Goal: Contribute content: Contribute content

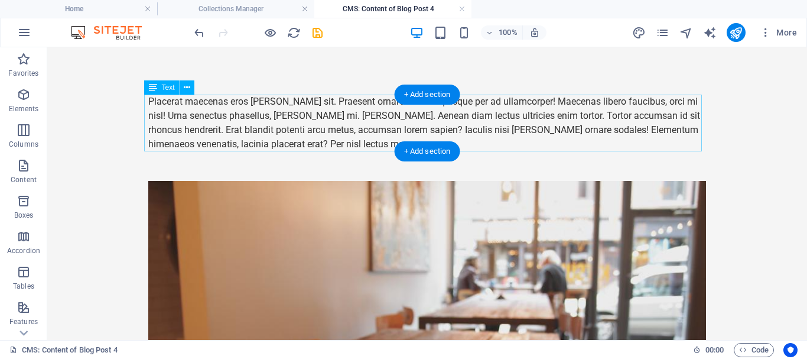
click at [290, 115] on div "Placerat maecenas eros leo sit. Praesent ornare eu arcu quisque per ad ullamcor…" at bounding box center [427, 123] width 558 height 57
click at [289, 125] on div "Placerat maecenas eros leo sit. Praesent ornare eu arcu quisque per ad ullamcor…" at bounding box center [427, 123] width 558 height 57
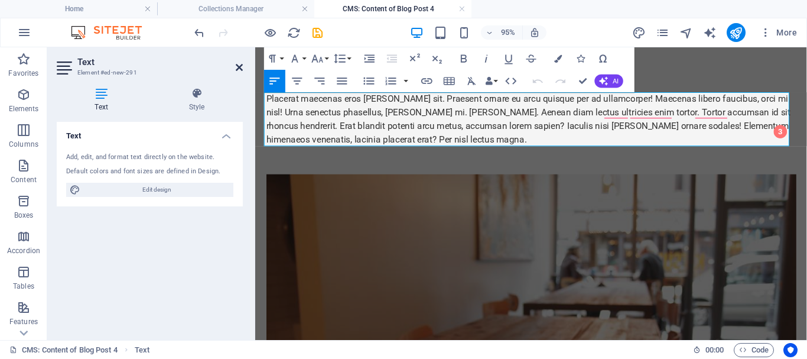
click at [242, 67] on icon at bounding box center [239, 67] width 7 height 9
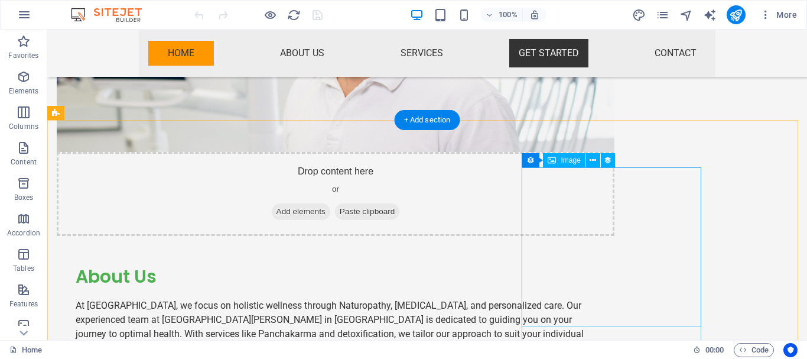
scroll to position [1544, 0]
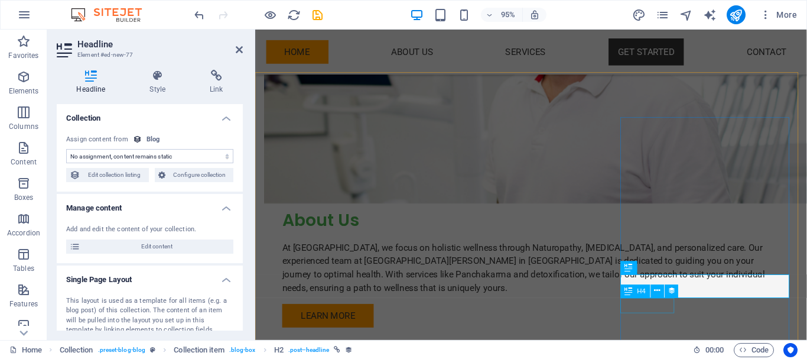
select select "name"
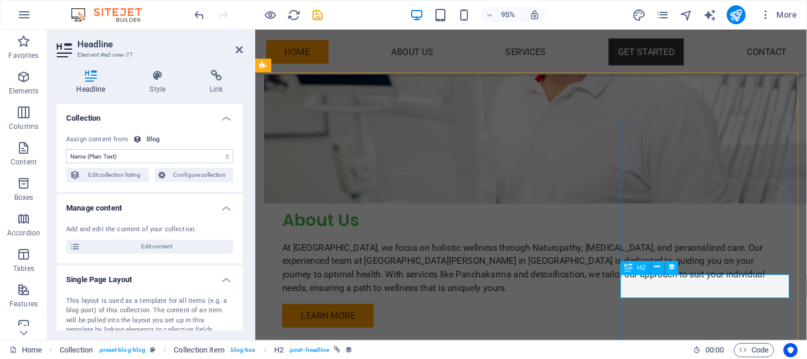
click at [97, 80] on icon at bounding box center [91, 76] width 69 height 12
click at [109, 155] on select "No assignment, content remains static Created at (Date) Updated at (Date) Name …" at bounding box center [149, 156] width 167 height 14
click at [138, 138] on icon at bounding box center [137, 139] width 9 height 9
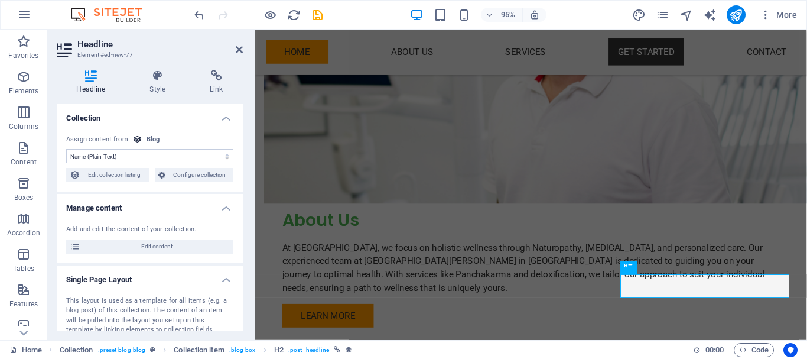
click at [138, 138] on icon at bounding box center [137, 139] width 9 height 9
click at [153, 246] on span "Edit content" at bounding box center [157, 246] width 146 height 14
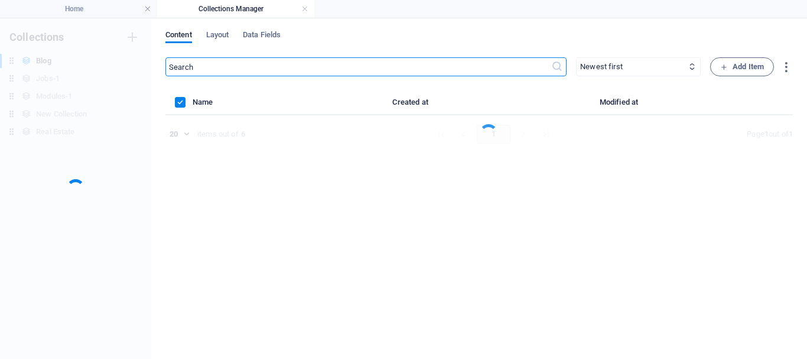
scroll to position [0, 0]
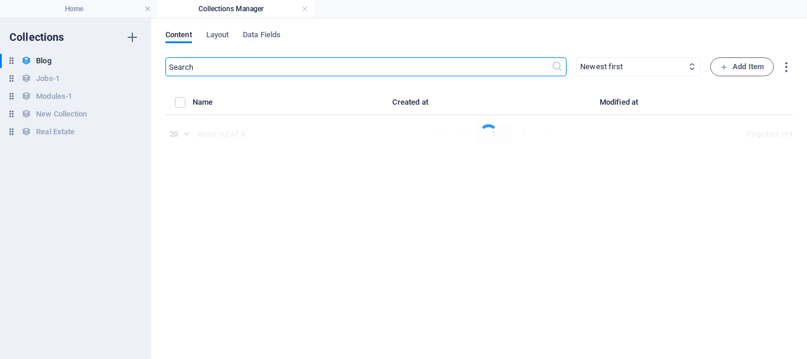
select select "Category 1"
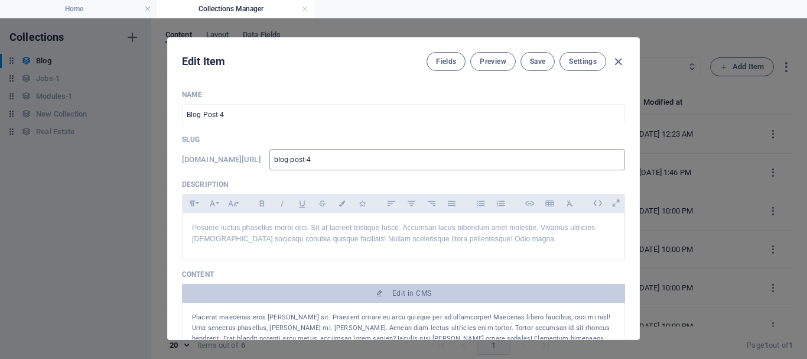
click at [332, 162] on input "blog-post-4" at bounding box center [447, 159] width 356 height 21
drag, startPoint x: 368, startPoint y: 157, endPoint x: 268, endPoint y: 149, distance: 100.1
click at [268, 149] on div "www.example.com/example-page/ blog-post-4 ​" at bounding box center [403, 159] width 443 height 21
type input "C"
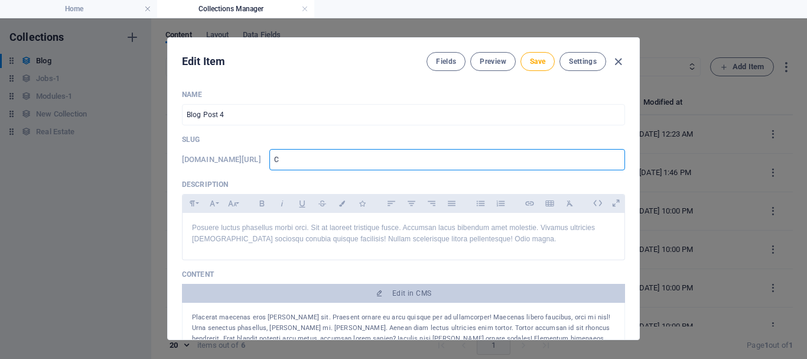
type input "Co"
type input "Con"
type input "Cons"
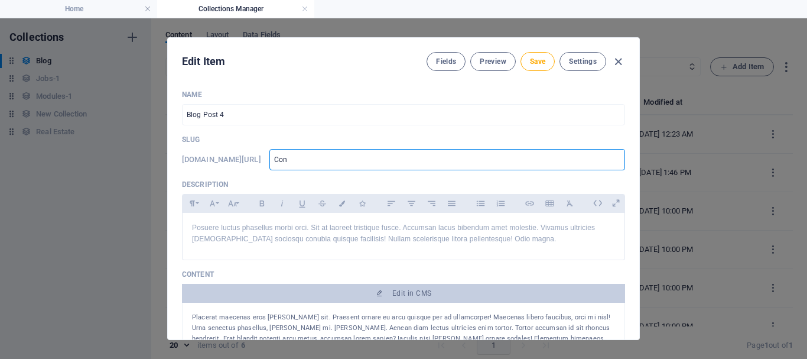
type input "Cons"
type input "Const"
type input "Consti"
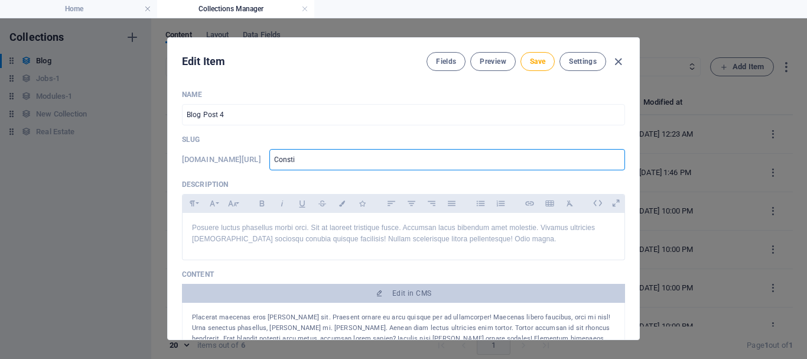
type input "Constip"
type input "Constipa"
type input "Constipat"
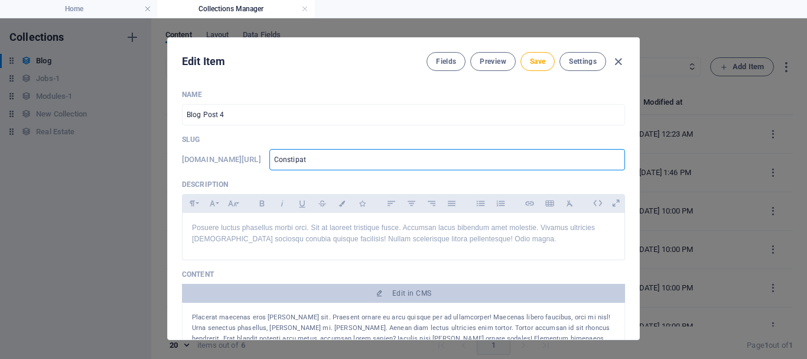
type input "Constipat"
type input "Constipati"
type input "Constipatio"
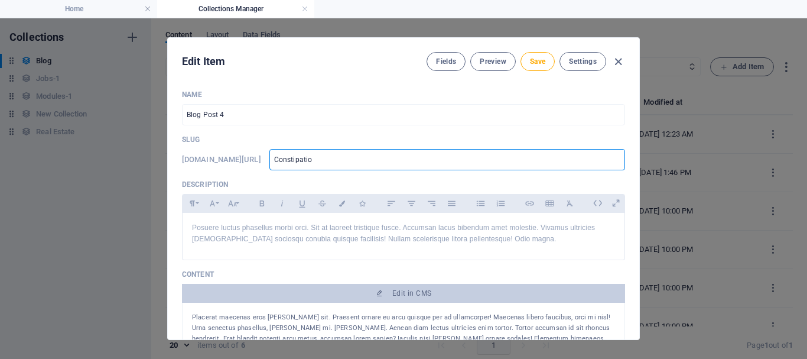
type input "Constipation"
type input "Constipation K"
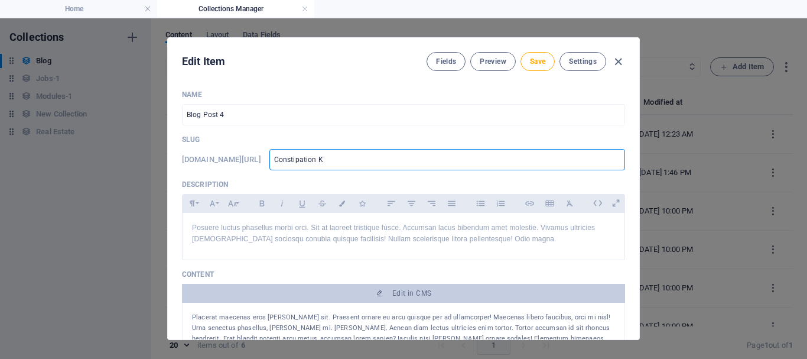
type input "Constipation K"
type input "Constipation Ka"
type input "Constipation Kab"
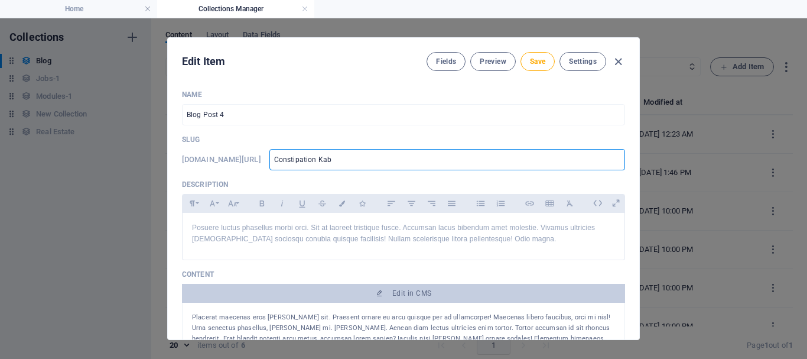
type input "Constipation Kabj"
type input "Constipation Kabj k"
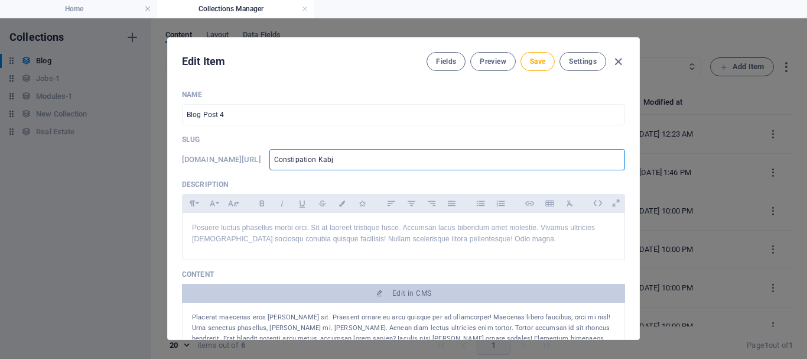
type input "Constipation Kabj k"
type input "Constipation Kabj ka"
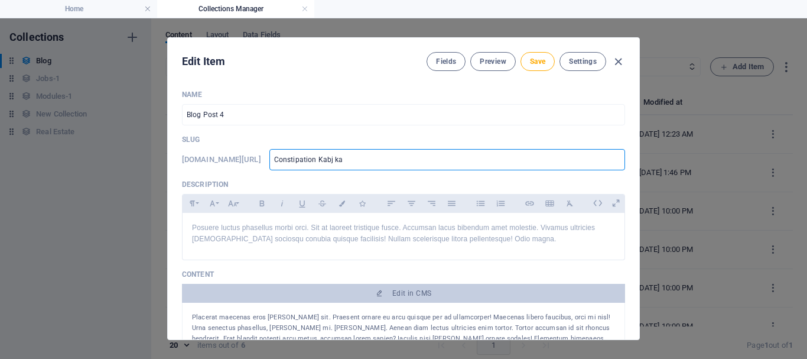
type input "Constipation Kabj ka i"
type input "Constipation Kabj ka il"
type input "Constipation Kabj ka ill"
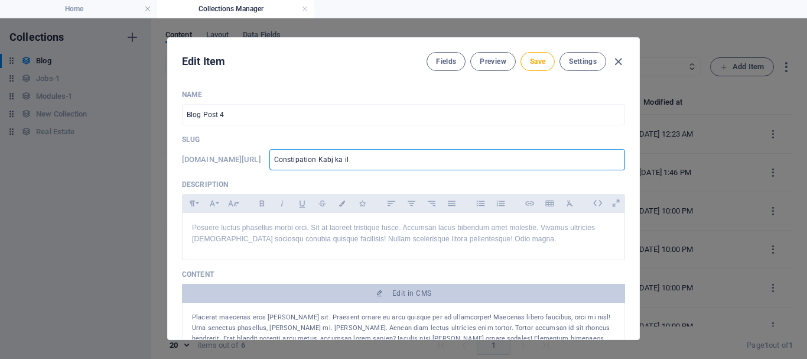
type input "Constipation Kabj ka ill"
type input "Constipation Kabj ka illa"
type input "Constipation Kabj ka illaj"
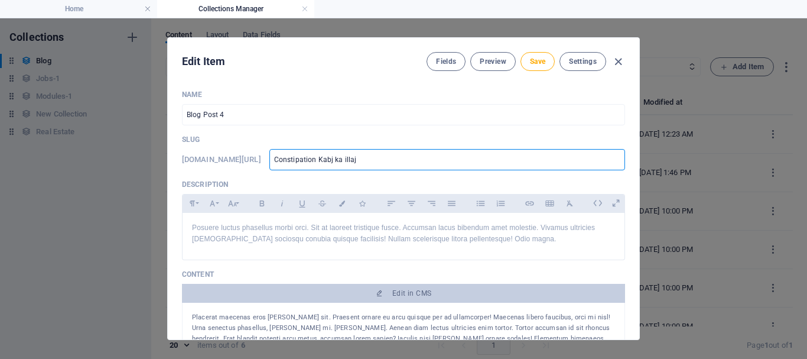
type input "Constipation Kabj ka illaj"
type input "constipation-kabj-ka-illaj"
click at [318, 245] on p "Posuere luctus phasellus morbi orci. Sit at laoreet tristique fusce. Accumsan l…" at bounding box center [403, 233] width 423 height 22
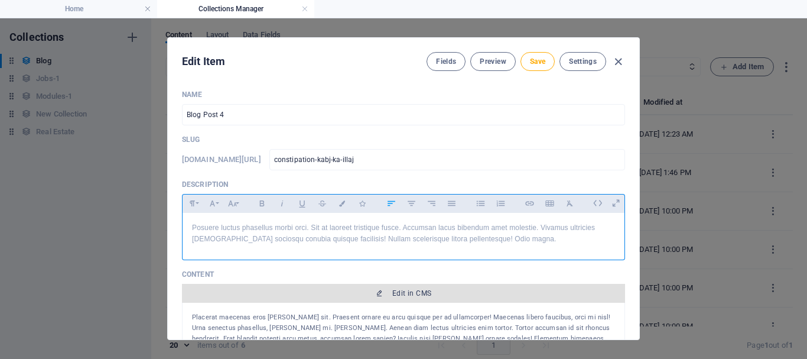
scroll to position [59, 0]
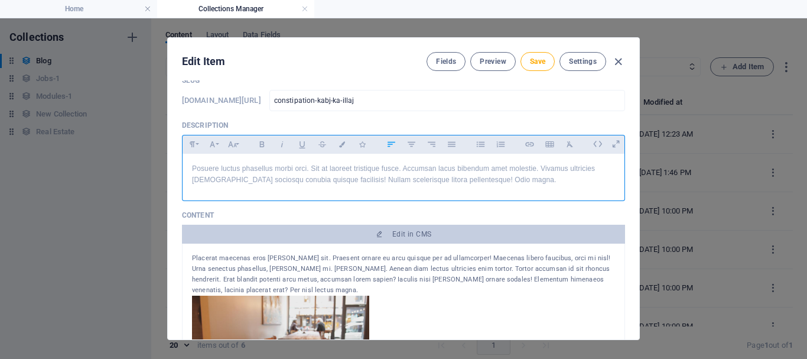
click at [317, 265] on div "Placerat maecenas eros leo sit. Praesent ornare eu arcu quisque per ad ullamcor…" at bounding box center [403, 274] width 423 height 43
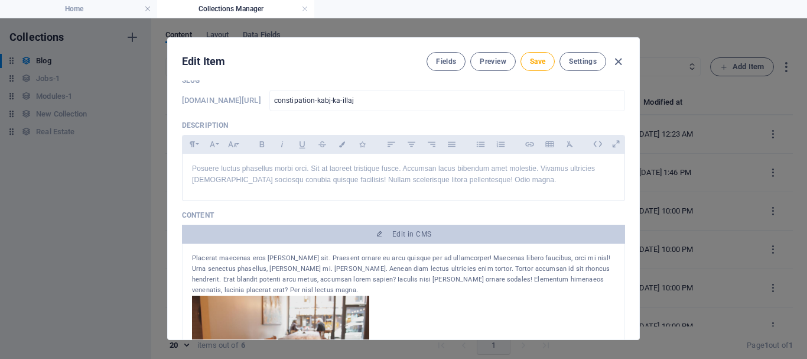
scroll to position [118, 0]
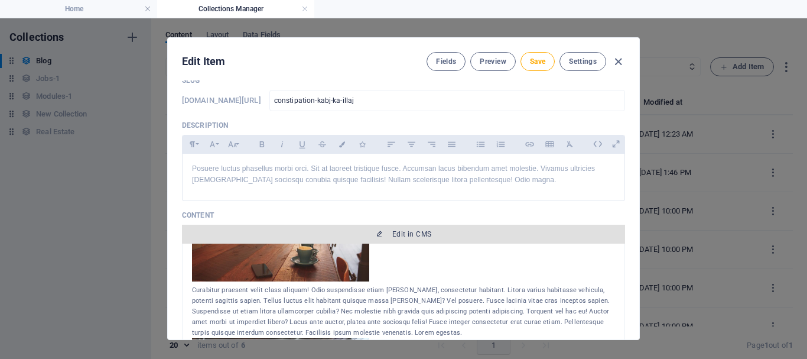
click at [397, 239] on button "Edit in CMS" at bounding box center [403, 234] width 443 height 19
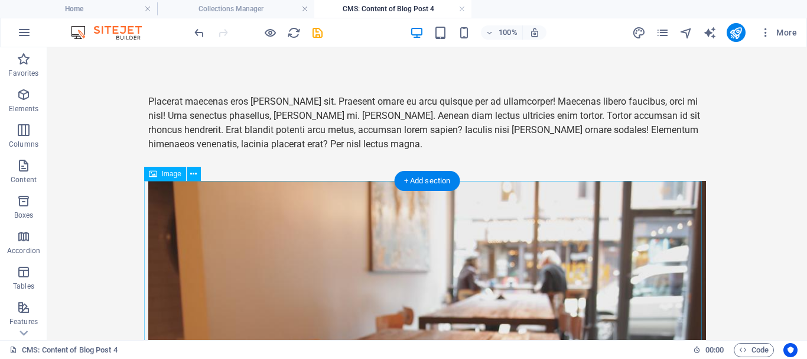
scroll to position [0, 0]
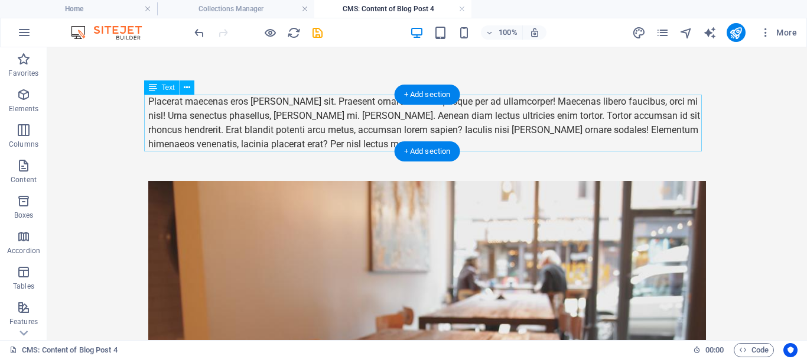
click at [243, 141] on div "Placerat maecenas eros leo sit. Praesent ornare eu arcu quisque per ad ullamcor…" at bounding box center [427, 123] width 558 height 57
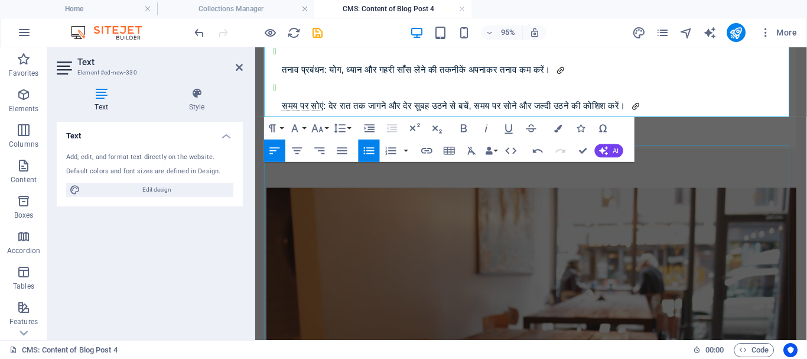
scroll to position [591, 0]
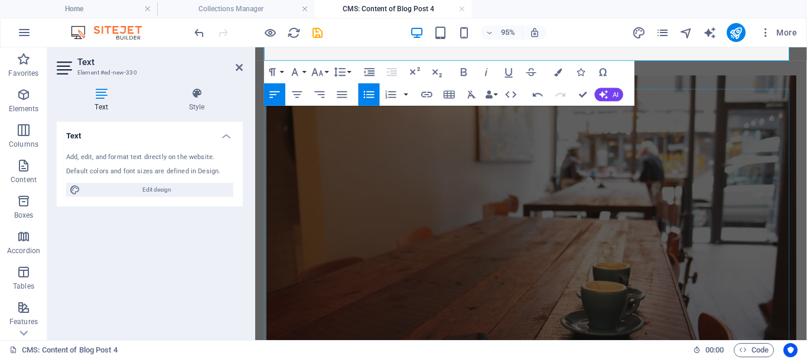
click at [399, 212] on figure at bounding box center [546, 240] width 558 height 327
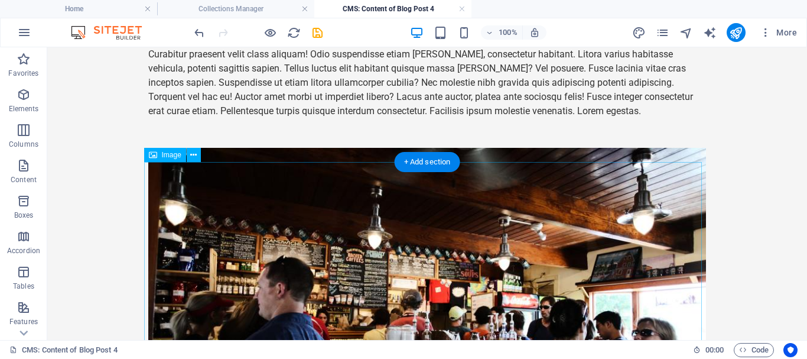
scroll to position [709, 0]
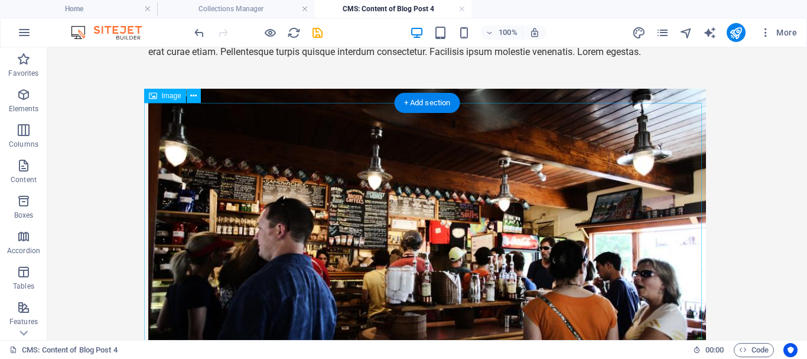
click at [414, 162] on figure at bounding box center [427, 252] width 558 height 327
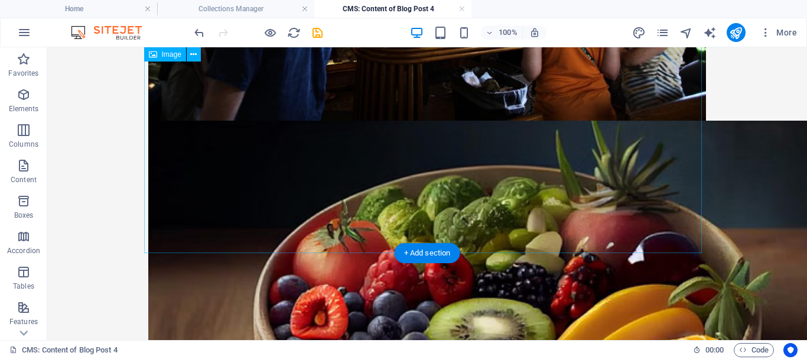
scroll to position [886, 0]
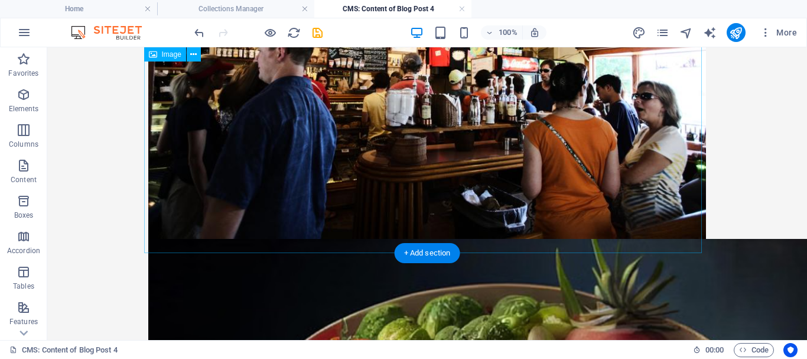
click at [418, 160] on figure at bounding box center [427, 74] width 558 height 327
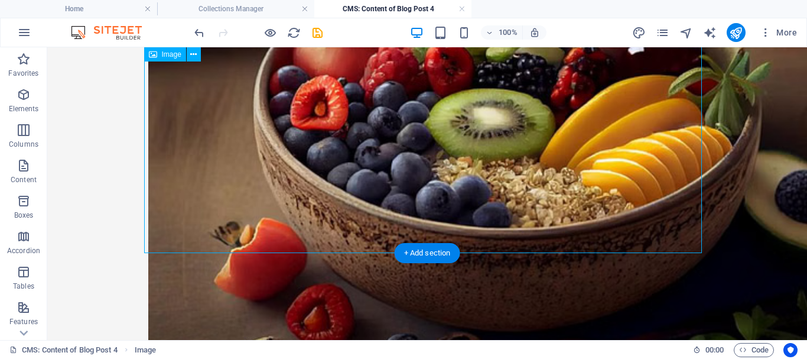
scroll to position [559, 0]
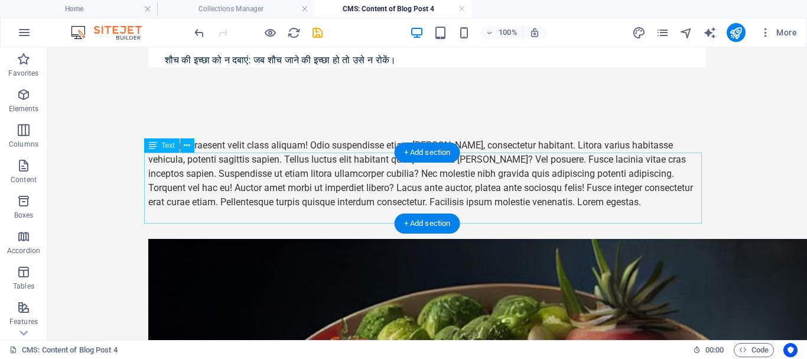
click at [354, 180] on div "Curabitur praesent velit class aliquam! Odio suspendisse etiam mattis, consecte…" at bounding box center [427, 173] width 558 height 71
click at [340, 173] on div "Curabitur praesent velit class aliquam! Odio suspendisse etiam mattis, consecte…" at bounding box center [427, 173] width 558 height 71
click at [148, 180] on div "कब्ज के आयुर्वेदिक उपचारों में फाइबर-युक्त आहार, पर्याप्त पानी पीना,नियमित व्या…" at bounding box center [427, 219] width 558 height 1367
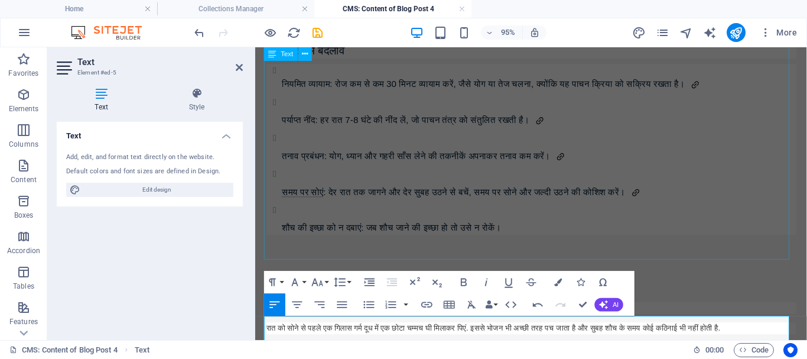
scroll to position [323, 0]
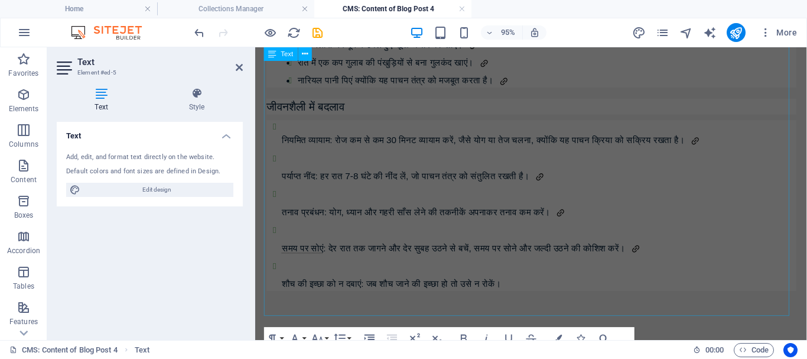
click at [363, 196] on div "कब्ज के आयुर्वेदिक उपचारों में फाइबर-युक्त आहार, पर्याप्त पानी पीना,नियमित व्या…" at bounding box center [546, 44] width 558 height 544
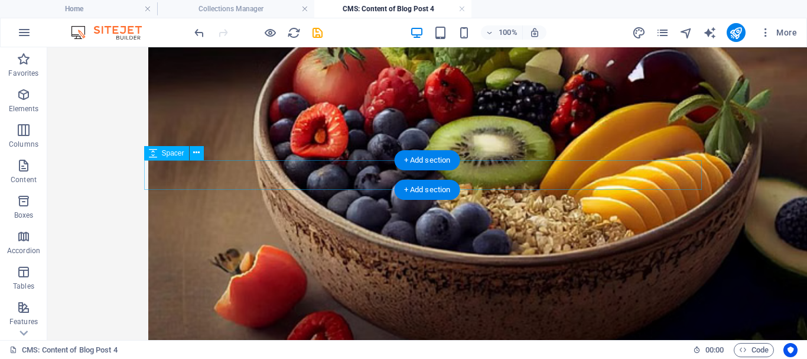
scroll to position [1192, 0]
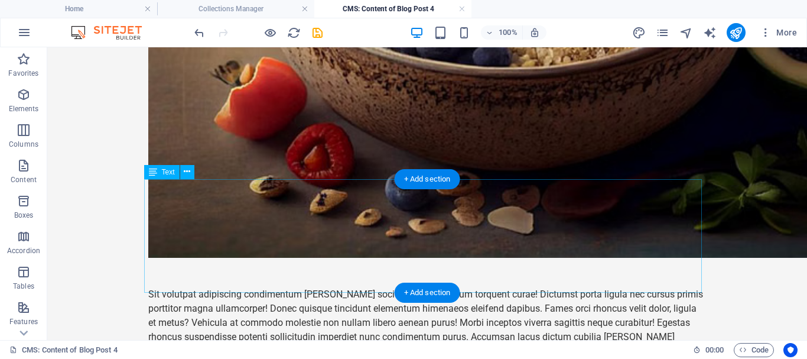
click at [321, 287] on div "Sit volutpat adipiscing condimentum quam sociosqu. Enim dictum torquent curae! …" at bounding box center [427, 351] width 558 height 128
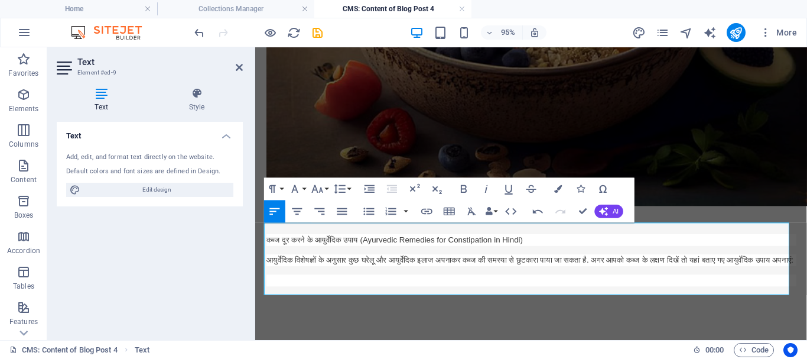
scroll to position [1149, 0]
click at [406, 297] on p "1) kabj" at bounding box center [546, 293] width 558 height 12
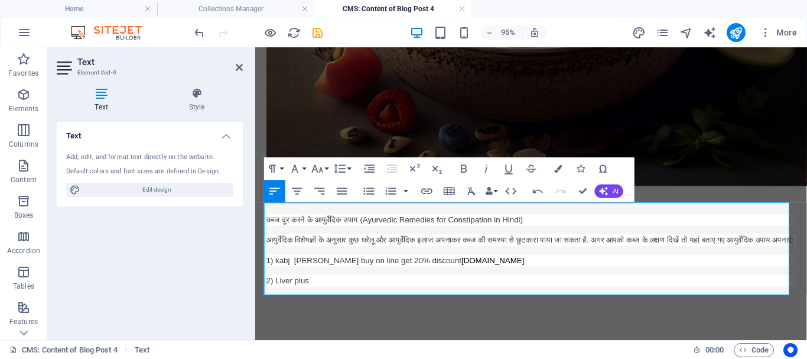
drag, startPoint x: 370, startPoint y: 274, endPoint x: 522, endPoint y: 272, distance: 151.3
click at [522, 272] on p "1) kabj safa len buy on line get 20% discount www.gymnoveda.org" at bounding box center [546, 271] width 558 height 12
drag, startPoint x: 522, startPoint y: 272, endPoint x: 370, endPoint y: 274, distance: 151.9
click at [370, 274] on p "1) kabj safa len buy on line get 20% discount www.gymnoveda.org" at bounding box center [546, 271] width 558 height 12
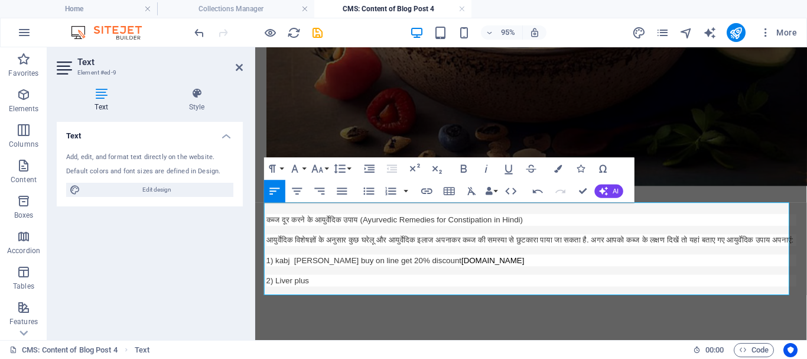
copy span "get 20% discount www.gymnoveda.org"
click at [344, 291] on p "2) Liver plus" at bounding box center [546, 293] width 558 height 12
click at [342, 294] on span "2) Liver plus get 20% discount www.gymnoveda.org" at bounding box center [355, 292] width 177 height 9
click at [465, 293] on p "2) Liver plus get 20% discount www.gymnoveda.org" at bounding box center [546, 293] width 558 height 12
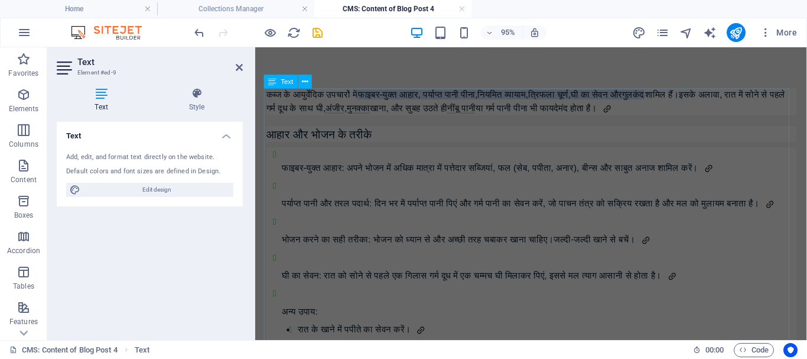
scroll to position [0, 0]
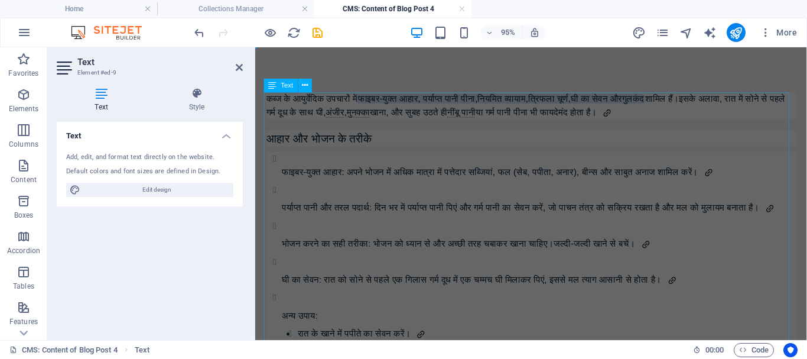
click at [401, 204] on div "कब्ज के आयुर्वेदिक उपचारों में फाइबर-युक्त आहार, पर्याप्त पानी पीना,नियमित व्या…" at bounding box center [546, 367] width 558 height 544
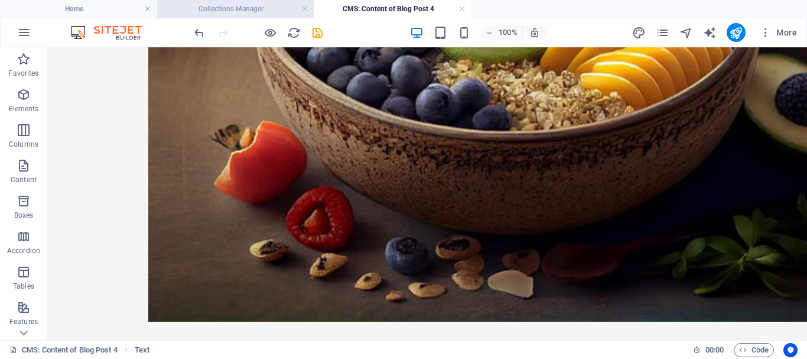
scroll to position [1219, 0]
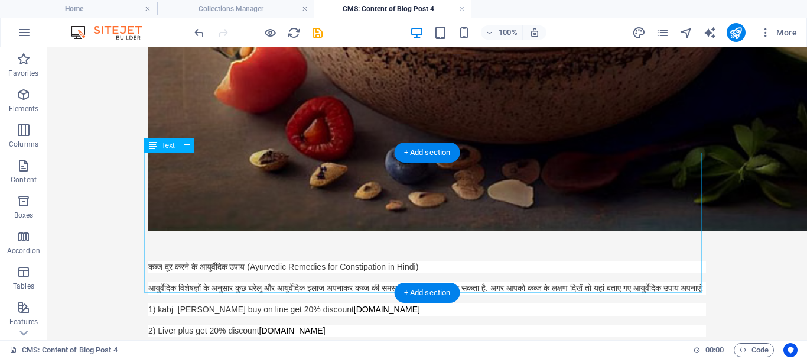
click at [337, 261] on div "कब्ज दूर करने के आयुर्वेदिक उपाय (Ayurvedic Remedies for Constipation in Hindi)…" at bounding box center [427, 325] width 558 height 128
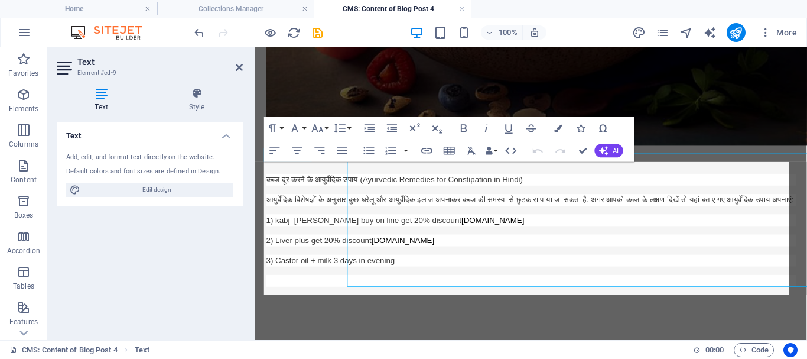
scroll to position [1213, 0]
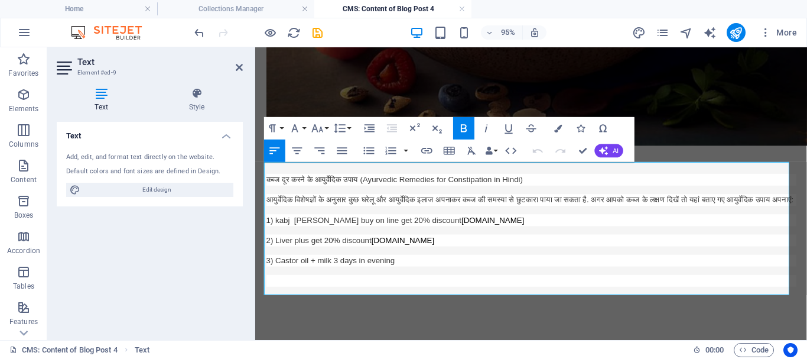
click at [563, 180] on p "कब्ज दूर करने के आयुर्वेदिक उपाय (Ayurvedic Remedies for Constipation in Hindi)" at bounding box center [546, 186] width 558 height 12
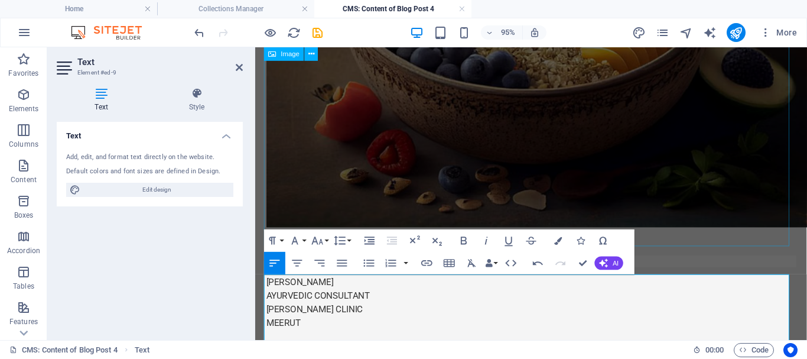
scroll to position [1035, 0]
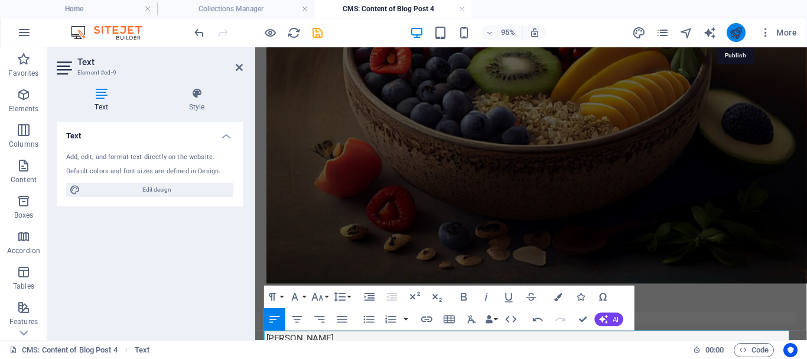
click at [737, 35] on icon "publish" at bounding box center [736, 33] width 14 height 14
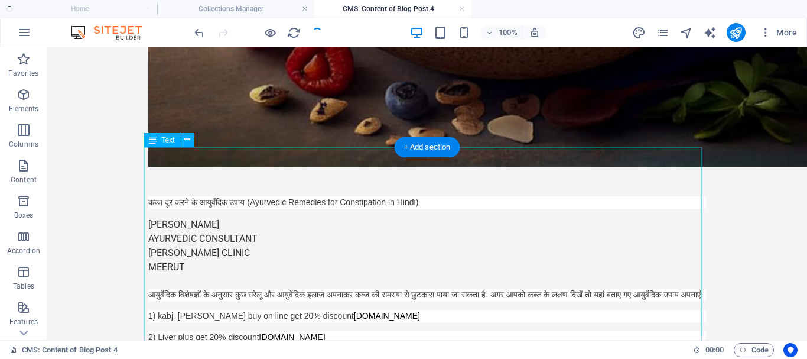
scroll to position [1165, 0]
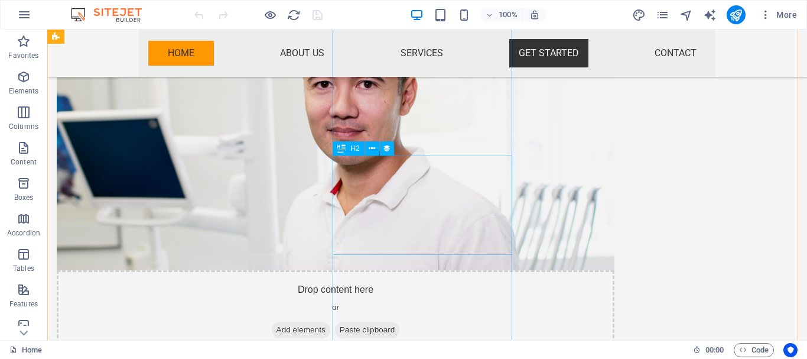
scroll to position [1662, 0]
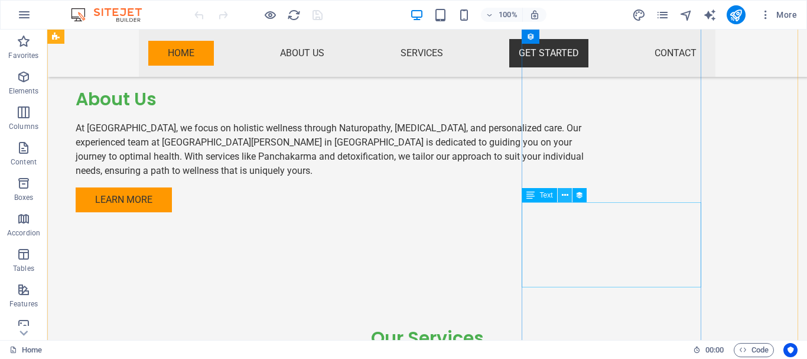
click at [570, 196] on button at bounding box center [565, 195] width 14 height 14
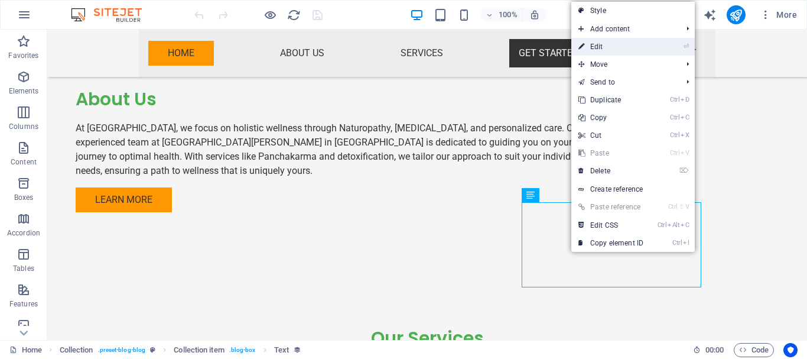
click at [634, 50] on link "⏎ Edit" at bounding box center [610, 47] width 79 height 18
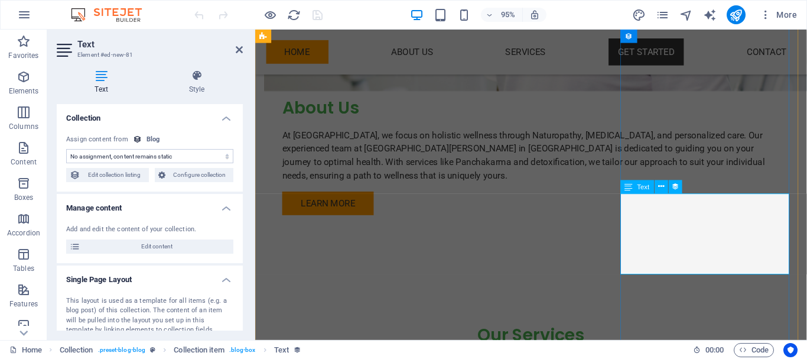
scroll to position [1676, 0]
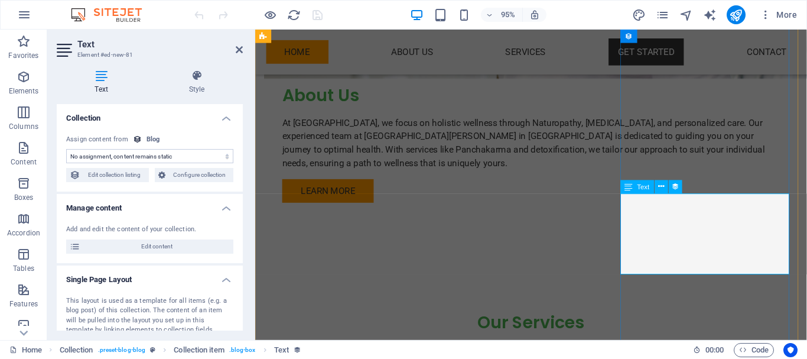
select select "description"
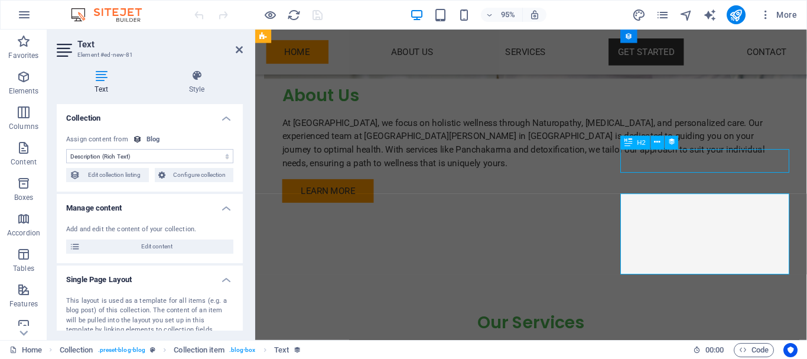
select select "name"
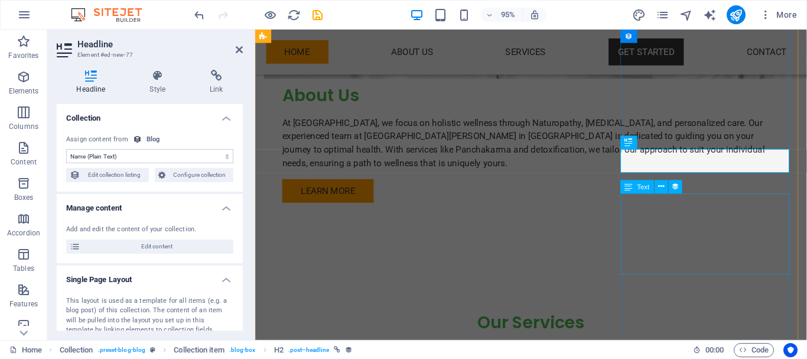
select select "description"
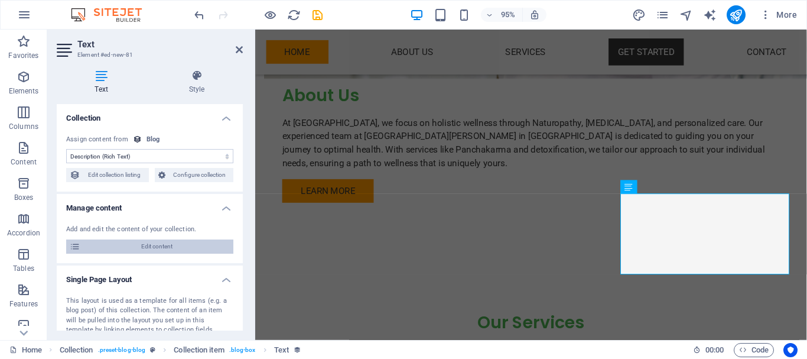
click at [161, 247] on span "Edit content" at bounding box center [157, 246] width 146 height 14
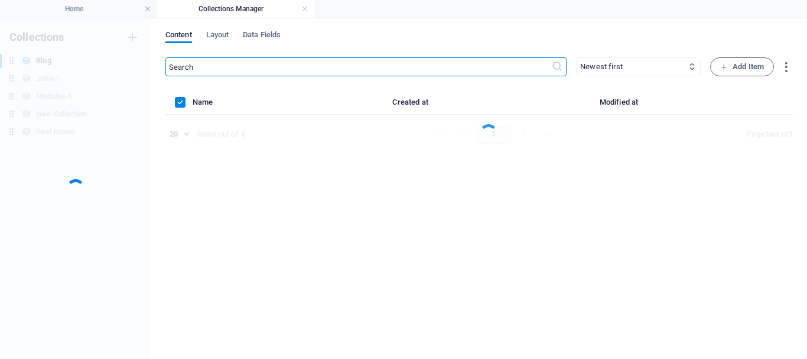
scroll to position [0, 0]
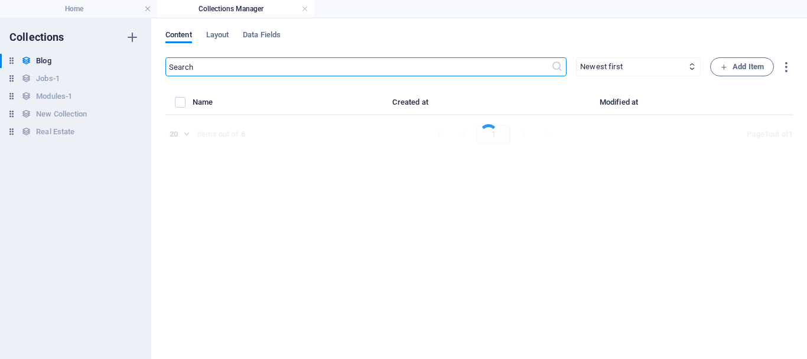
select select "Category 1"
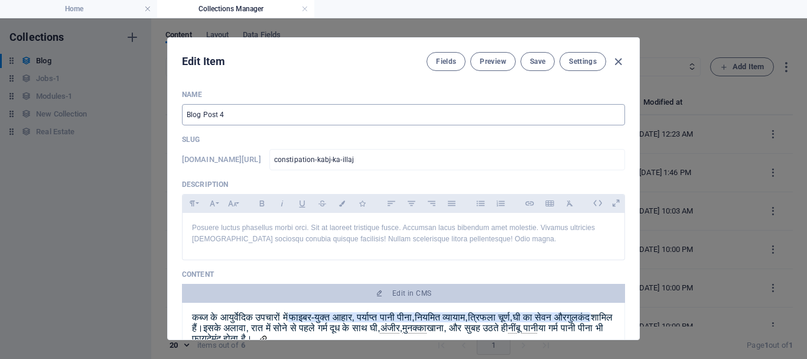
click at [242, 116] on input "Blog Post 4" at bounding box center [403, 114] width 443 height 21
drag, startPoint x: 244, startPoint y: 115, endPoint x: 172, endPoint y: 102, distance: 73.3
click at [172, 102] on div "Name Blog Post 4 ​ Slug www.example.com/example-page/ constipation-kabj-ka-illa…" at bounding box center [404, 209] width 472 height 259
paste input "पुरानी कब्ज"
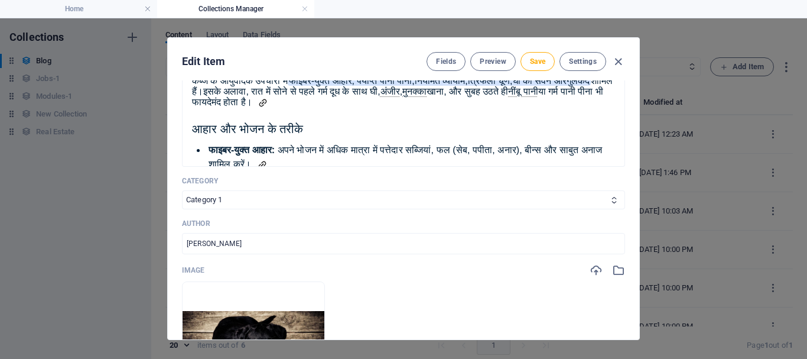
scroll to position [414, 0]
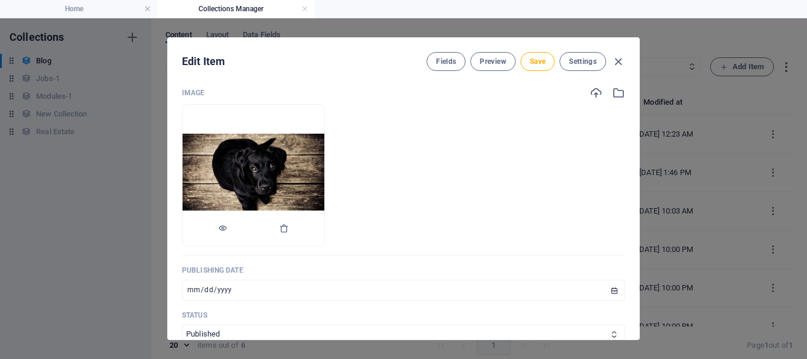
type input "पुरानी कब्ज"
click at [324, 184] on img at bounding box center [254, 175] width 142 height 83
click at [324, 181] on img at bounding box center [254, 175] width 142 height 83
click at [324, 171] on img at bounding box center [254, 175] width 142 height 83
click at [425, 178] on ul "Drop files here to upload them instantly" at bounding box center [403, 175] width 443 height 142
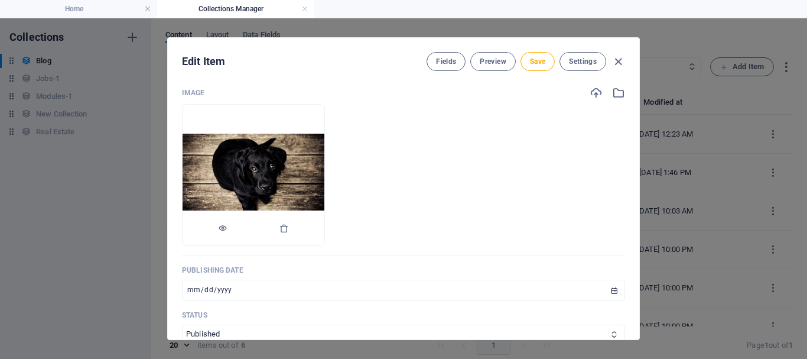
click at [324, 172] on img at bounding box center [254, 175] width 142 height 83
click at [324, 173] on img at bounding box center [254, 175] width 142 height 83
click at [427, 172] on ul "Drop files here to upload them instantly" at bounding box center [403, 175] width 443 height 142
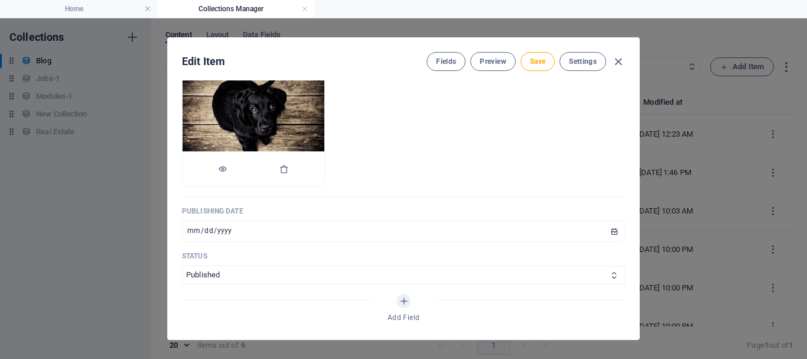
click at [300, 109] on img at bounding box center [254, 115] width 142 height 83
click at [453, 131] on ul "Drop files here to upload them instantly" at bounding box center [403, 116] width 443 height 142
click at [289, 171] on icon "button" at bounding box center [283, 168] width 9 height 9
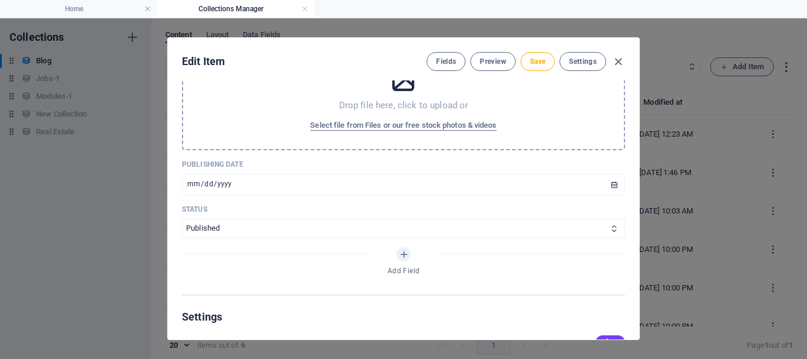
scroll to position [295, 0]
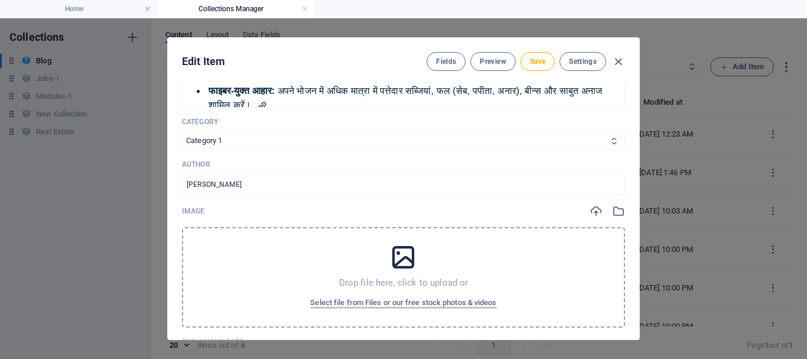
click at [305, 244] on div "Drop file here, click to upload or Select file from Files or our free stock pho…" at bounding box center [403, 277] width 443 height 100
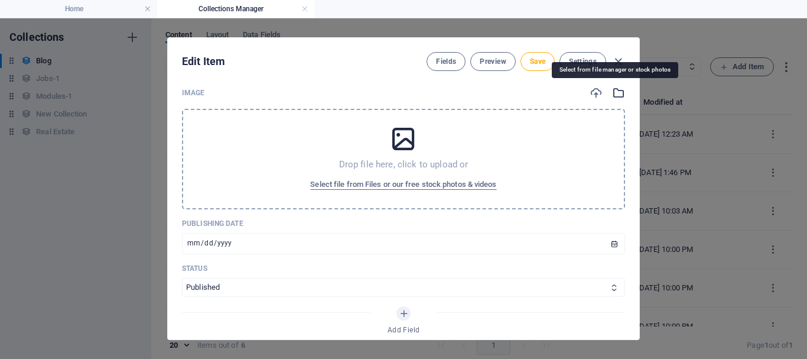
click at [612, 90] on icon "button" at bounding box center [618, 92] width 13 height 13
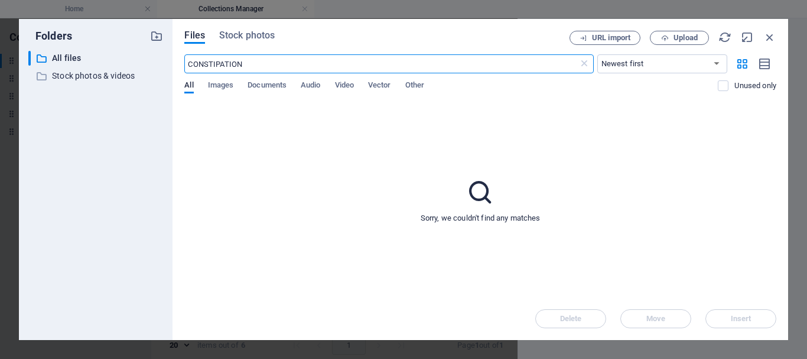
click at [292, 67] on input "CONSTIPATION" at bounding box center [381, 63] width 394 height 19
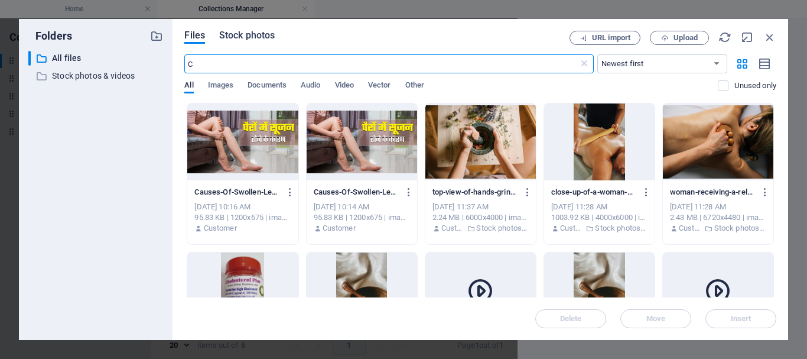
type input "C"
click at [252, 35] on span "Stock photos" at bounding box center [247, 35] width 56 height 14
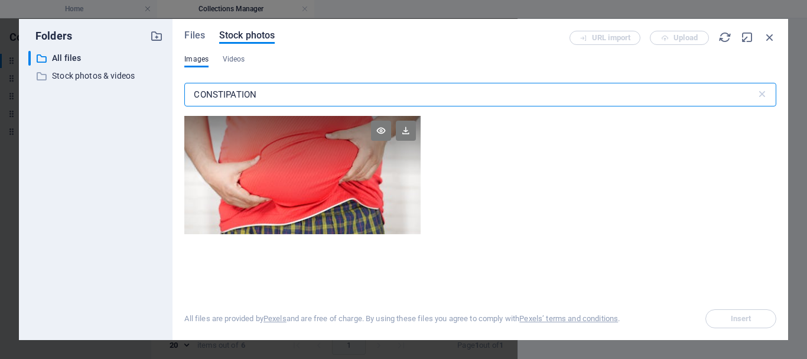
type input "CONSTIPATION"
click at [344, 161] on div at bounding box center [302, 145] width 236 height 59
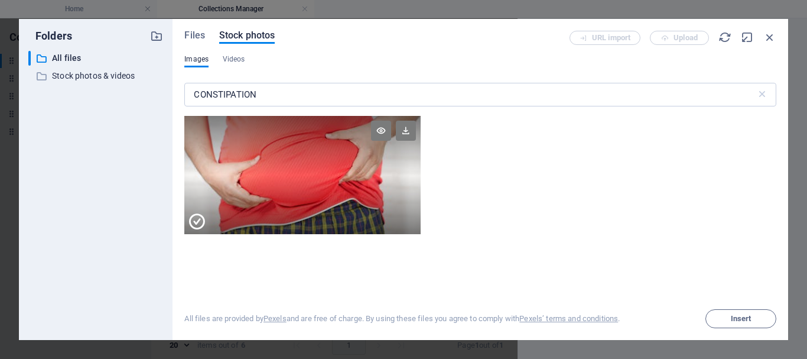
click at [344, 161] on div at bounding box center [302, 145] width 236 height 59
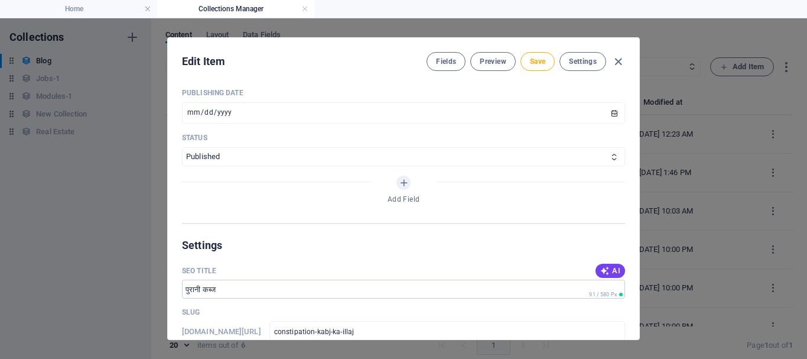
scroll to position [768, 0]
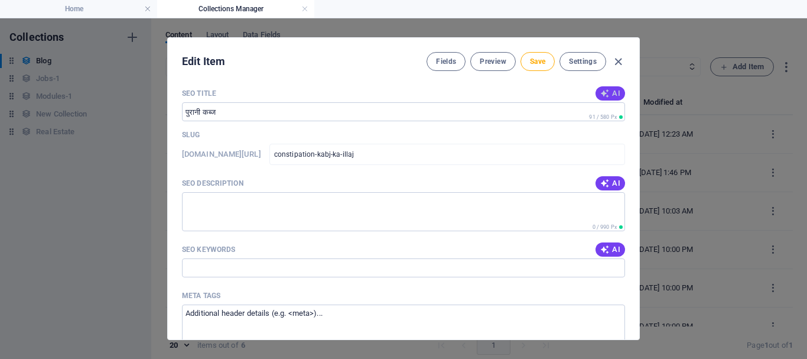
click at [607, 95] on span "AI" at bounding box center [610, 93] width 20 height 9
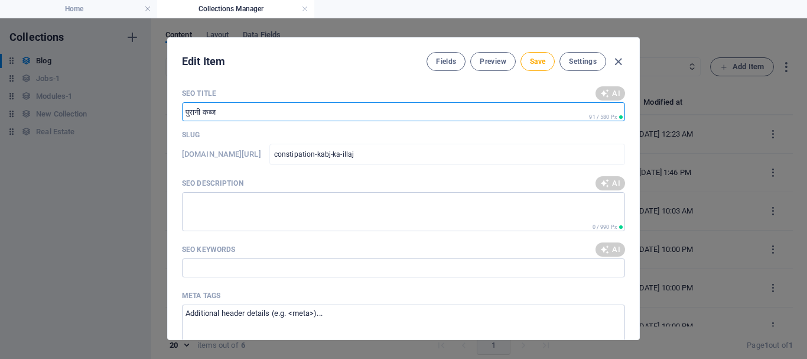
click at [399, 119] on input "SEO Title" at bounding box center [403, 111] width 443 height 19
type input "पुरानी कब्ज के आयुर्वेदिक उपाय"
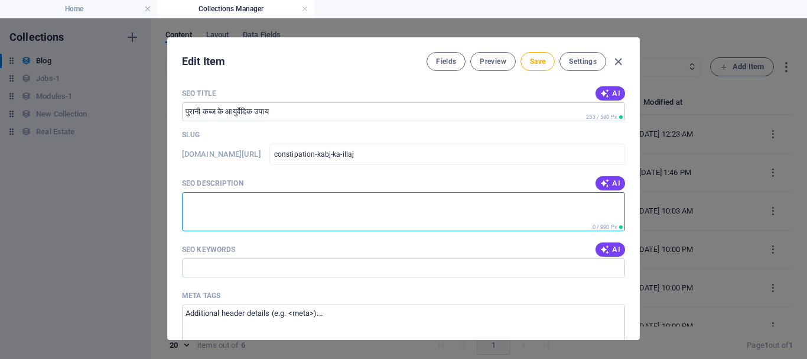
click at [346, 207] on textarea "SEO Description" at bounding box center [403, 211] width 443 height 38
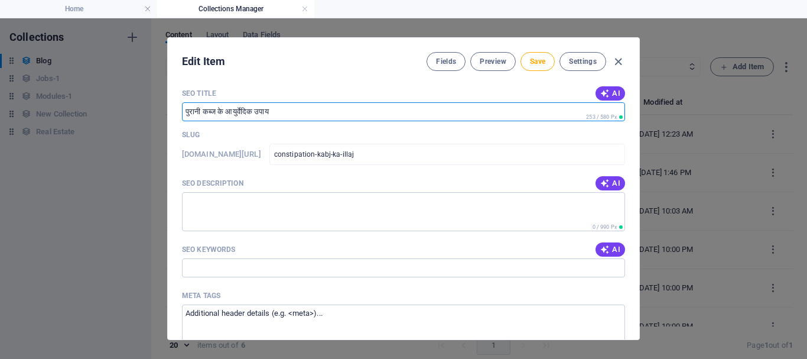
drag, startPoint x: 298, startPoint y: 111, endPoint x: 165, endPoint y: 112, distance: 133.0
click at [165, 112] on div "Edit Item Fields Preview Save Settings Name पुरानी कब्ज ​ Slug www.example.com/…" at bounding box center [403, 188] width 807 height 340
click at [248, 206] on textarea "SEO Description" at bounding box center [403, 211] width 443 height 38
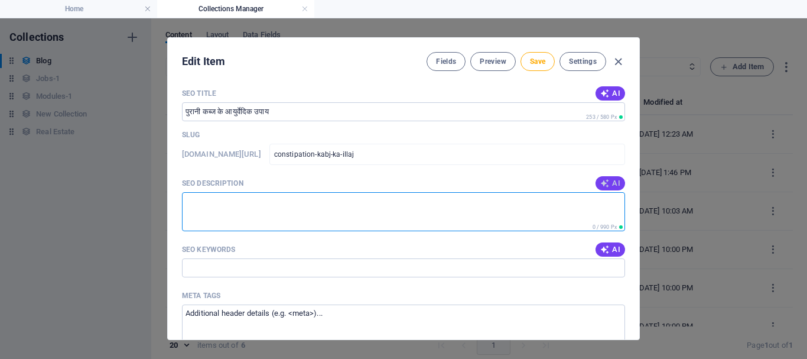
click at [603, 184] on icon "button" at bounding box center [604, 182] width 9 height 9
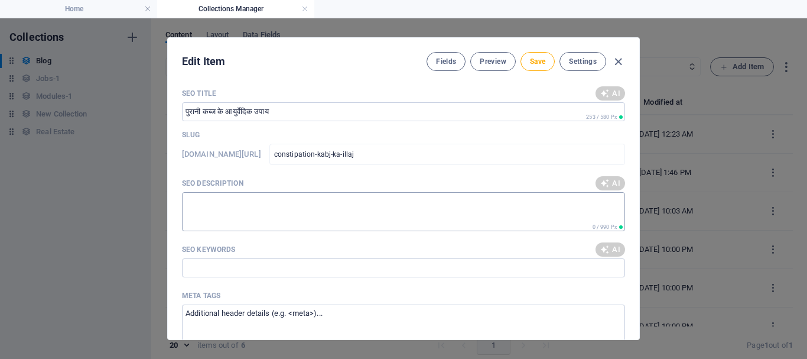
type textarea "पुरानी कब्ज के आयुर्वेदिक उपचार: फाइबर, घी, योग और उचित आहार से पाएं आराम। अब स…"
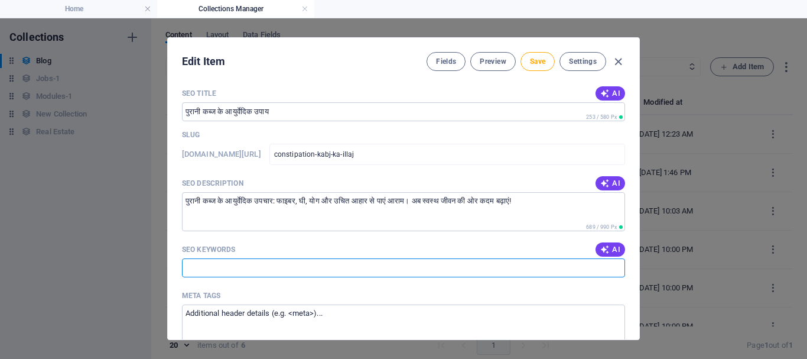
click at [370, 268] on input "SEO Keywords" at bounding box center [403, 267] width 443 height 19
click at [603, 249] on icon "button" at bounding box center [604, 249] width 9 height 9
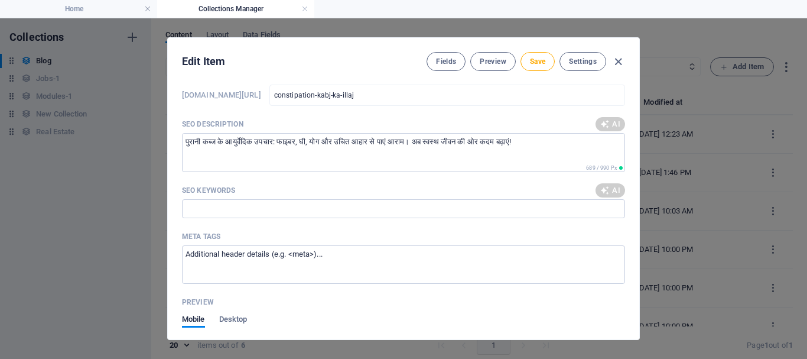
scroll to position [886, 0]
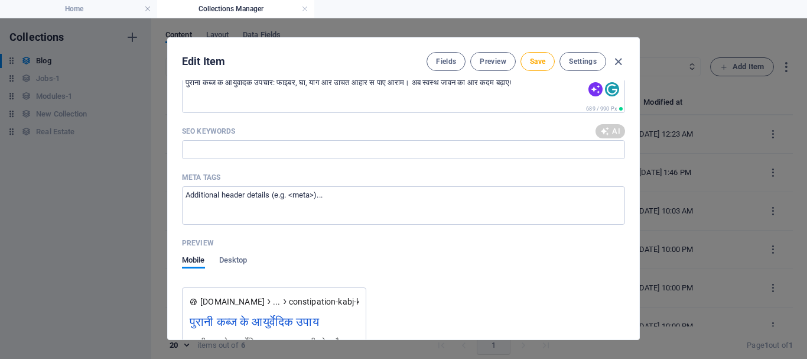
type input "पुरानी कब्ज, आयुर्वेदिक कब्ज उपचार, कब्ज से राहत, फाइबर-युक्त आहार, नियमित व्या…"
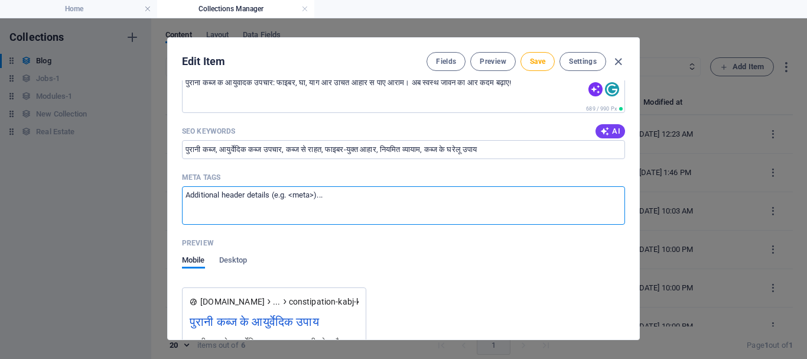
click at [405, 206] on textarea "Meta tags ​" at bounding box center [403, 205] width 443 height 38
paste textarea "पुरानी कब्ज के आयुर्वेदिक उपाय"
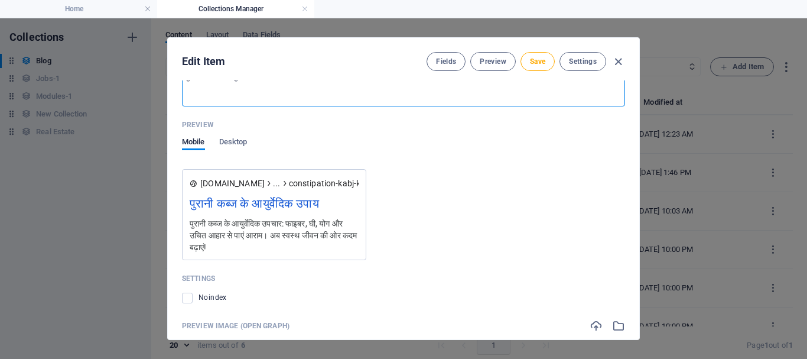
scroll to position [1123, 0]
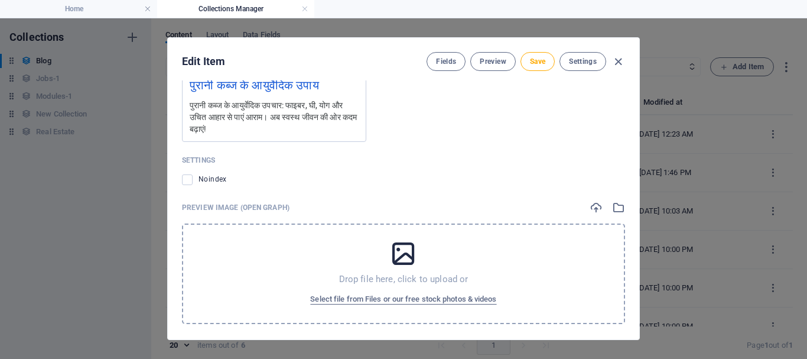
type textarea "पुरानी कब्ज के आयुर्वेदिक उपाय"
click at [449, 272] on div "Drop file here, click to upload or Select file from Files or our free stock pho…" at bounding box center [403, 273] width 443 height 100
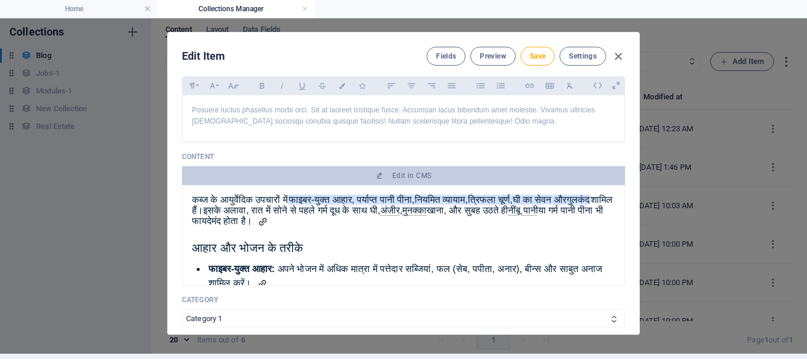
scroll to position [53, 0]
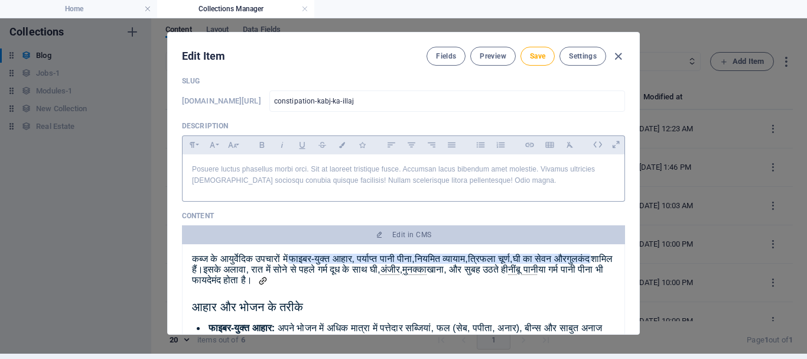
click at [385, 183] on p "Posuere luctus phasellus morbi orci. Sit at laoreet tristique fusce. Accumsan l…" at bounding box center [403, 175] width 423 height 22
drag, startPoint x: 377, startPoint y: 282, endPoint x: 190, endPoint y: 261, distance: 187.9
click at [190, 261] on div "कब्ज के आयुर्वेदिक उपचारों में फाइबर-युक्त आहार, पर्याप्त पानी पीना,नियमित व्या…" at bounding box center [403, 294] width 443 height 100
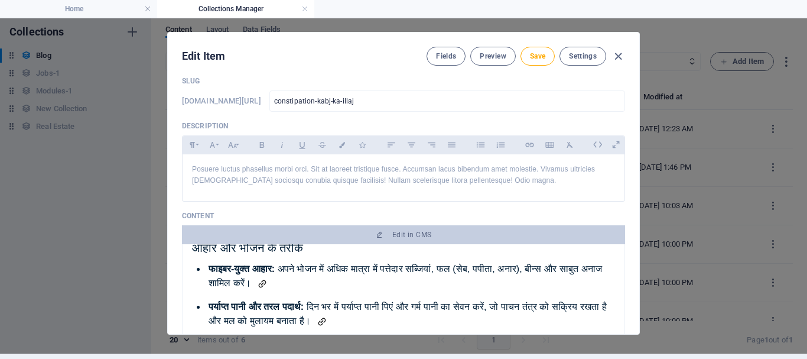
scroll to position [0, 0]
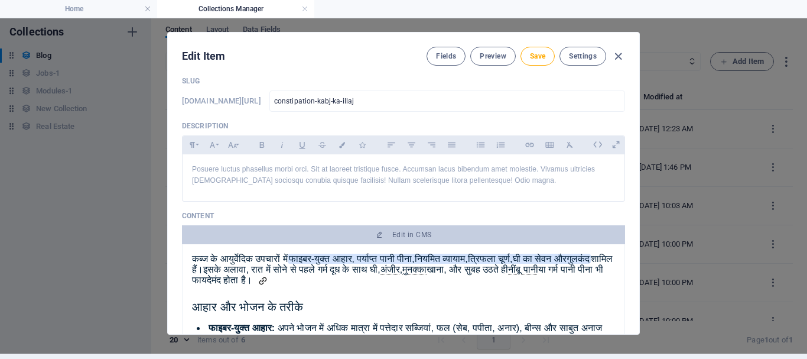
click at [409, 281] on div "कब्ज के आयुर्वेदिक उपचारों में फाइबर-युक्त आहार, पर्याप्त पानी पीना,नियमित व्या…" at bounding box center [403, 269] width 423 height 33
click at [351, 272] on span "इसके अलावा, रात में सोने से पहले गर्म दूध के साथ घी, अंजीर , मुनक्का खाना, और स…" at bounding box center [397, 274] width 411 height 21
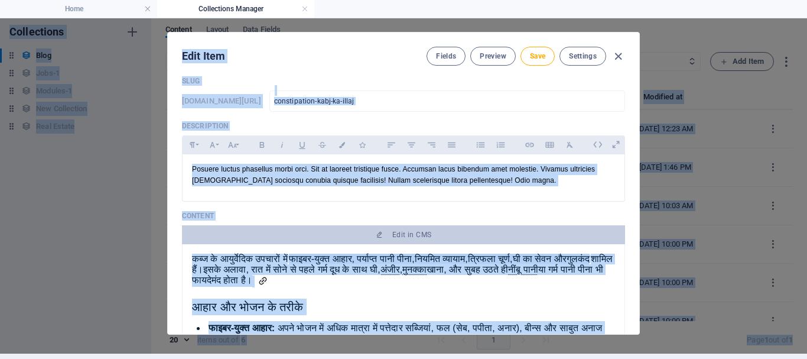
click at [351, 272] on span "इसके अलावा, रात में सोने से पहले गर्म दूध के साथ घी, अंजीर , मुनक्का खाना, और स…" at bounding box center [397, 274] width 411 height 21
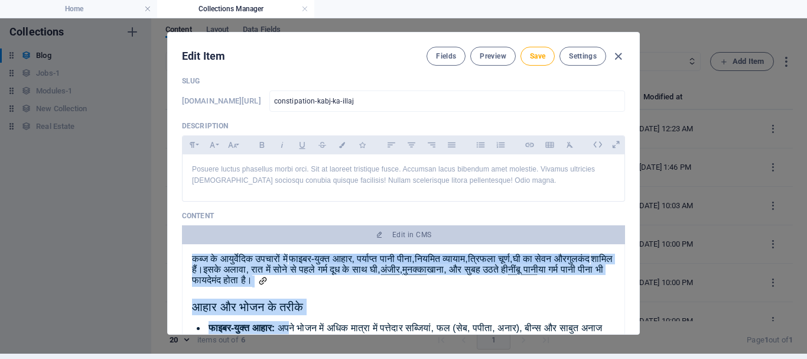
drag, startPoint x: 194, startPoint y: 259, endPoint x: 331, endPoint y: 331, distance: 154.6
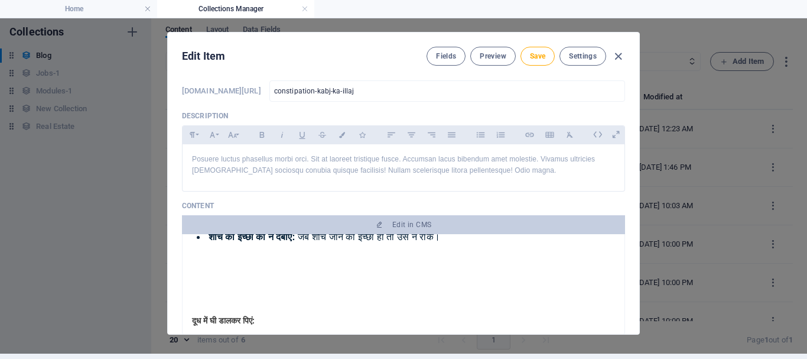
scroll to position [392, 0]
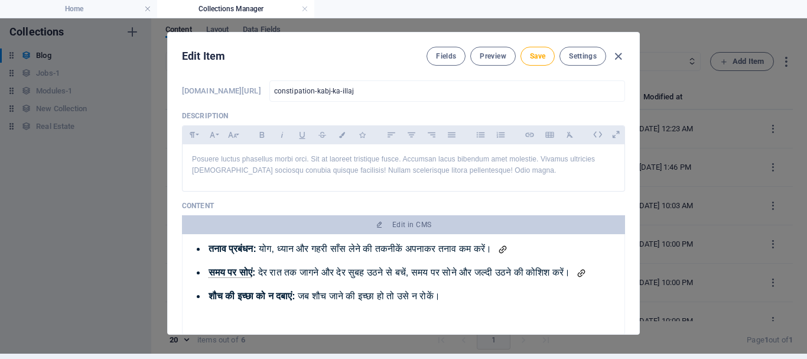
click at [345, 276] on ul "नियमित व्यायाम: रोज कम से कम 30 मिनट व्यायाम करें, जैसे योग या तेज चलना, क्योंक…" at bounding box center [403, 241] width 423 height 123
click at [355, 253] on span "योग, ध्यान और गहरी साँस लेने की तकनीकें अपनाकर तनाव कम करें।" at bounding box center [386, 248] width 255 height 10
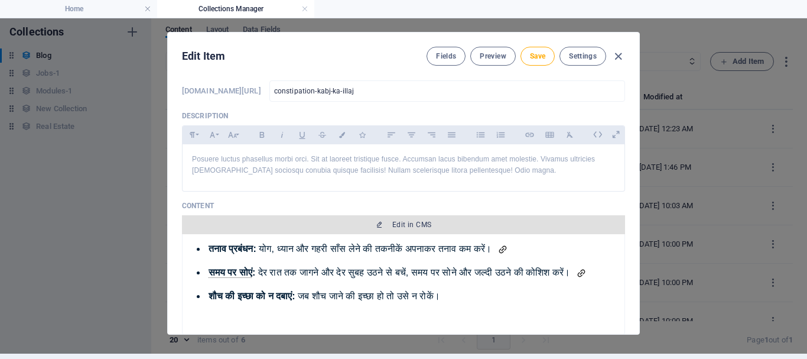
click at [392, 226] on span "Edit in CMS" at bounding box center [411, 224] width 39 height 9
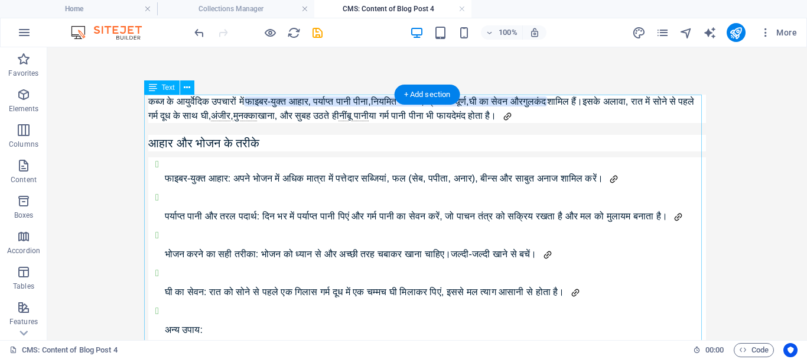
scroll to position [0, 0]
click at [316, 179] on div "कब्ज के आयुर्वेदिक उपचारों में फाइबर-युक्त आहार, पर्याप्त पानी पीना,नियमित व्या…" at bounding box center [427, 367] width 558 height 544
drag, startPoint x: 152, startPoint y: 110, endPoint x: 216, endPoint y: 155, distance: 77.9
click at [216, 155] on div "कब्ज के आयुर्वेदिक उपचारों में फाइबर-युक्त आहार, पर्याप्त पानी पीना,नियमित व्या…" at bounding box center [427, 367] width 558 height 544
click at [268, 175] on div "कब्ज के आयुर्वेदिक उपचारों में फाइबर-युक्त आहार, पर्याप्त पानी पीना,नियमित व्या…" at bounding box center [427, 367] width 558 height 544
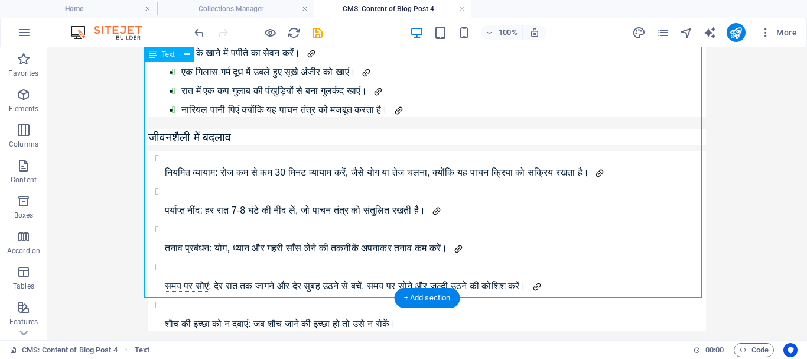
scroll to position [473, 0]
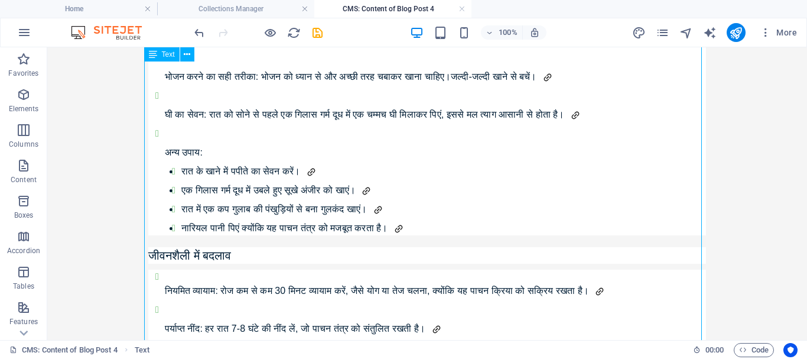
scroll to position [0, 0]
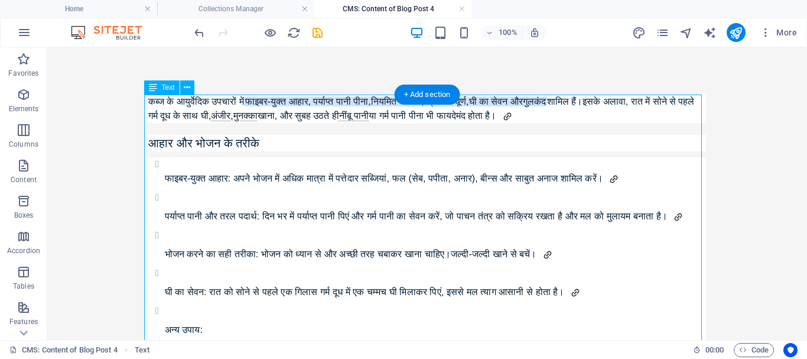
click at [223, 140] on div "कब्ज के आयुर्वेदिक उपचारों में फाइबर-युक्त आहार, पर्याप्त पानी पीना,नियमित व्या…" at bounding box center [427, 367] width 558 height 544
click at [223, 141] on div "कब्ज के आयुर्वेदिक उपचारों में फाइबर-युक्त आहार, पर्याप्त पानी पीना,नियमित व्या…" at bounding box center [427, 367] width 558 height 544
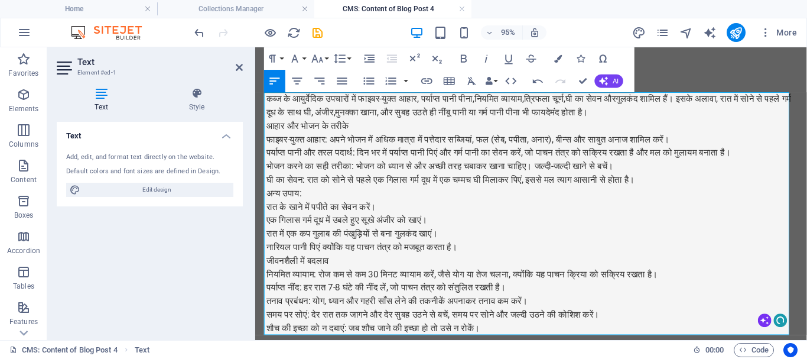
scroll to position [8999, 2]
click at [694, 182] on p "घी का सेवन: रात को सोने से पहले एक गिलास गर्म दूध में एक चम्मच घी मिलाकर पिएं, …" at bounding box center [546, 187] width 558 height 14
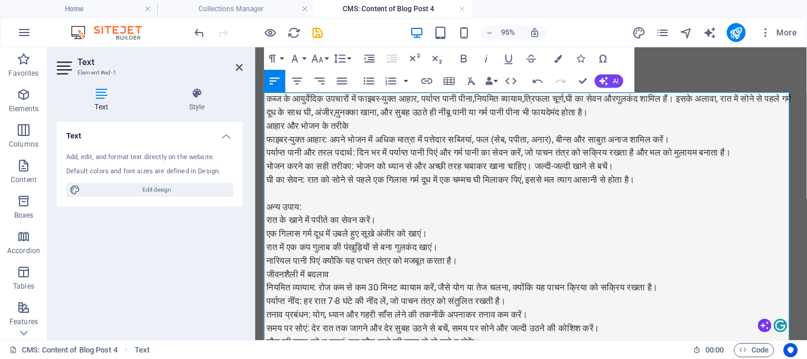
click at [362, 213] on p "अन्य उपाय:" at bounding box center [546, 215] width 558 height 14
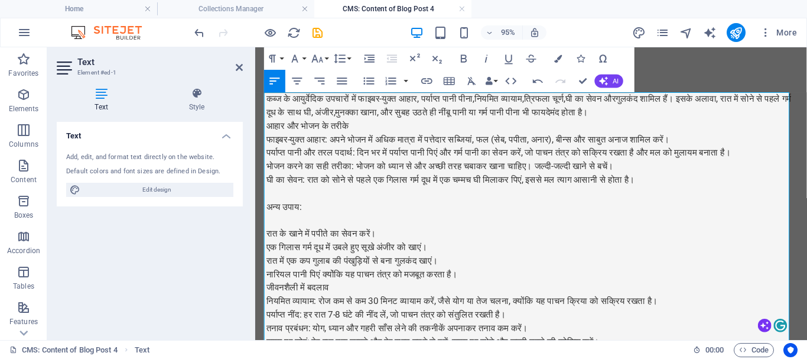
click at [389, 243] on p "रात के खाने में पपीते का सेवन करें।" at bounding box center [546, 243] width 558 height 14
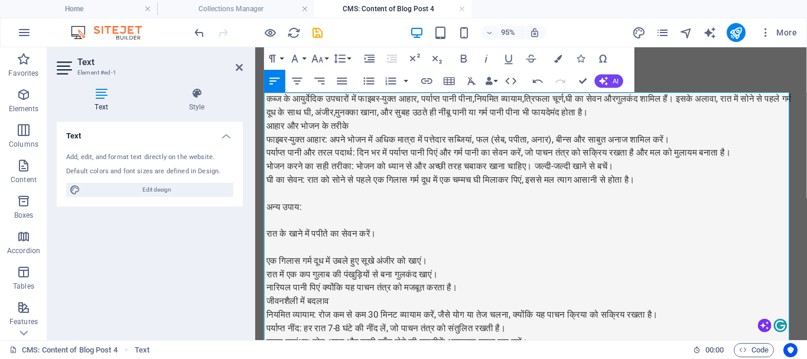
click at [457, 271] on p "एक गिलास गर्म दूध में उबले हुए सूखे अंजीर को खाएं।" at bounding box center [546, 272] width 558 height 14
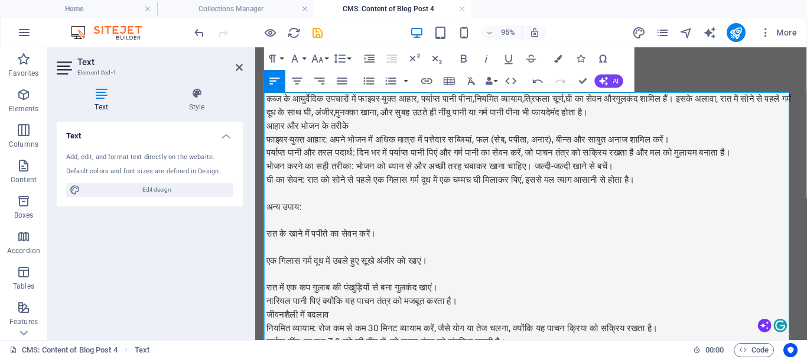
click at [466, 294] on p "रात में एक कप गुलाब की पंखुड़ियों से बना गुलकंद खाएं।" at bounding box center [546, 300] width 558 height 14
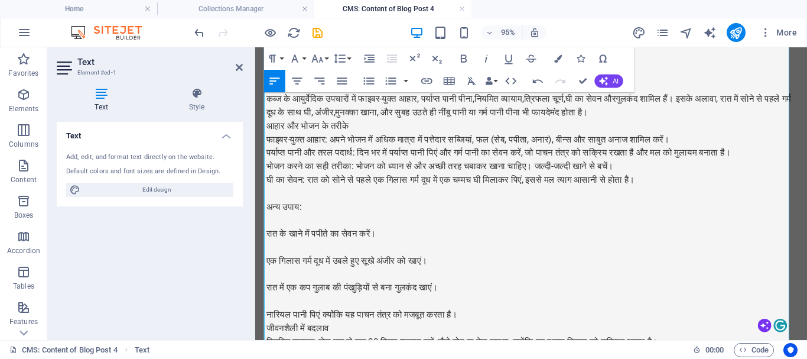
scroll to position [59, 0]
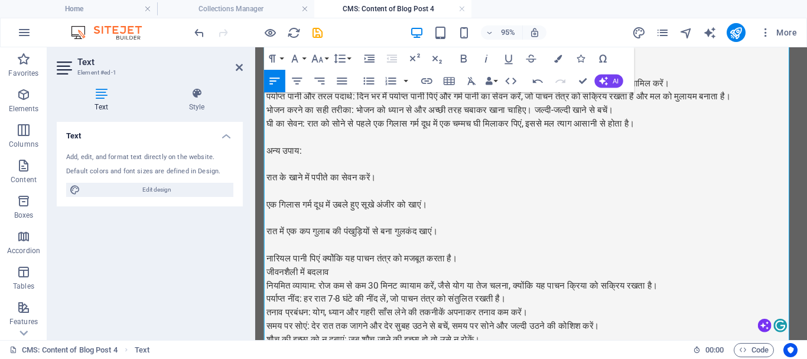
click at [488, 267] on p "नारियल पानी पिएं क्योंकि यह पाचन तंत्र को मजबूत करता है।" at bounding box center [546, 269] width 558 height 14
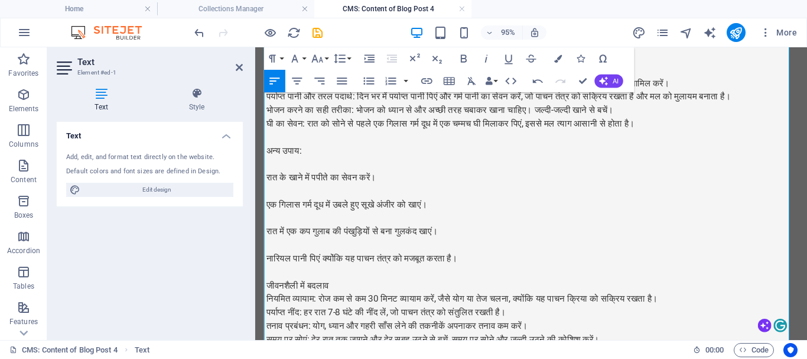
click at [427, 293] on p "जीवनशैली में बदलाव" at bounding box center [546, 298] width 558 height 14
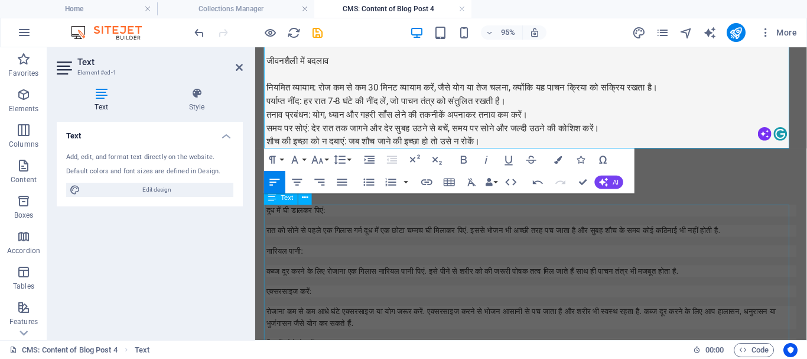
scroll to position [236, 0]
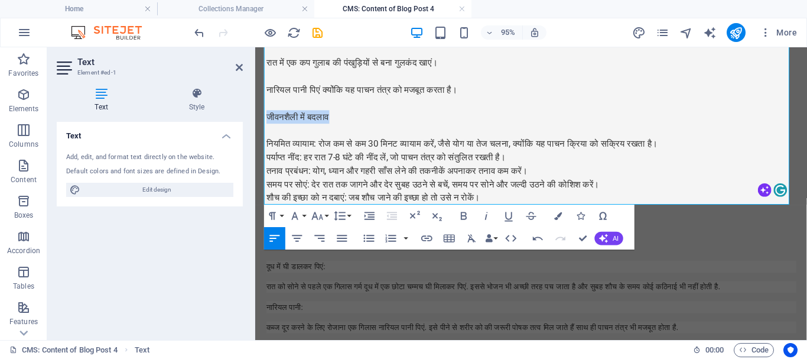
drag, startPoint x: 347, startPoint y: 122, endPoint x: 260, endPoint y: 117, distance: 87.0
drag, startPoint x: 464, startPoint y: 217, endPoint x: 148, endPoint y: 103, distance: 336.6
click at [464, 217] on icon "button" at bounding box center [464, 216] width 14 height 14
click at [395, 139] on p at bounding box center [546, 135] width 558 height 14
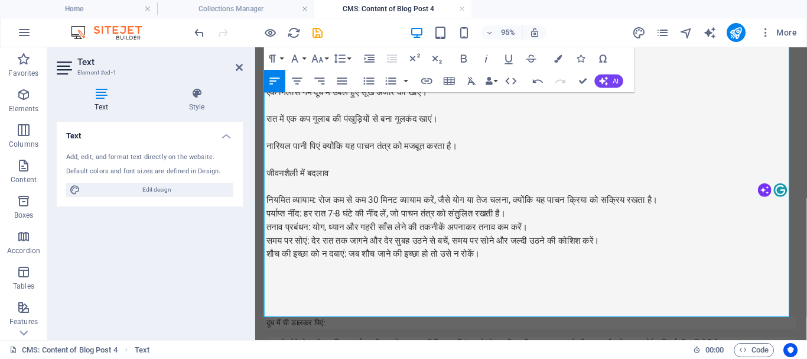
scroll to position [118, 0]
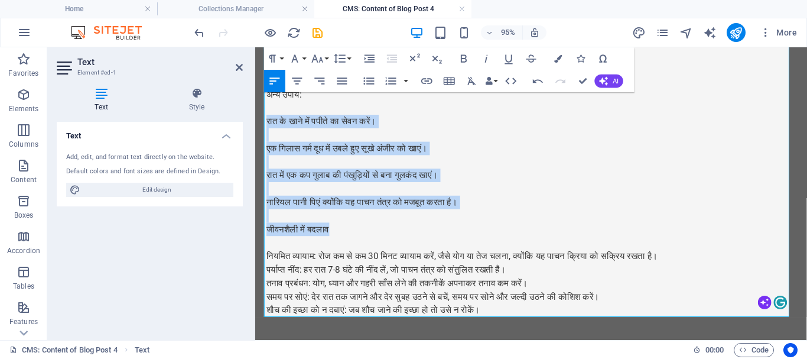
drag, startPoint x: 342, startPoint y: 237, endPoint x: 510, endPoint y: 170, distance: 180.8
click at [463, 57] on icon "button" at bounding box center [464, 59] width 14 height 14
click at [586, 171] on p at bounding box center [546, 168] width 558 height 14
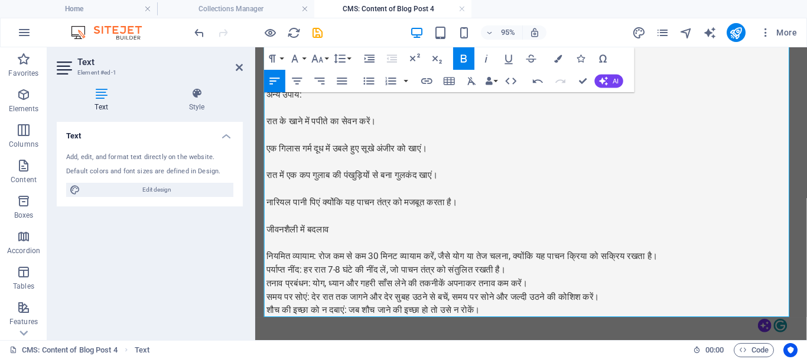
scroll to position [0, 0]
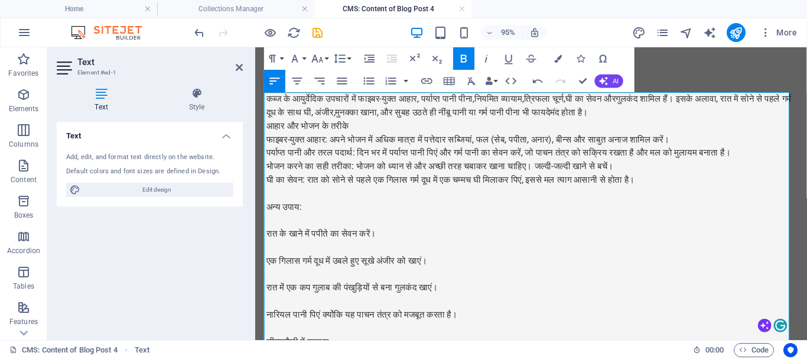
click at [389, 126] on p "आहार और भोजन के तरीके" at bounding box center [546, 130] width 558 height 14
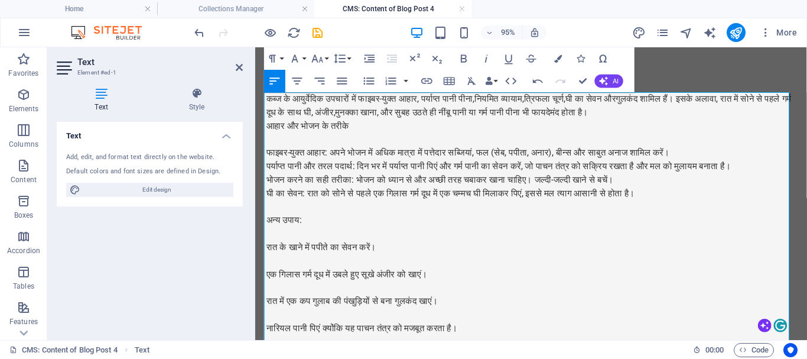
click at [691, 112] on p "कब्ज के आयुर्वेदिक उपचारों में फाइबर-युक्त आहार, पर्याप्त पानी पीना,नियमित व्या…" at bounding box center [546, 109] width 558 height 28
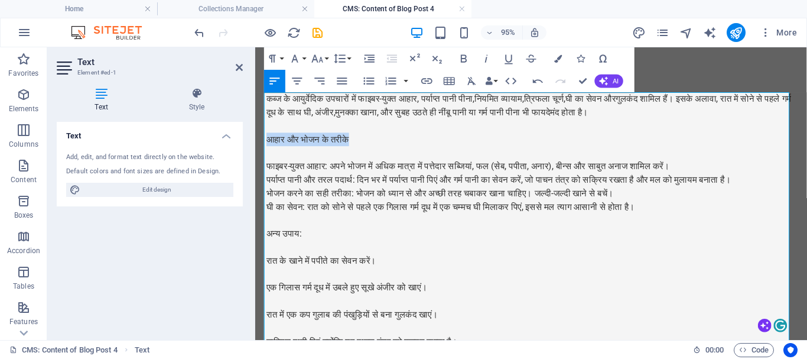
drag, startPoint x: 301, startPoint y: 135, endPoint x: 235, endPoint y: 139, distance: 66.3
click at [462, 54] on icon "button" at bounding box center [464, 59] width 14 height 14
click at [301, 58] on icon "button" at bounding box center [295, 59] width 14 height 14
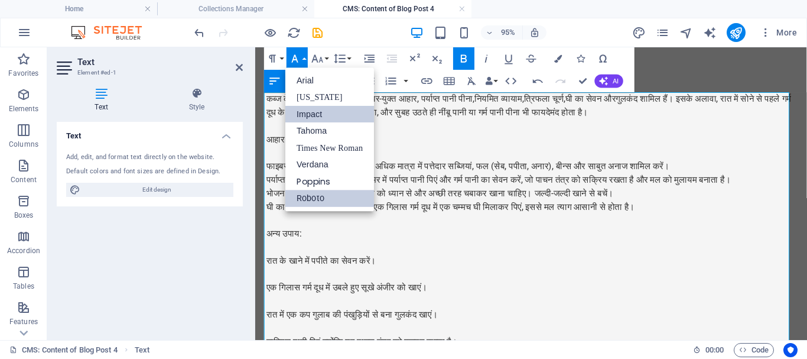
click at [305, 113] on link "Impact" at bounding box center [329, 114] width 89 height 17
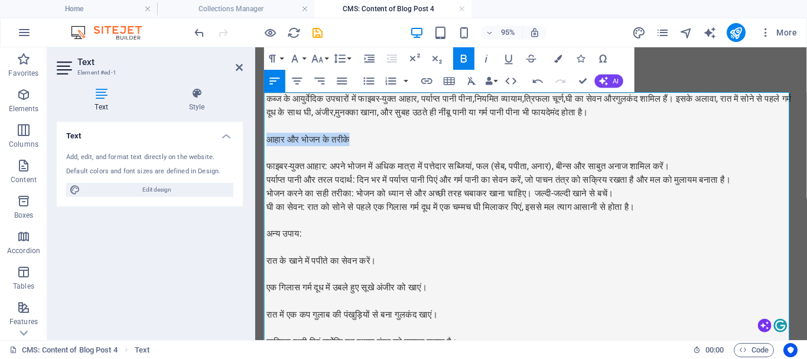
click at [454, 164] on p at bounding box center [546, 158] width 558 height 14
click at [341, 174] on p "फाइबर-युक्त आहार: अपने भोजन में अधिक मात्रा में पत्तेदार सब्जियां, फल (सेब, पपी…" at bounding box center [546, 172] width 558 height 14
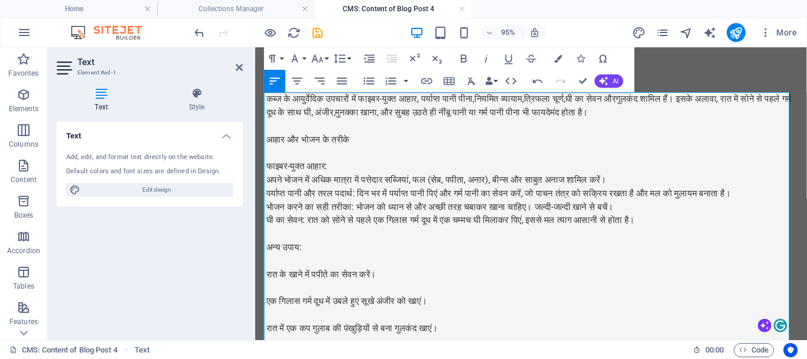
click at [658, 186] on p "अपने भोजन में अधिक मात्रा में पत्तेदार सब्जियां, फल (सेब, पपीता, अनार), बीन्स औ…" at bounding box center [546, 187] width 558 height 14
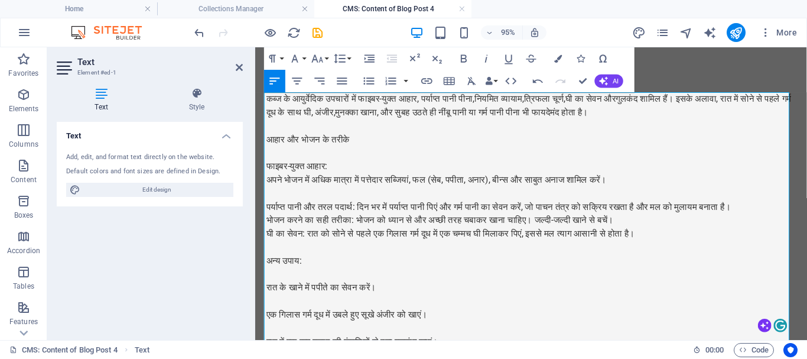
click at [368, 215] on p "पर्याप्त पानी और तरल पदार्थ: दिन भर में पर्याप्त पानी पिएं और गर्म पानी का सेवन…" at bounding box center [546, 215] width 558 height 14
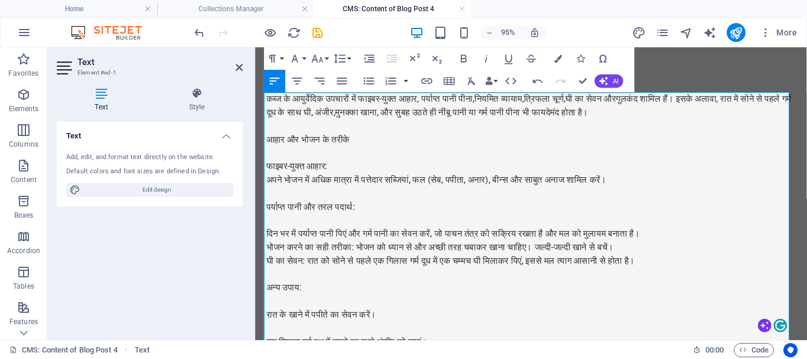
click at [366, 258] on p "भोजन करने का सही तरीका: भोजन को ध्यान से और अच्छी तरह चबाकर खाना चाहिए। जल्दी-ज…" at bounding box center [546, 258] width 558 height 14
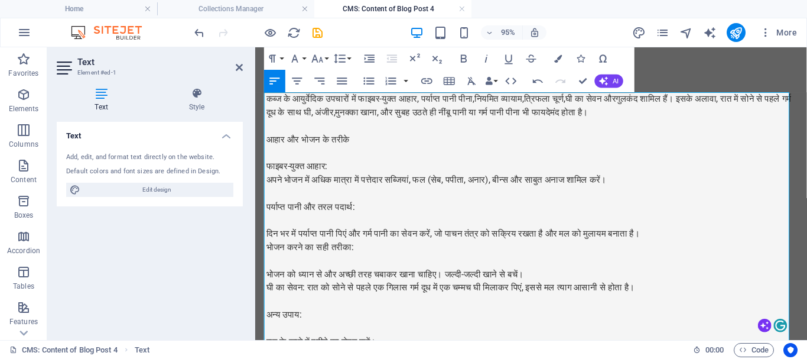
click at [680, 246] on p "दिन भर में पर्याप्त पानी पिएं और गर्म पानी का सेवन करें, जो पाचन तंत्र को सक्रि…" at bounding box center [546, 243] width 558 height 14
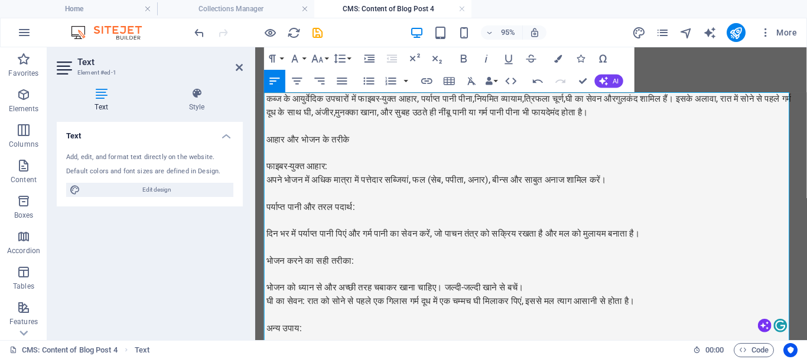
click at [311, 318] on p "घी का सेवन: रात को सोने से पहले एक गिलास गर्म दूध में एक चम्मच घी मिलाकर पिएं, …" at bounding box center [546, 314] width 558 height 14
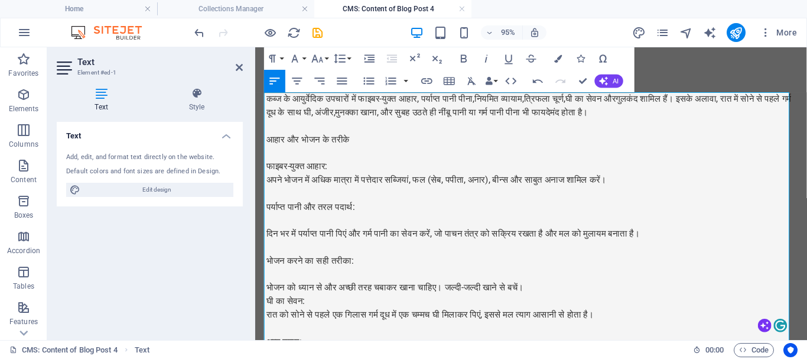
click at [553, 303] on p "भोजन को ध्यान से और अच्छी तरह चबाकर खाना चाहिए। जल्दी-जल्दी खाने से बचें।" at bounding box center [546, 300] width 558 height 14
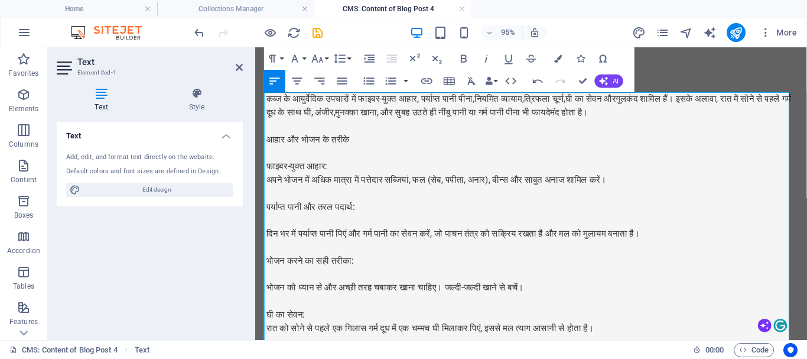
click at [428, 197] on p at bounding box center [546, 201] width 558 height 14
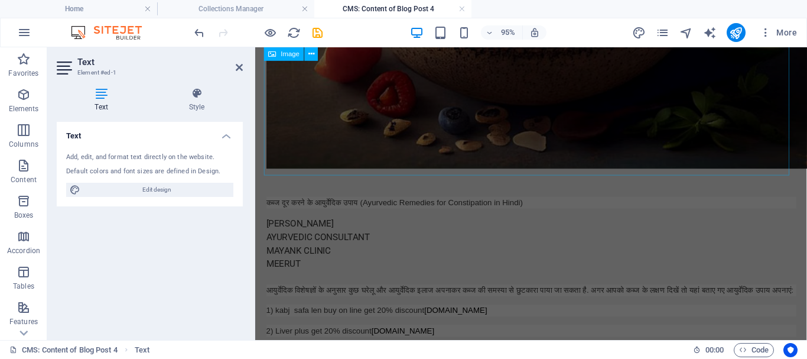
scroll to position [1237, 0]
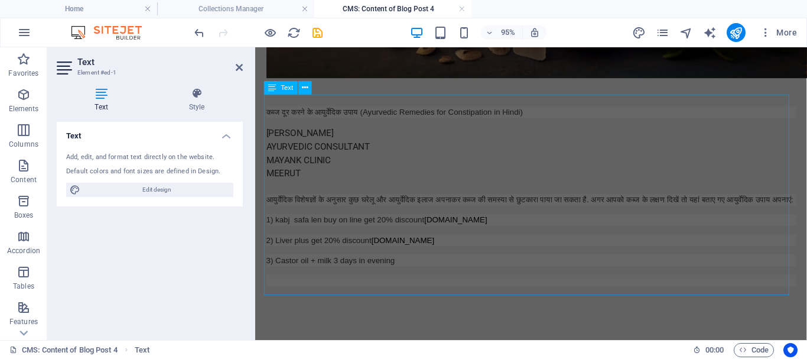
click at [411, 175] on div "कब्ज दूर करने के आयुर्वेदिक उपाय (Ayurvedic Remedies for Constipation in Hindi)…" at bounding box center [546, 208] width 558 height 199
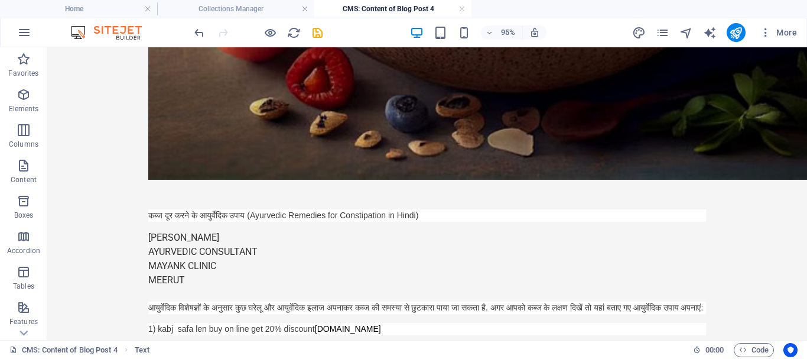
scroll to position [157, 0]
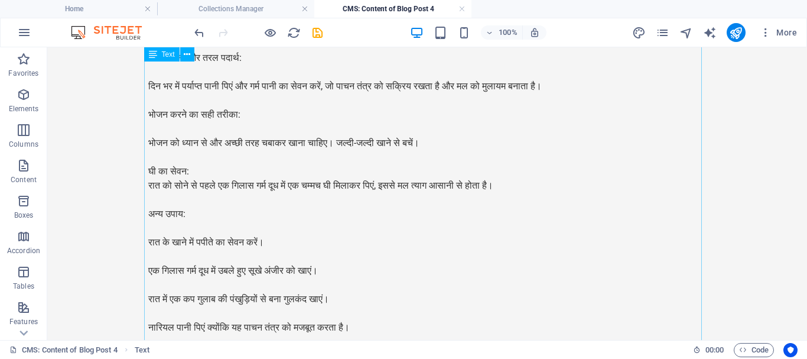
click at [404, 169] on div "कब्ज के आयुर्वेदिक उपचारों में फाइबर-युक्त आहार, पर्याप्त पानी पीना,नियमित व्या…" at bounding box center [427, 192] width 558 height 511
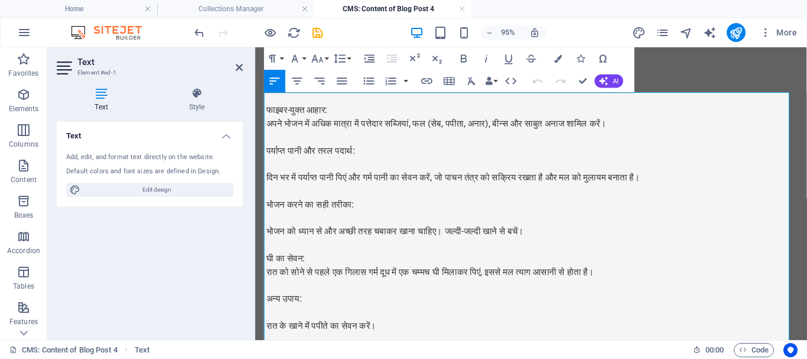
scroll to position [0, 0]
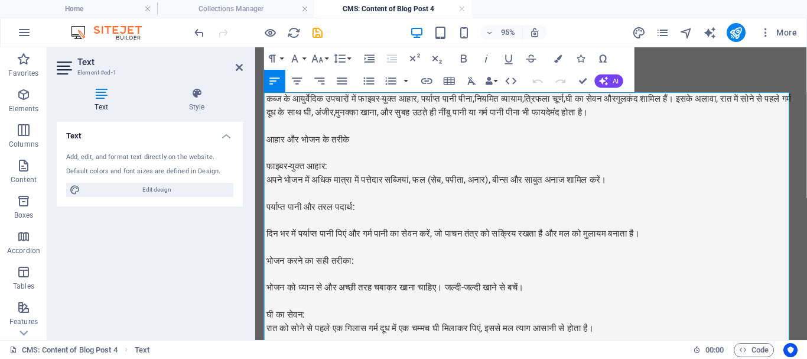
click at [415, 155] on p at bounding box center [546, 158] width 558 height 14
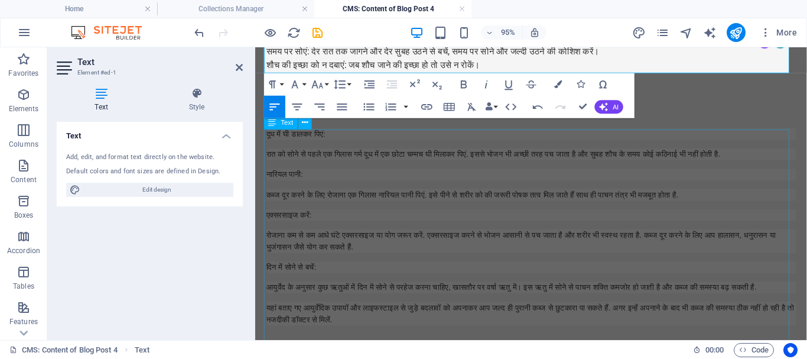
scroll to position [473, 0]
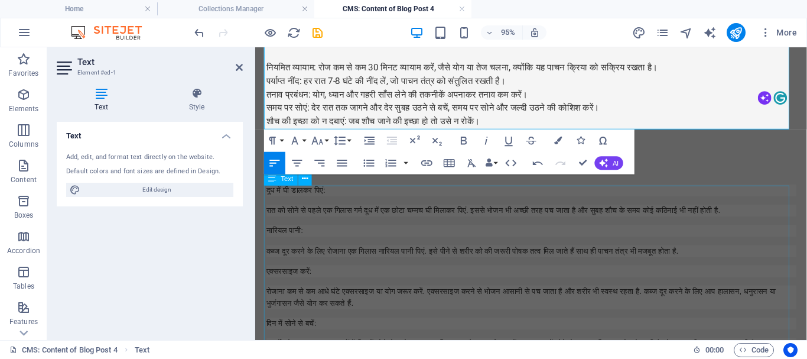
click at [413, 245] on div "दूध में घी डालकर पिएं: रात को सोने से पहले एक गिलास गर्म दूध में एक छोटा चम्मच …" at bounding box center [546, 299] width 558 height 216
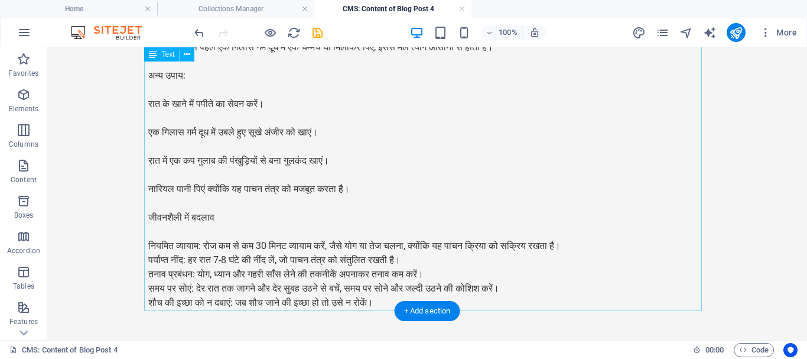
scroll to position [0, 0]
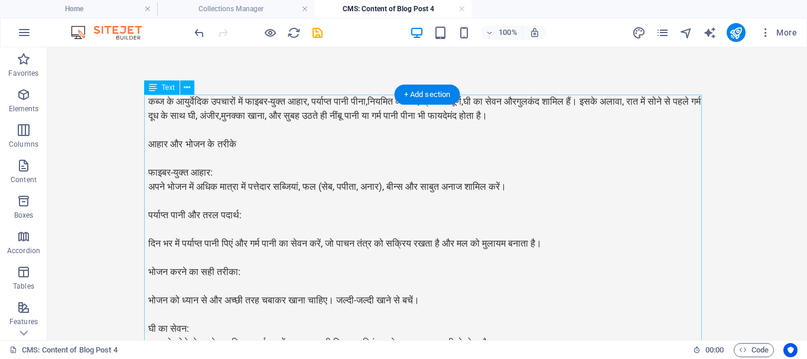
click at [431, 158] on div "कब्ज के आयुर्वेदिक उपचारों में फाइबर-युक्त आहार, पर्याप्त पानी पीना,नियमित व्या…" at bounding box center [427, 350] width 558 height 511
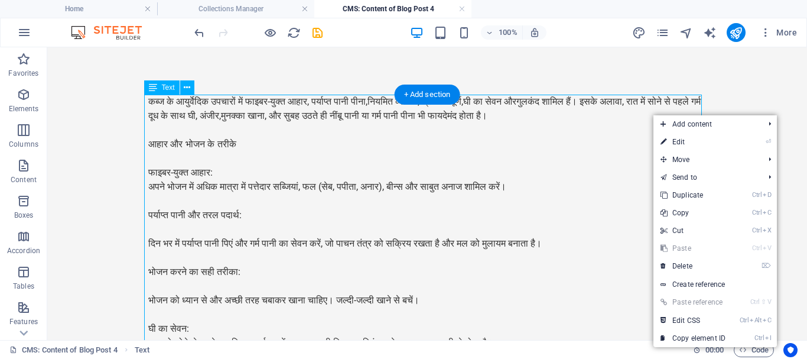
click at [487, 158] on div "कब्ज के आयुर्वेदिक उपचारों में फाइबर-युक्त आहार, पर्याप्त पानी पीना,नियमित व्या…" at bounding box center [427, 350] width 558 height 511
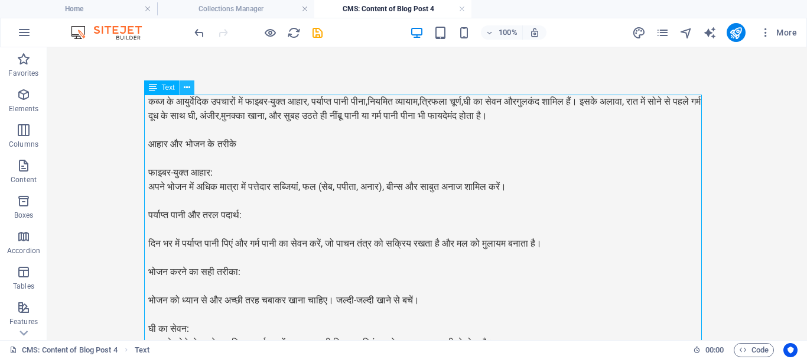
click at [183, 90] on button at bounding box center [187, 87] width 14 height 14
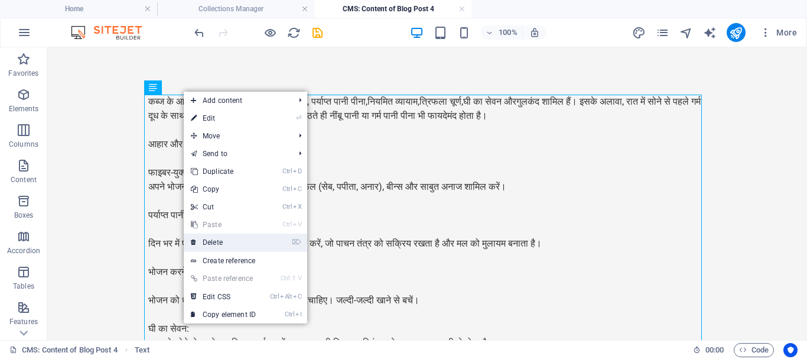
click at [239, 245] on link "⌦ Delete" at bounding box center [223, 242] width 79 height 18
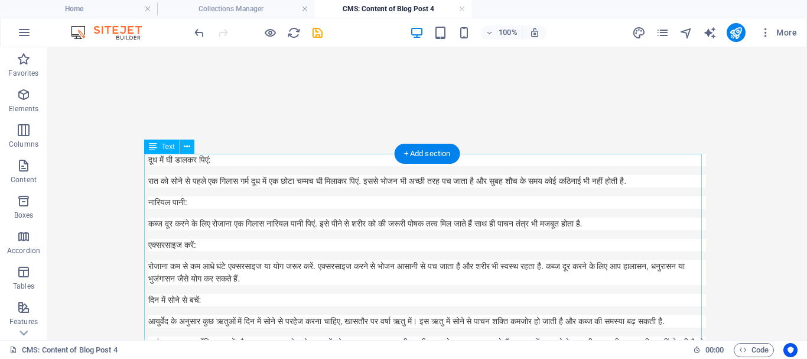
click at [323, 207] on div "दूध में घी डालकर पिएं: रात को सोने से पहले एक गिलास गर्म दूध में एक छोटा चम्मच …" at bounding box center [427, 262] width 558 height 216
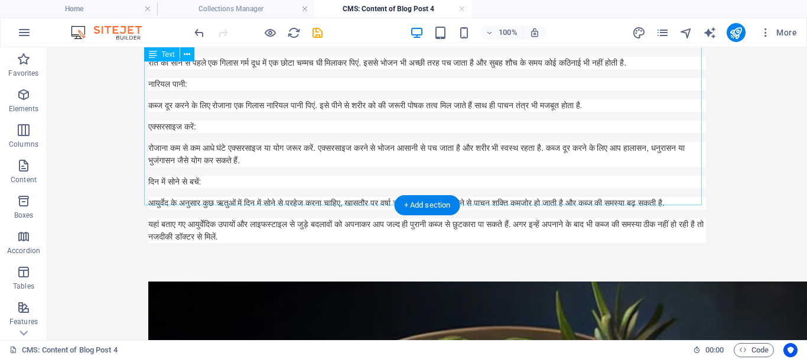
scroll to position [59, 0]
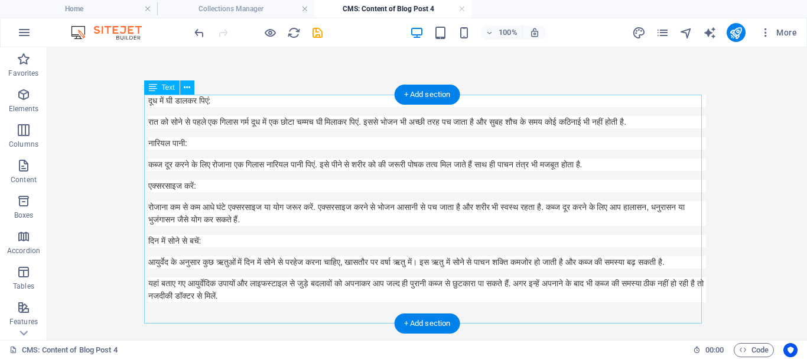
click at [388, 189] on div "दूध में घी डालकर पिएं: रात को सोने से पहले एक गिलास गर्म दूध में एक छोटा चम्मच …" at bounding box center [427, 203] width 558 height 216
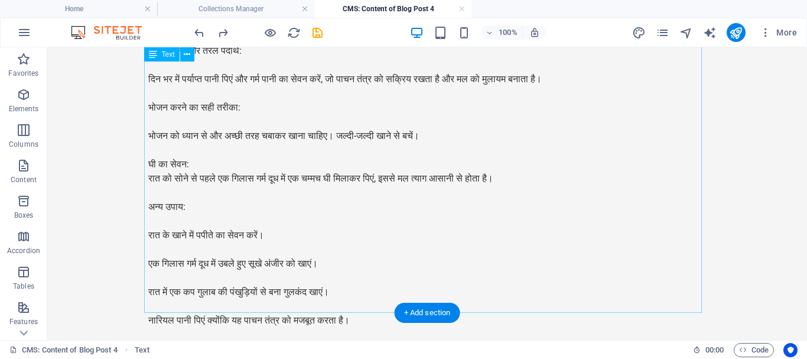
scroll to position [157, 0]
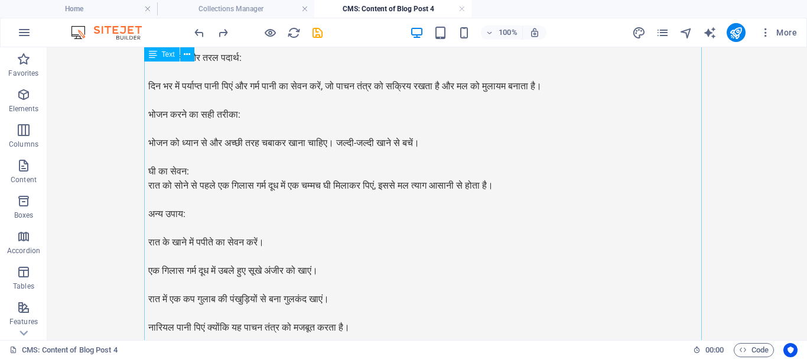
click at [376, 202] on div "कब्ज के आयुर्वेदिक उपचारों में फाइबर-युक्त आहार, पर्याप्त पानी पीना,नियमित व्या…" at bounding box center [427, 192] width 558 height 511
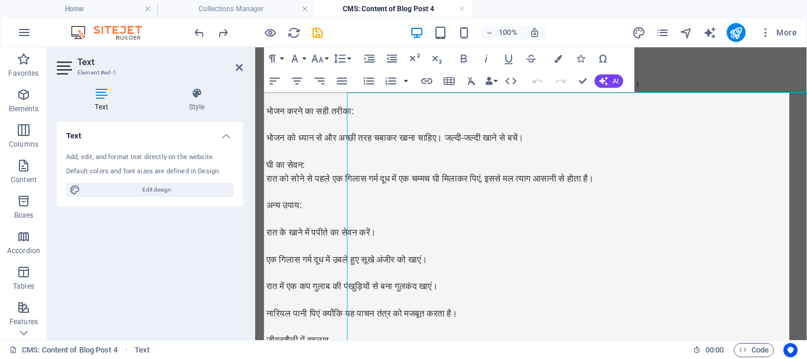
scroll to position [0, 0]
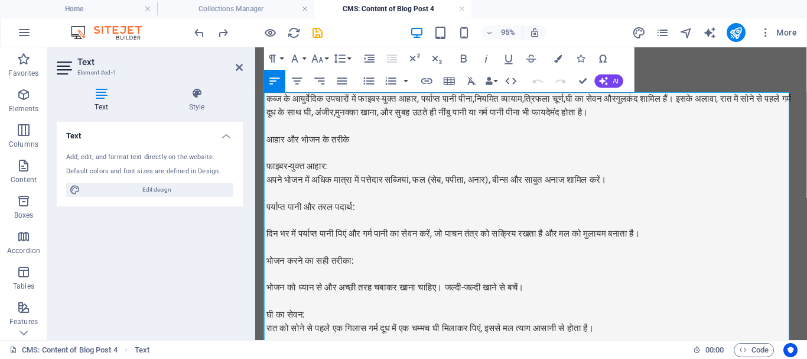
click at [382, 210] on p "पर्याप्त पानी और तरल पदार्थ:" at bounding box center [546, 215] width 558 height 14
copy div "कब्ज के आयुर्वेदिक उपचारों में फाइबर-युक्त आहार, पर्याप्त पानी पीना,नियमित व्या…"
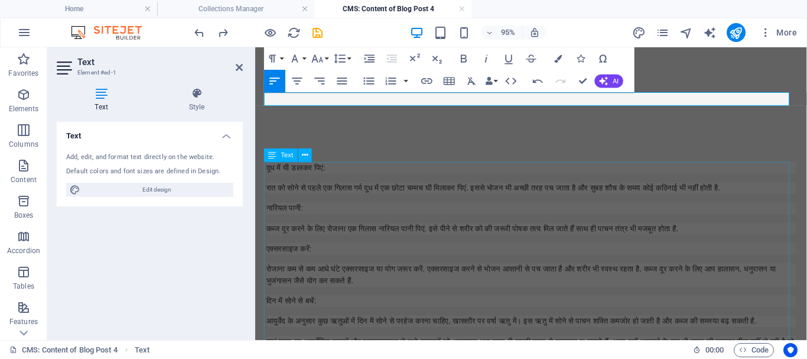
click at [382, 210] on div "दूध में घी डालकर पिएं: रात को सोने से पहले एक गिलास गर्म दूध में एक छोटा चम्मच …" at bounding box center [546, 276] width 558 height 216
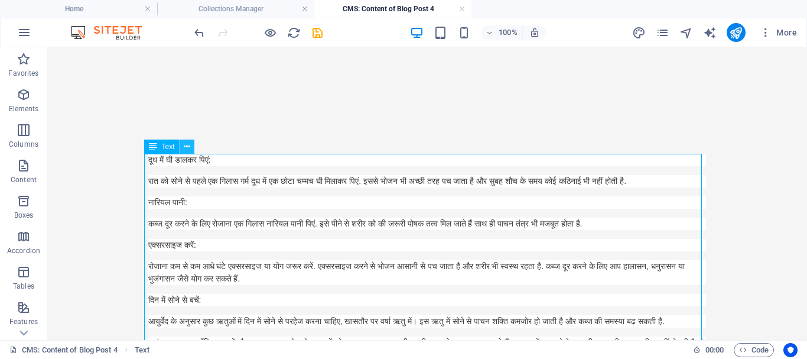
click at [190, 149] on button at bounding box center [187, 146] width 14 height 14
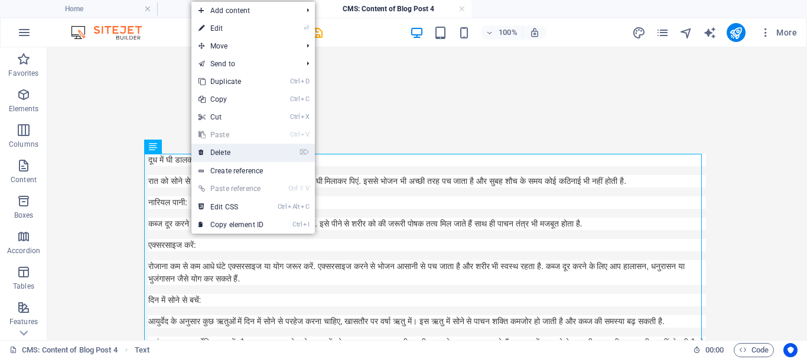
click at [203, 152] on icon at bounding box center [202, 153] width 6 height 18
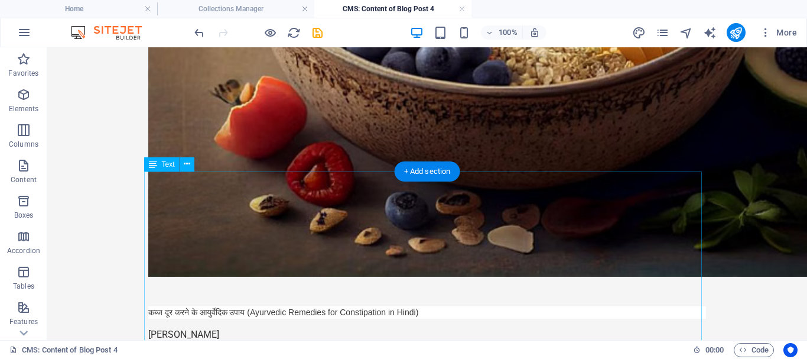
scroll to position [473, 0]
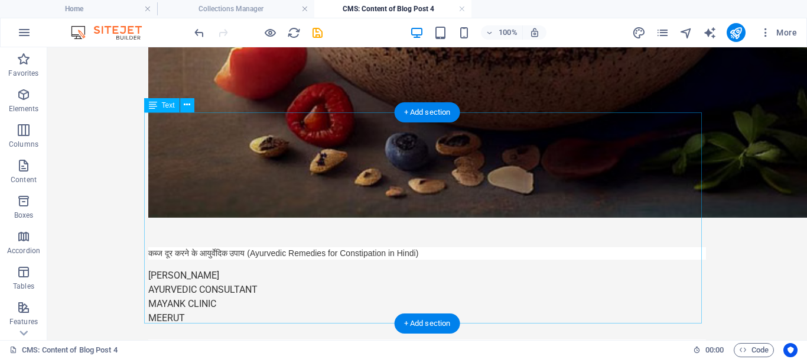
click at [244, 247] on div "कब्ज दूर करने के आयुर्वेदिक उपाय (Ayurvedic Remedies for Constipation in Hindi)…" at bounding box center [427, 346] width 558 height 199
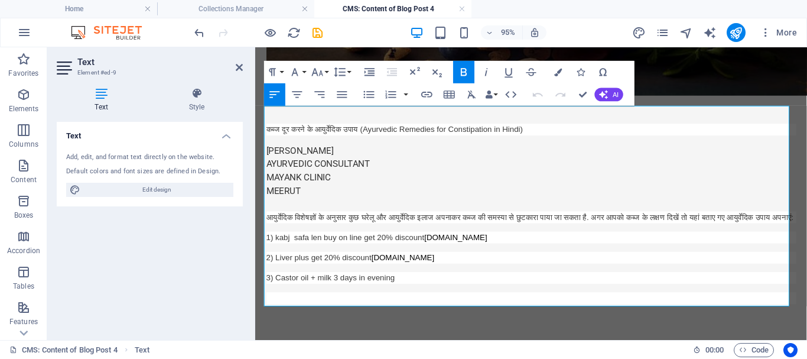
click at [281, 206] on p at bounding box center [546, 213] width 558 height 14
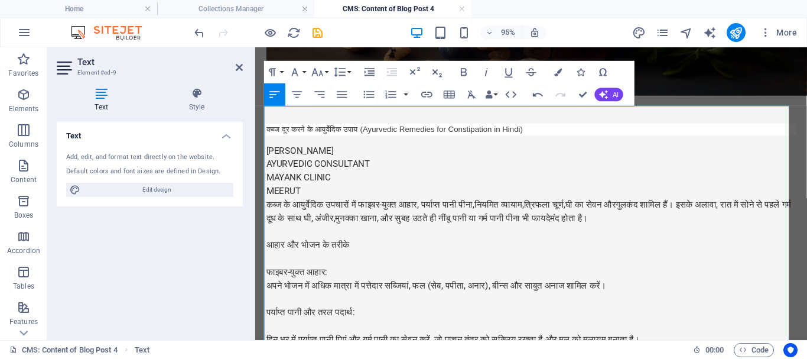
click at [342, 191] on p "MEERUT" at bounding box center [546, 198] width 558 height 14
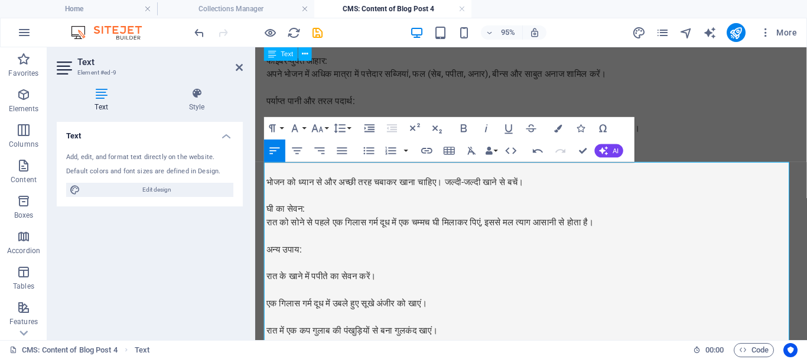
scroll to position [414, 0]
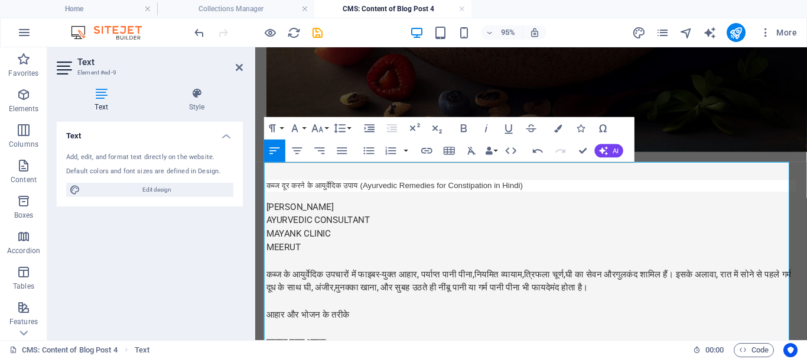
click at [324, 265] on p at bounding box center [546, 272] width 558 height 14
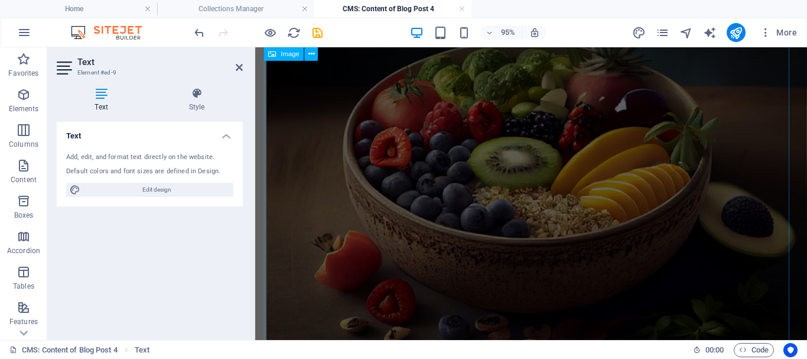
scroll to position [118, 0]
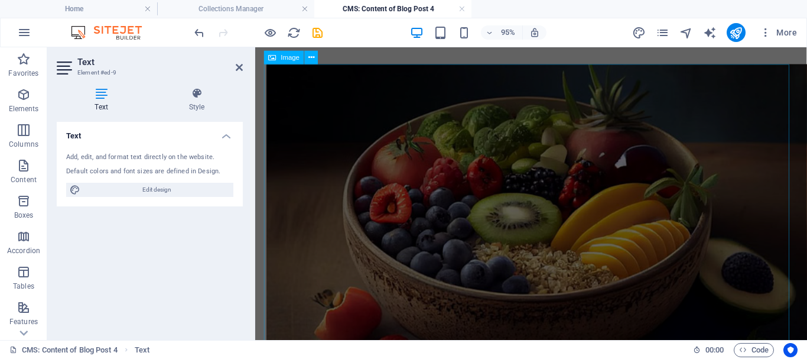
click at [389, 206] on figure at bounding box center [546, 259] width 558 height 388
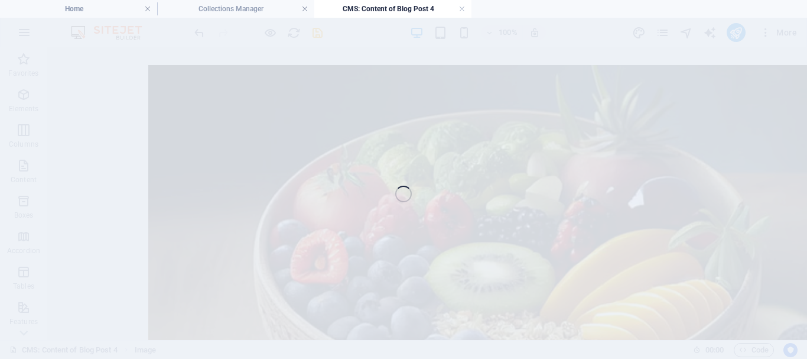
scroll to position [753, 0]
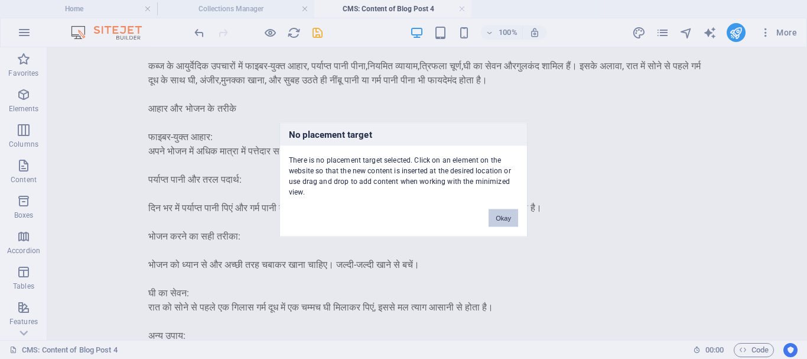
click at [511, 225] on button "Okay" at bounding box center [504, 218] width 30 height 18
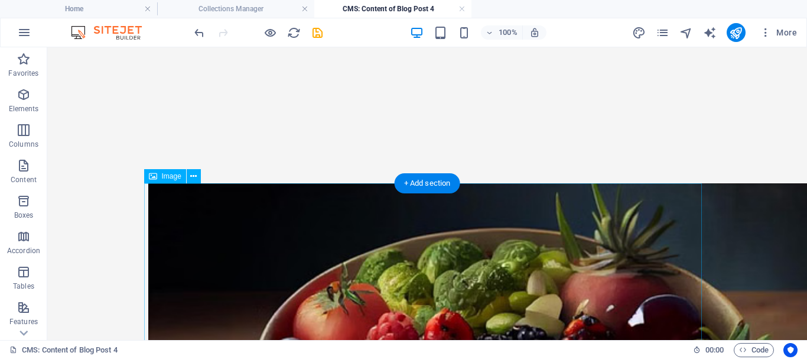
scroll to position [177, 0]
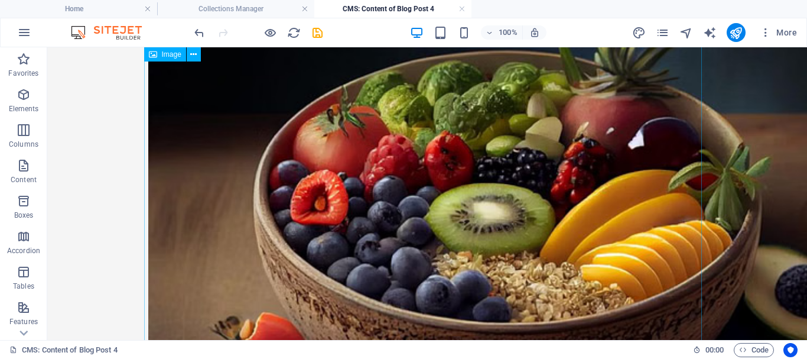
click at [462, 212] on figure at bounding box center [427, 259] width 558 height 507
click at [513, 208] on figure at bounding box center [427, 259] width 558 height 507
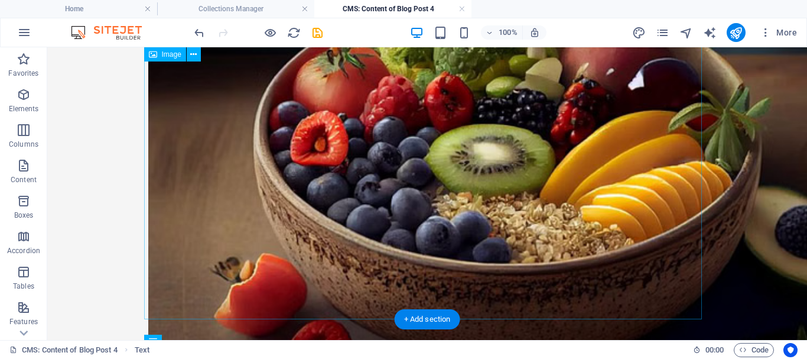
scroll to position [177, 0]
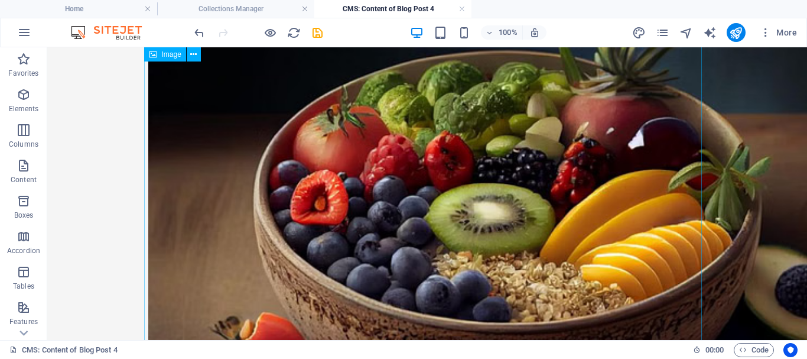
click at [379, 202] on figure at bounding box center [427, 259] width 558 height 507
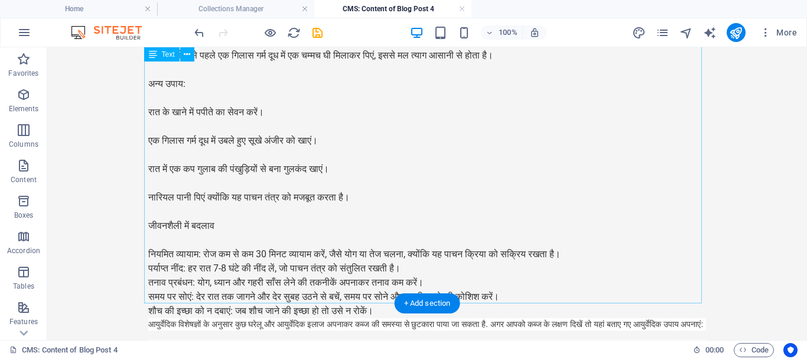
scroll to position [1015, 0]
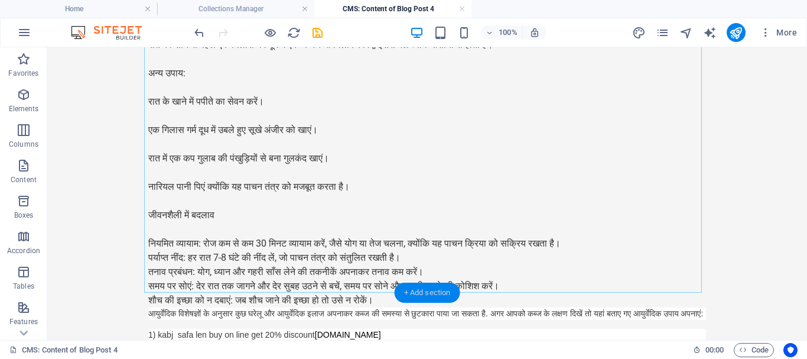
click at [417, 292] on div "+ Add section" at bounding box center [428, 292] width 66 height 20
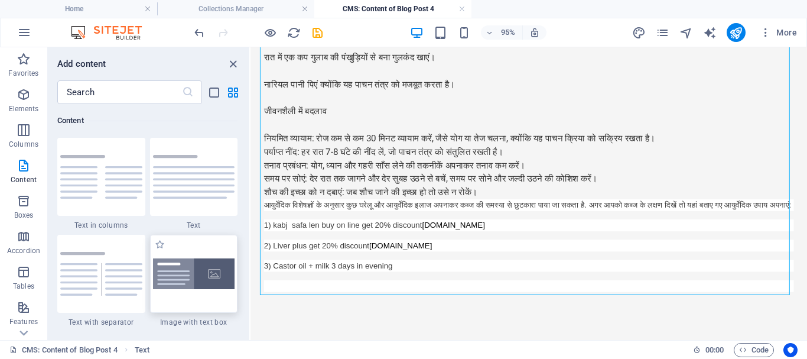
scroll to position [2127, 0]
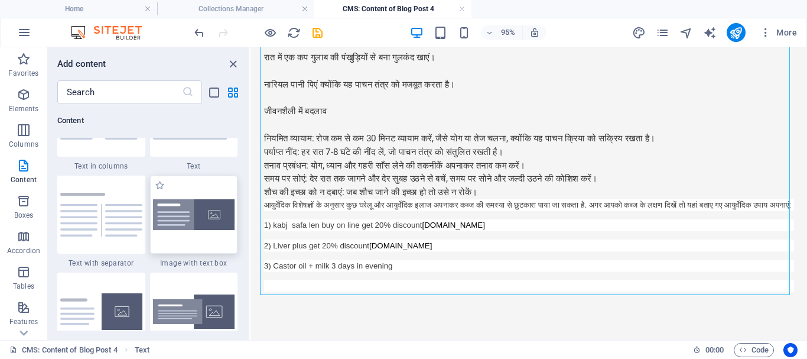
click at [213, 214] on img at bounding box center [194, 214] width 82 height 31
click at [251, 214] on div "Drag here to replace the existing content. Press “Ctrl” if you want to create a…" at bounding box center [529, 193] width 557 height 292
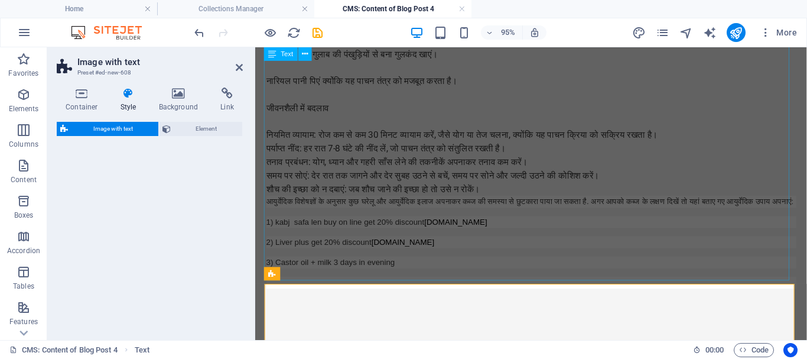
scroll to position [1012, 0]
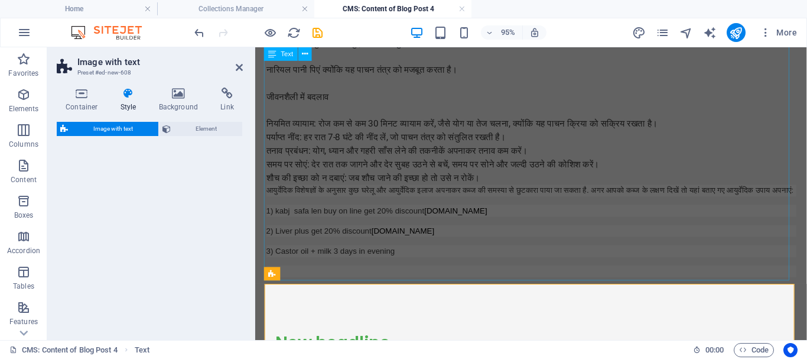
select select "rem"
select select "px"
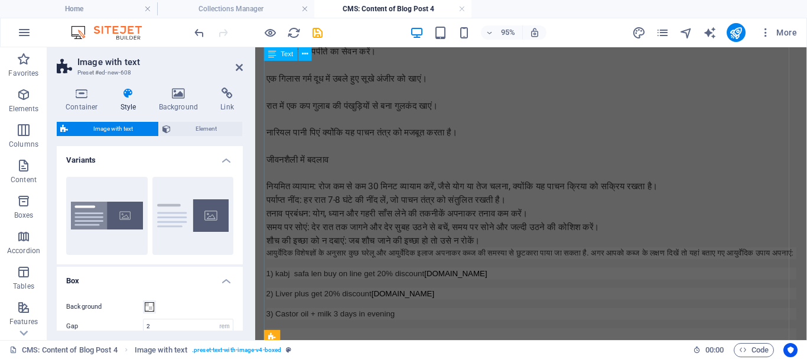
scroll to position [1215, 0]
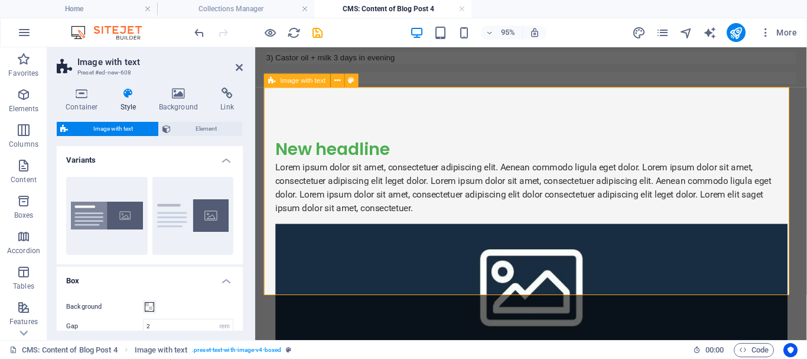
click at [606, 241] on figure at bounding box center [546, 295] width 539 height 124
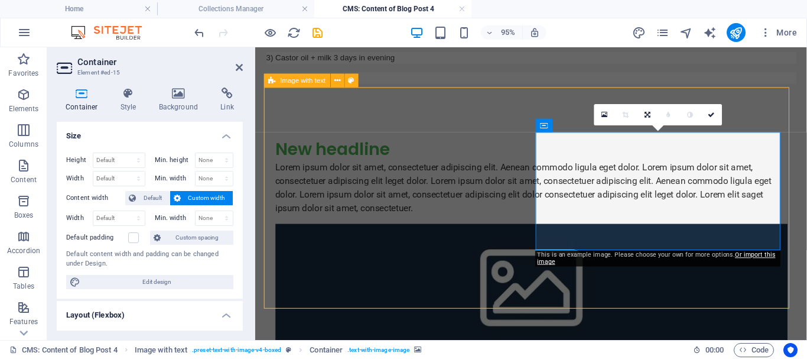
click at [628, 238] on figure at bounding box center [546, 295] width 539 height 124
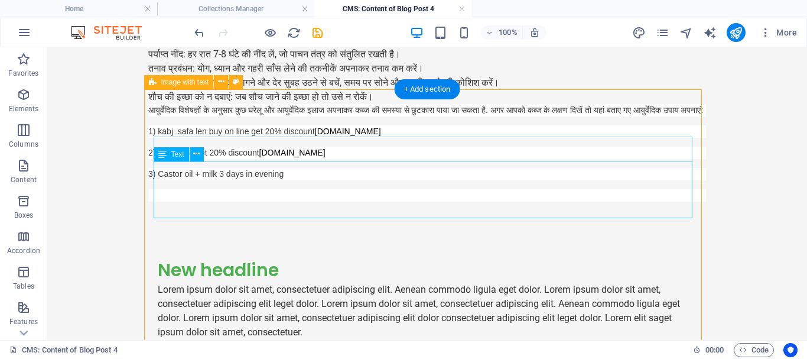
scroll to position [1159, 0]
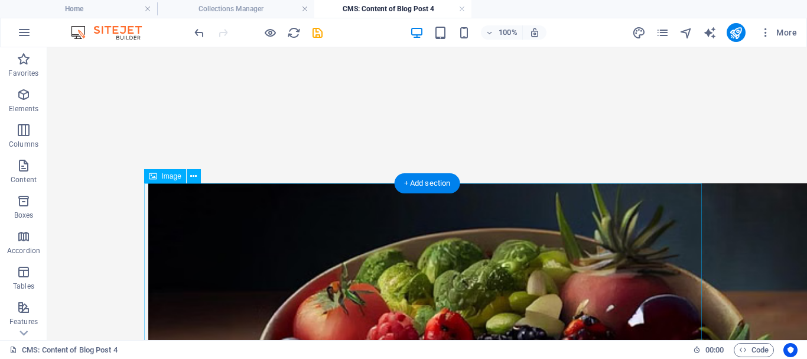
scroll to position [414, 0]
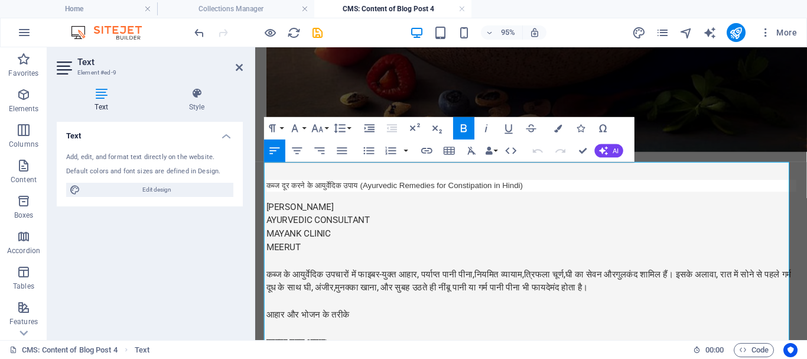
click at [291, 265] on p at bounding box center [546, 272] width 558 height 14
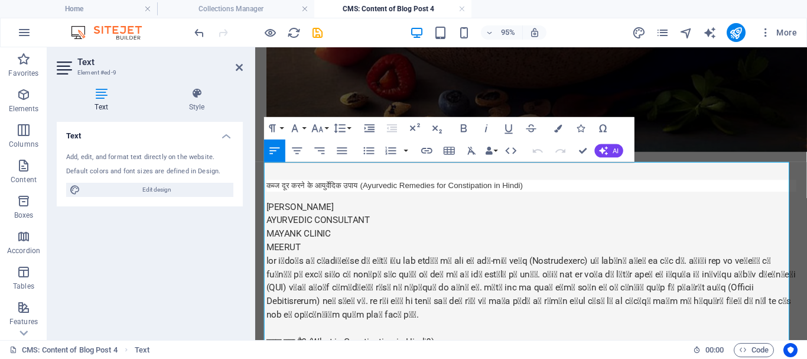
scroll to position [9912, 2]
click at [325, 251] on p "MEERUT" at bounding box center [546, 258] width 558 height 14
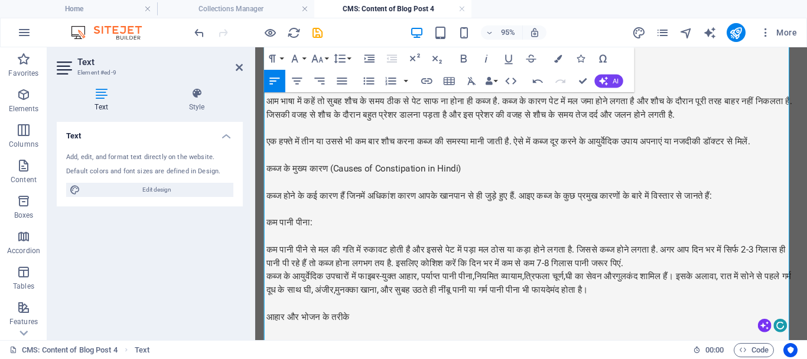
scroll to position [827, 0]
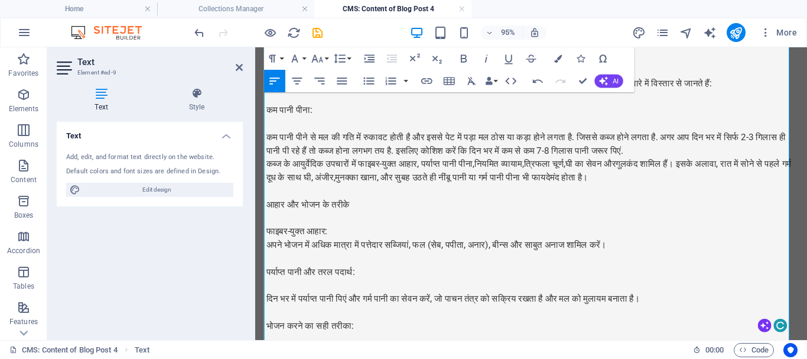
click at [356, 234] on p "फाइबर-युक्त आहार:" at bounding box center [546, 241] width 558 height 14
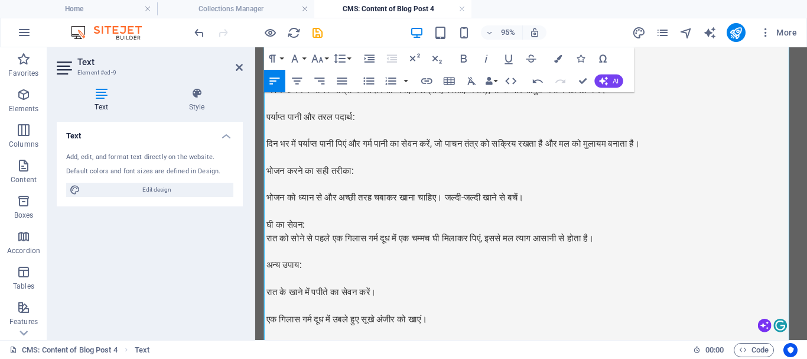
scroll to position [768, 0]
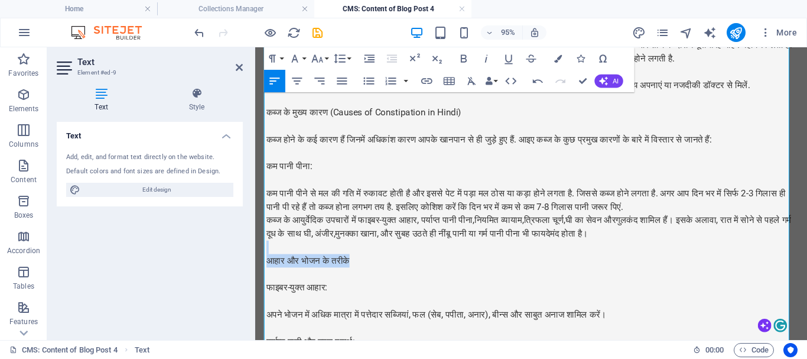
drag, startPoint x: 365, startPoint y: 262, endPoint x: 277, endPoint y: 258, distance: 88.7
click at [277, 258] on div "कब्ज दूर करने के आयुर्वेदिक उपाय (Ayurvedic Remedies for Constipation in Hindi)…" at bounding box center [546, 338] width 558 height 1012
click at [318, 35] on icon "save" at bounding box center [318, 33] width 14 height 14
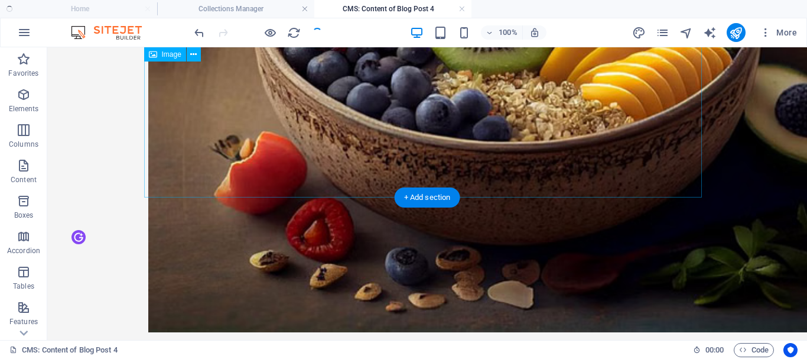
scroll to position [181, 0]
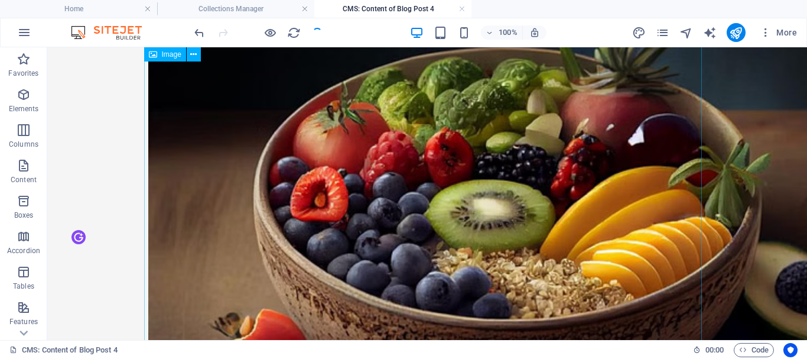
click at [355, 158] on figure at bounding box center [427, 255] width 558 height 507
click at [288, 140] on figure at bounding box center [427, 255] width 558 height 507
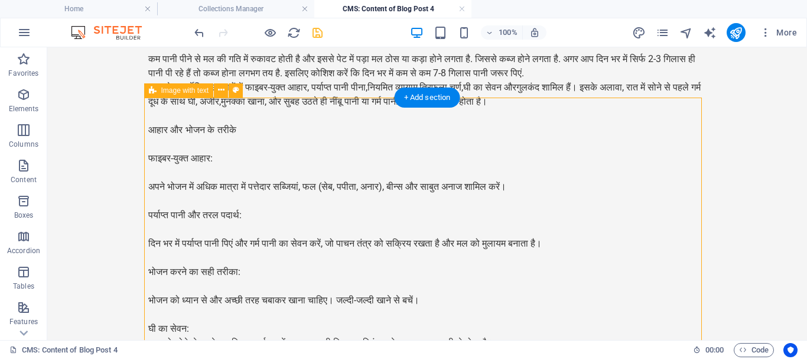
scroll to position [1655, 0]
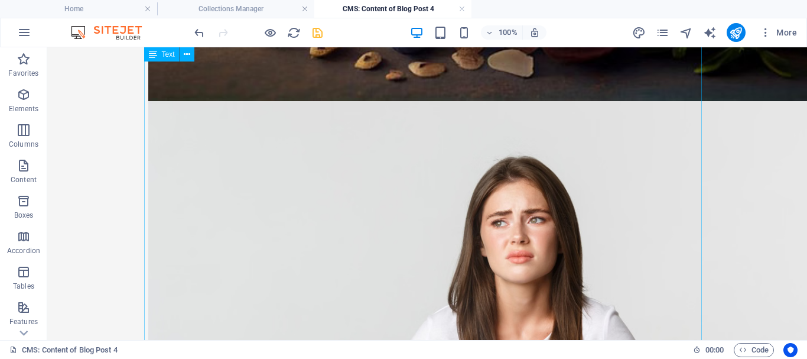
scroll to position [294, 0]
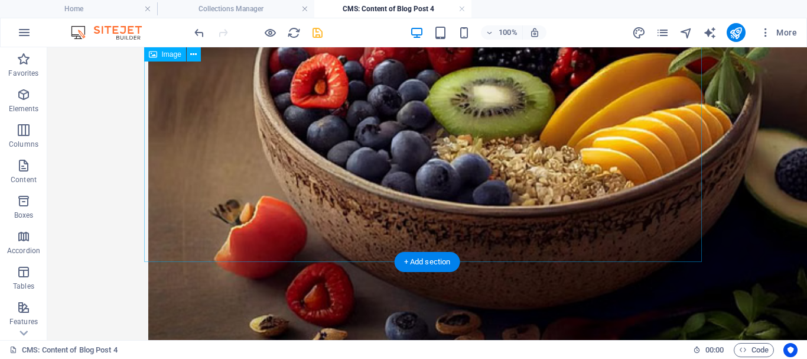
click at [512, 199] on figure at bounding box center [427, 143] width 558 height 507
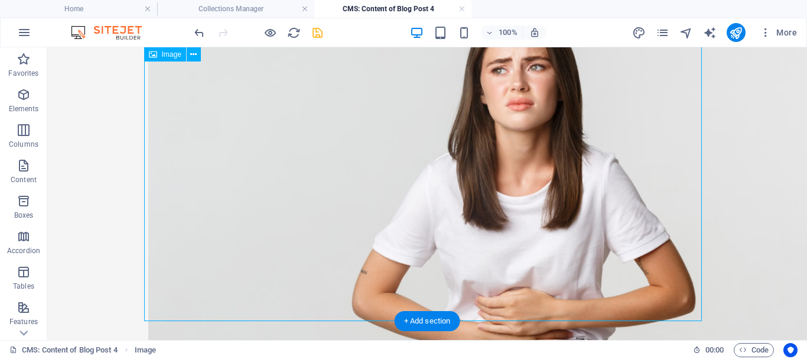
scroll to position [0, 0]
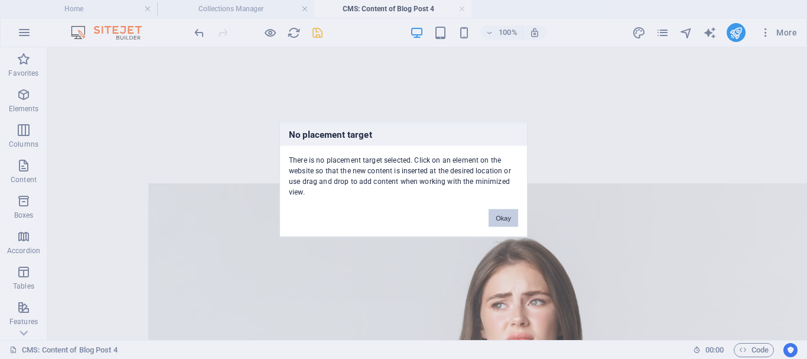
click at [503, 217] on button "Okay" at bounding box center [504, 218] width 30 height 18
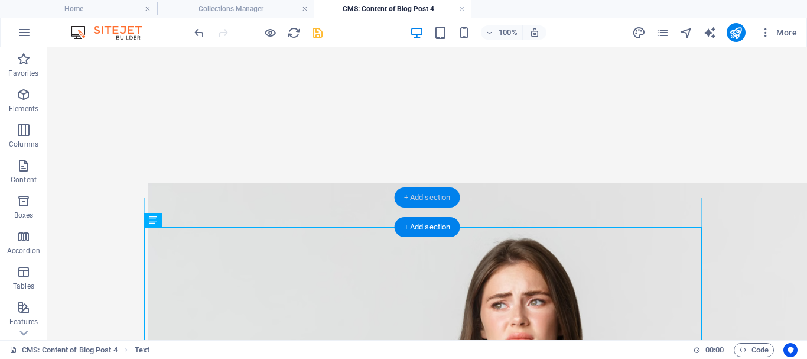
click at [427, 200] on div "+ Add section" at bounding box center [428, 197] width 66 height 20
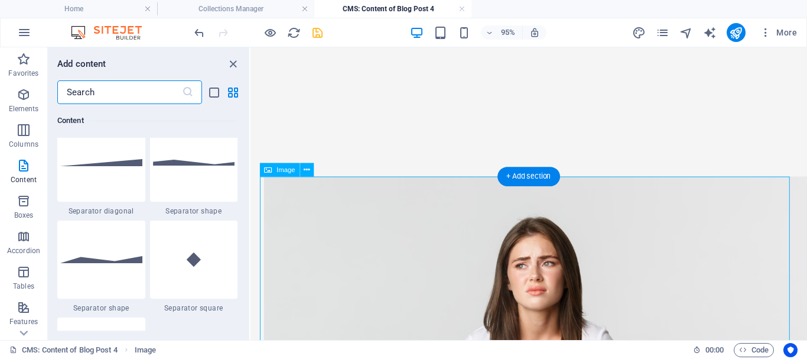
scroll to position [3131, 0]
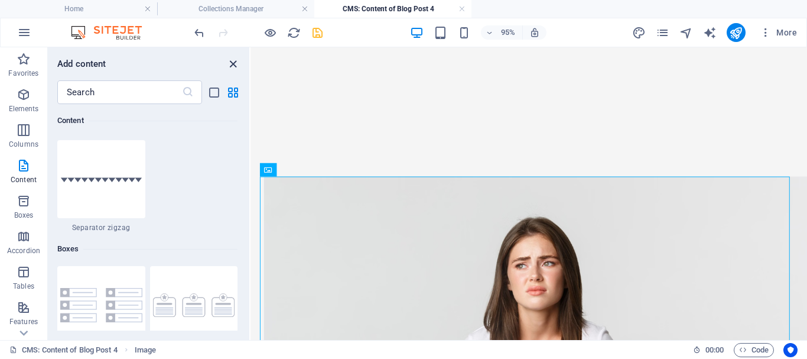
click at [235, 64] on icon "close panel" at bounding box center [233, 64] width 14 height 14
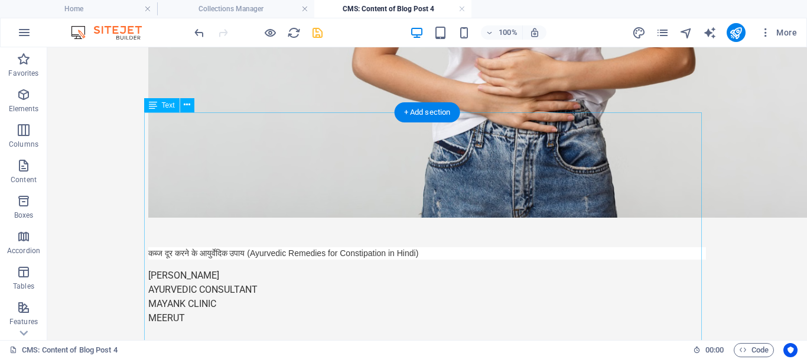
scroll to position [532, 0]
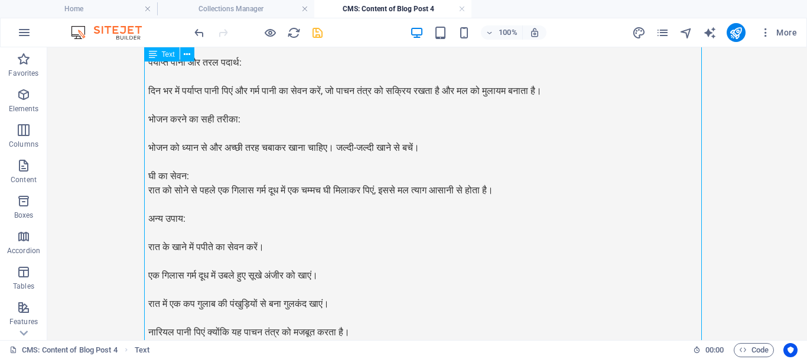
scroll to position [1300, 0]
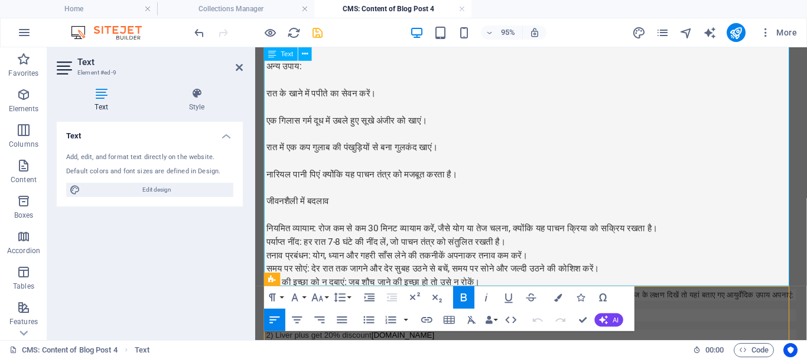
scroll to position [1450, 0]
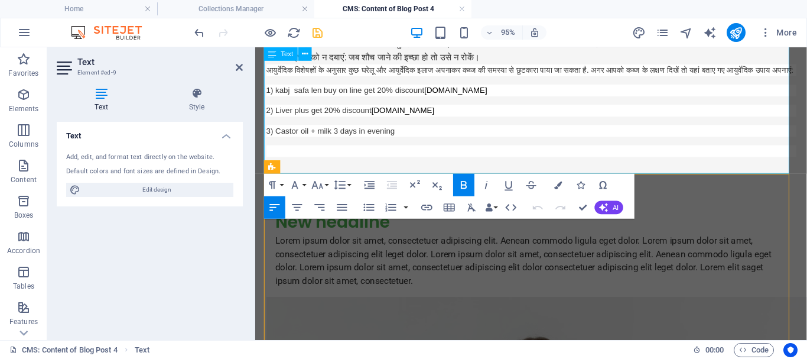
click at [405, 141] on p "3) Castor oil + milk 3 days in evening" at bounding box center [546, 135] width 558 height 12
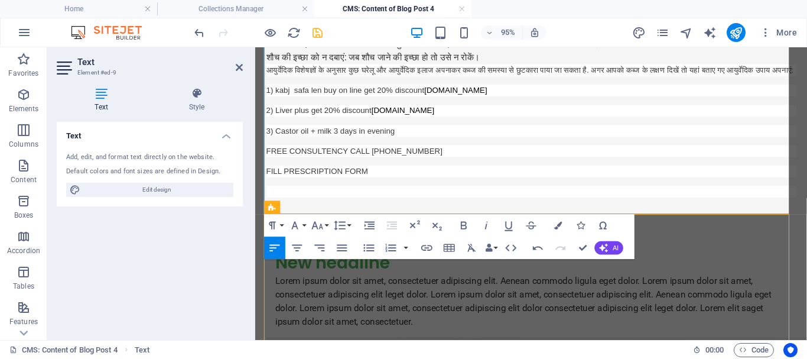
drag, startPoint x: 372, startPoint y: 184, endPoint x: 263, endPoint y: 184, distance: 108.7
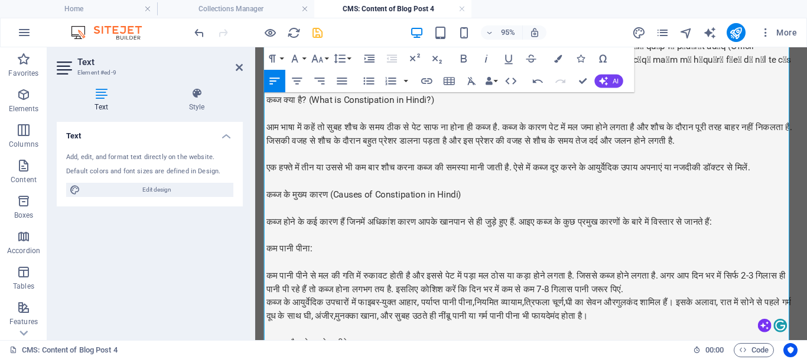
scroll to position [800, 0]
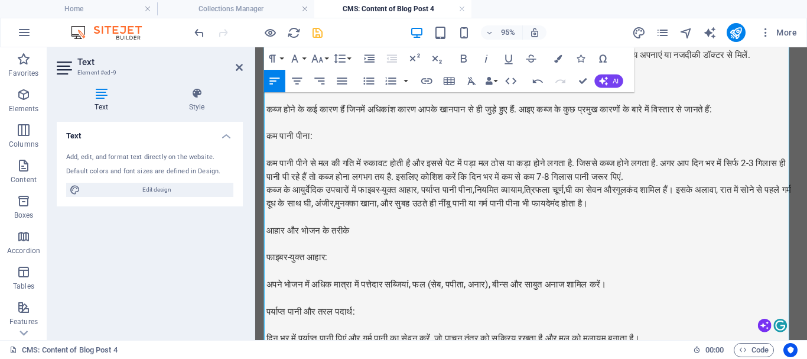
click at [396, 220] on p at bounding box center [546, 226] width 558 height 14
drag, startPoint x: 68, startPoint y: 240, endPoint x: 77, endPoint y: 241, distance: 9.5
click at [68, 240] on div "Text Add, edit, and format text directly on the website. Default colors and fon…" at bounding box center [150, 226] width 186 height 209
click at [268, 220] on p at bounding box center [546, 226] width 558 height 14
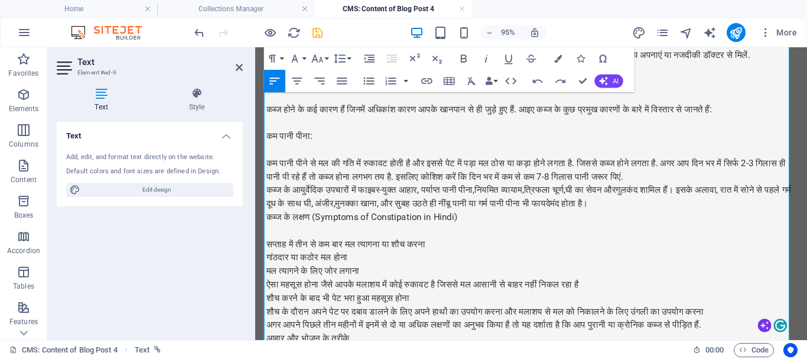
scroll to position [3372, 2]
click at [714, 209] on p "कब्ज के आयुर्वेदिक उपचारों में फाइबर-युक्त आहार, पर्याप्त पानी पीना,नियमित व्या…" at bounding box center [546, 204] width 558 height 28
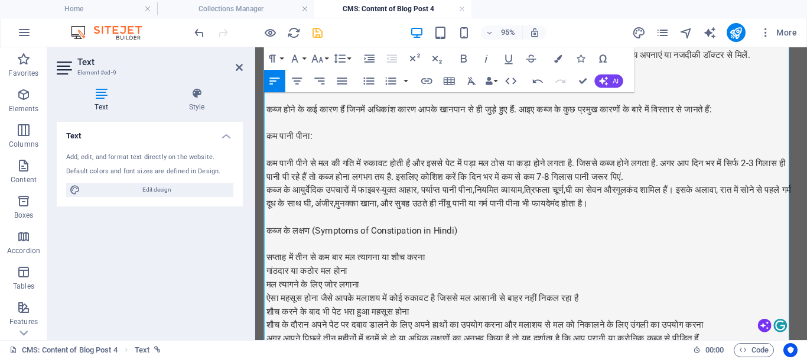
drag, startPoint x: 485, startPoint y: 233, endPoint x: 255, endPoint y: 230, distance: 229.9
click at [467, 61] on icon "button" at bounding box center [464, 59] width 14 height 14
click at [554, 61] on icon "button" at bounding box center [558, 58] width 8 height 8
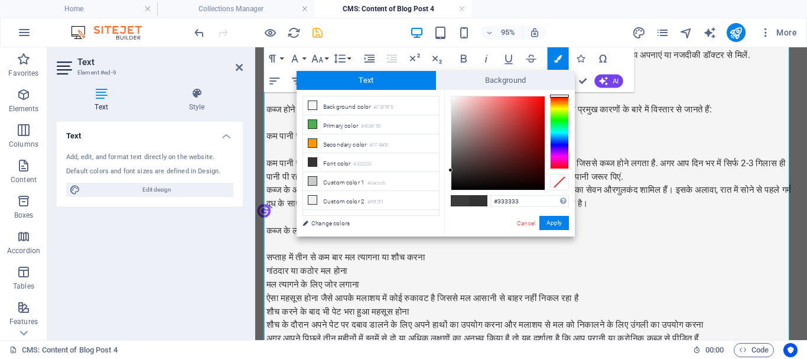
click at [513, 125] on div at bounding box center [497, 142] width 93 height 93
click at [552, 226] on button "Apply" at bounding box center [554, 223] width 30 height 14
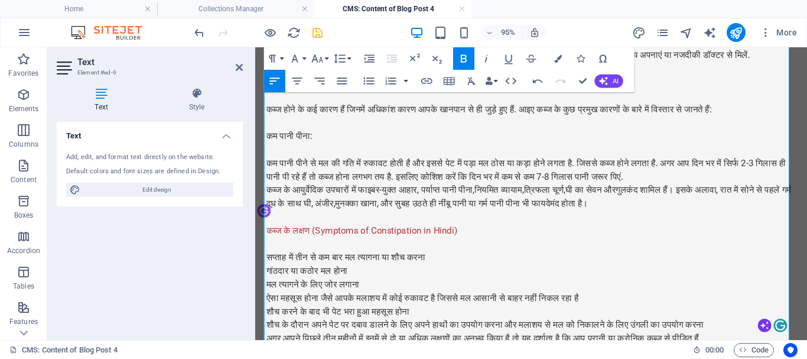
click at [517, 249] on p at bounding box center [546, 254] width 558 height 14
drag, startPoint x: 334, startPoint y: 136, endPoint x: 254, endPoint y: 129, distance: 80.7
click at [560, 55] on icon "button" at bounding box center [558, 58] width 8 height 8
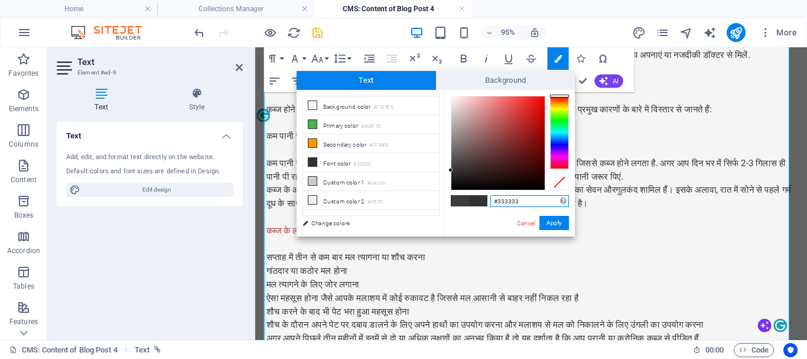
click at [526, 113] on div at bounding box center [497, 142] width 93 height 93
click at [549, 221] on button "Apply" at bounding box center [554, 223] width 30 height 14
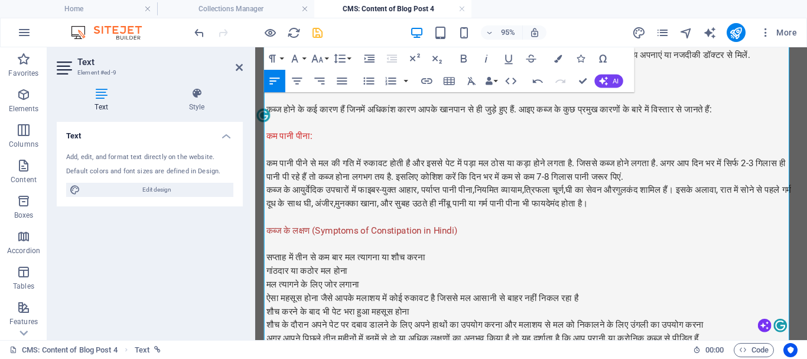
click at [450, 155] on p at bounding box center [546, 155] width 558 height 14
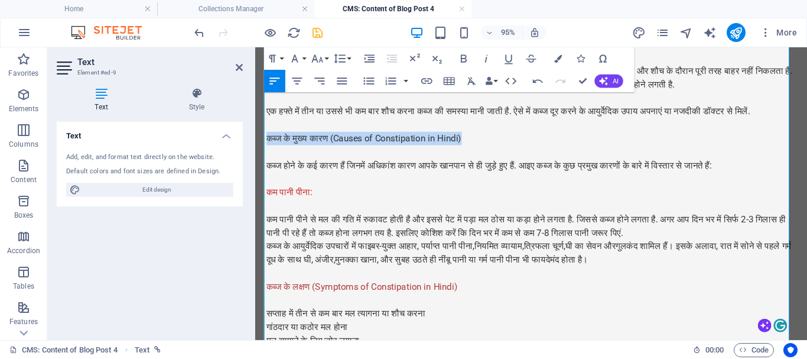
drag, startPoint x: 495, startPoint y: 135, endPoint x: 252, endPoint y: 134, distance: 243.5
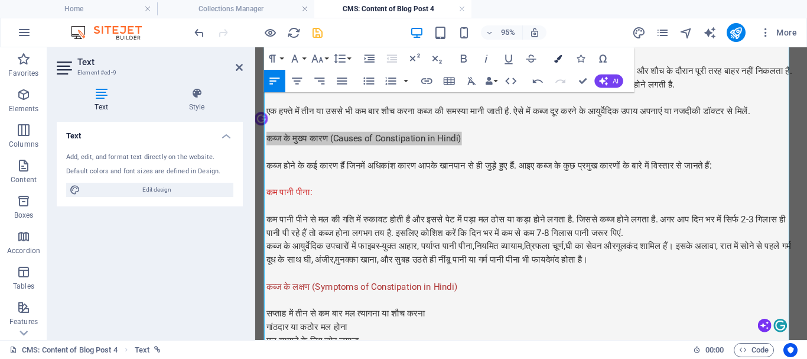
click at [562, 61] on icon "button" at bounding box center [558, 58] width 8 height 8
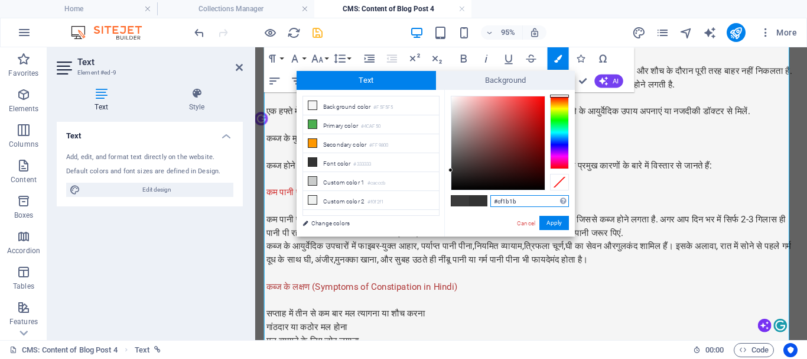
click at [532, 113] on div at bounding box center [497, 142] width 93 height 93
click at [648, 186] on p at bounding box center [546, 185] width 558 height 14
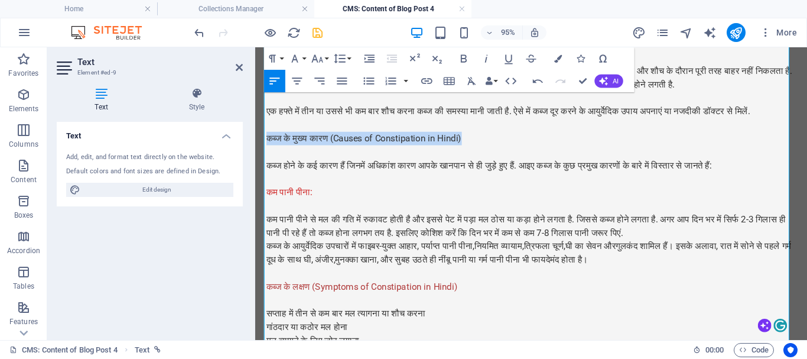
drag, startPoint x: 500, startPoint y: 138, endPoint x: 257, endPoint y: 137, distance: 243.5
click at [460, 60] on icon "button" at bounding box center [464, 59] width 14 height 14
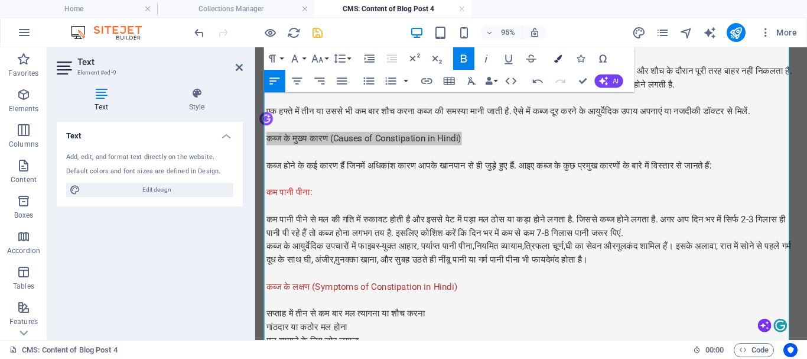
click at [558, 62] on icon "button" at bounding box center [558, 58] width 8 height 8
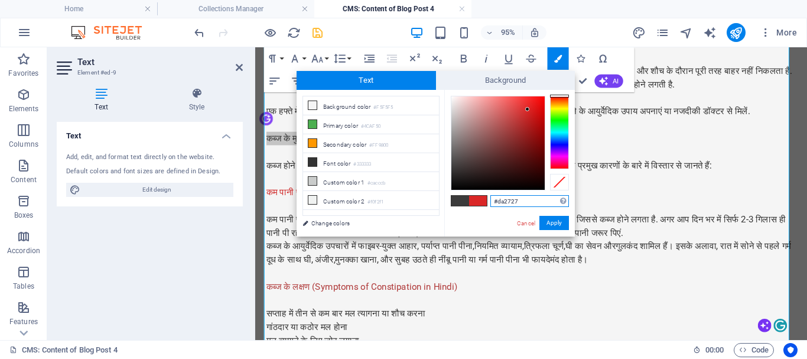
click at [528, 109] on div at bounding box center [497, 142] width 93 height 93
type input "#cb2a2a"
click at [525, 115] on div at bounding box center [497, 142] width 93 height 93
click at [525, 115] on div at bounding box center [524, 114] width 4 height 4
click at [549, 224] on button "Apply" at bounding box center [554, 223] width 30 height 14
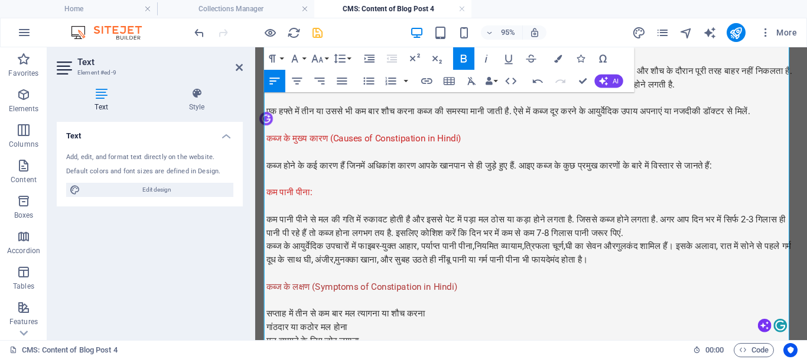
click at [502, 179] on p at bounding box center [546, 185] width 558 height 14
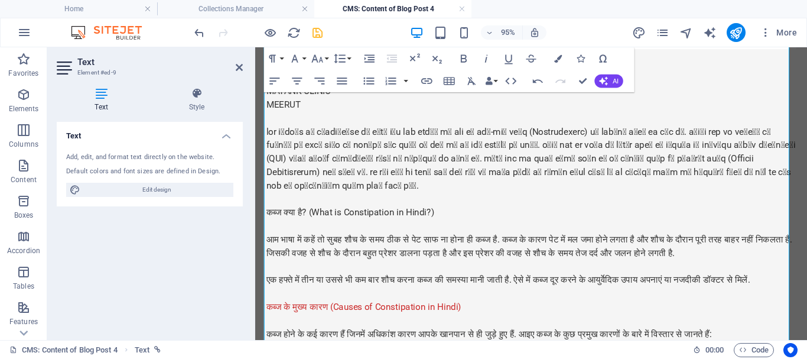
scroll to position [386, 0]
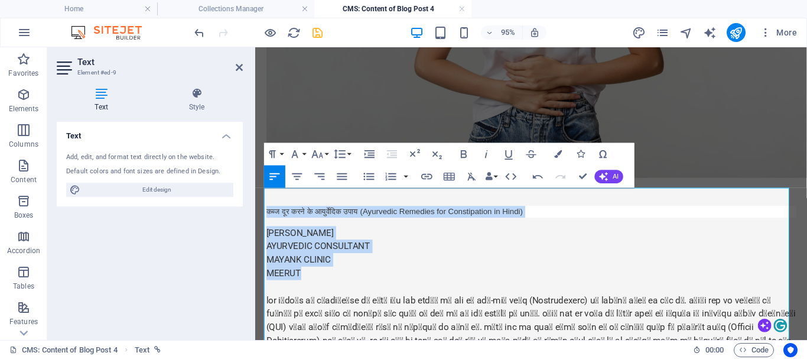
drag, startPoint x: 277, startPoint y: 250, endPoint x: 258, endPoint y: 200, distance: 53.9
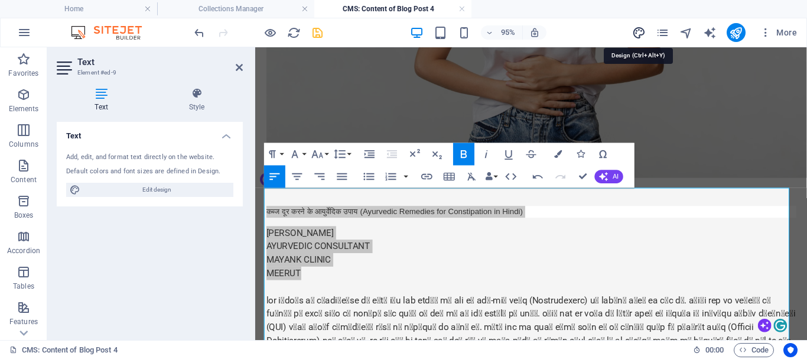
click at [638, 35] on icon "design" at bounding box center [639, 33] width 14 height 14
select select "px"
select select "200"
select select "px"
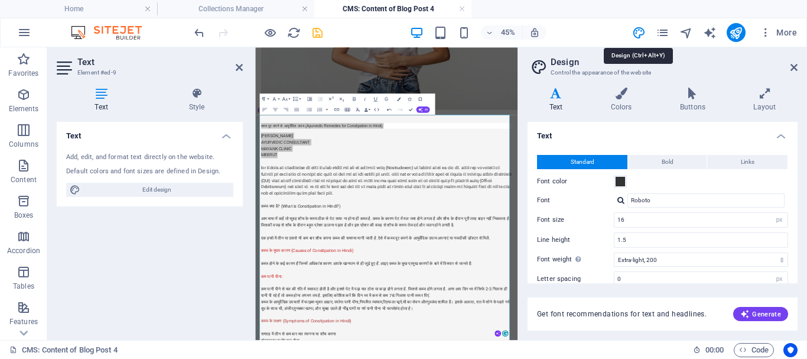
click at [641, 177] on div "Font color" at bounding box center [662, 181] width 251 height 14
click at [620, 182] on span at bounding box center [620, 181] width 9 height 9
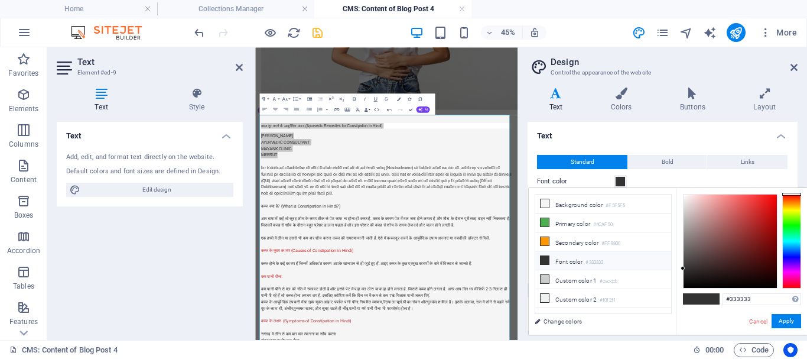
click at [762, 216] on div at bounding box center [730, 240] width 93 height 93
type input "#c11d1d"
click at [796, 324] on button "Apply" at bounding box center [787, 321] width 30 height 14
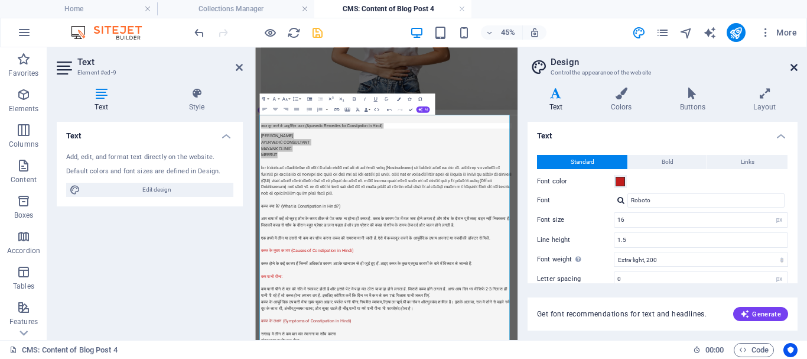
click at [793, 67] on icon at bounding box center [794, 67] width 7 height 9
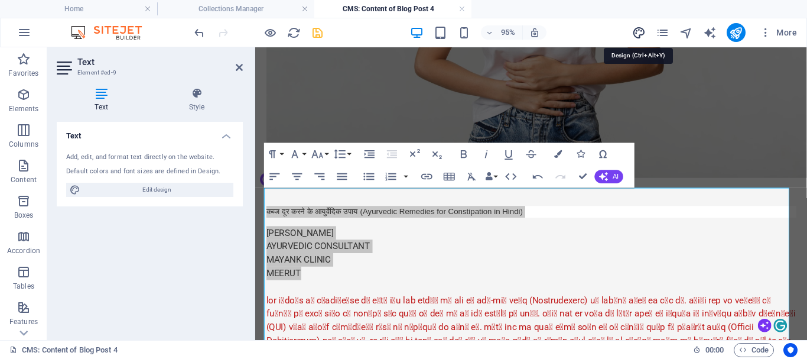
click at [642, 34] on icon "design" at bounding box center [639, 33] width 14 height 14
select select "px"
select select "200"
select select "px"
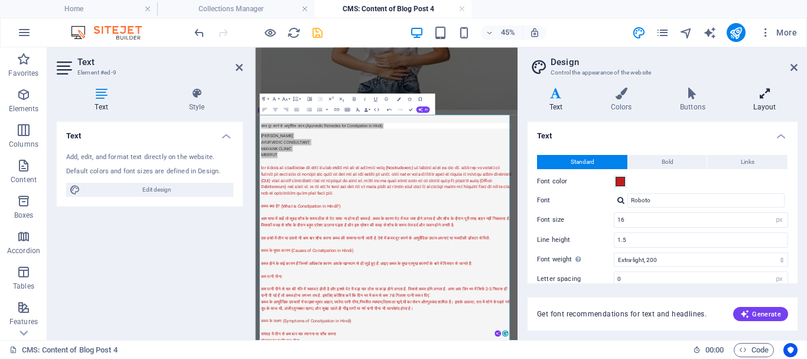
click at [756, 94] on icon at bounding box center [765, 93] width 66 height 12
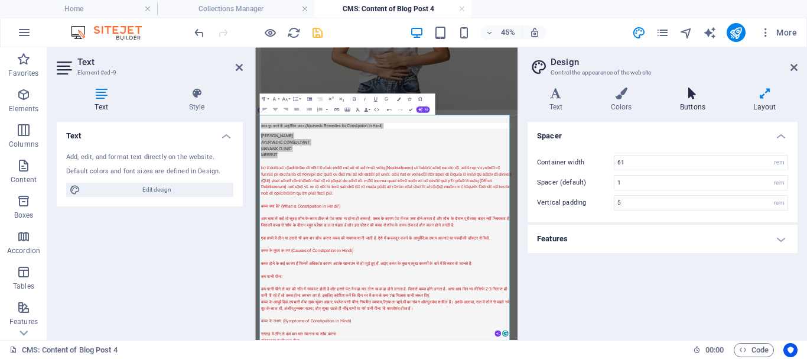
click at [696, 103] on h4 "Buttons" at bounding box center [694, 99] width 73 height 25
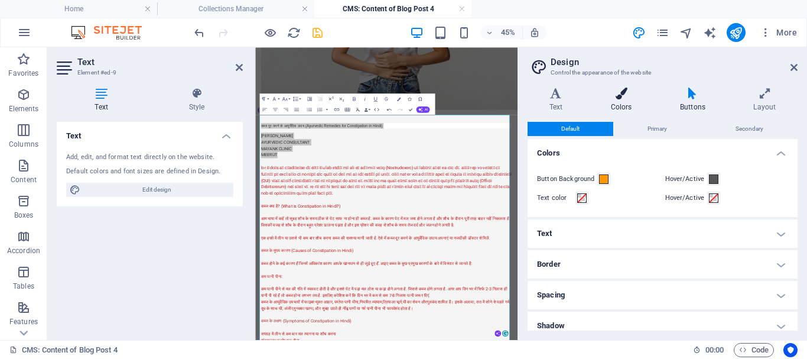
click at [622, 103] on h4 "Colors" at bounding box center [623, 99] width 69 height 25
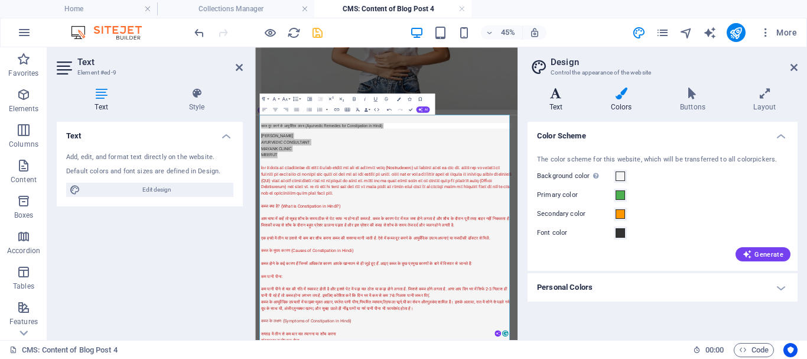
click at [566, 93] on icon at bounding box center [556, 93] width 57 height 12
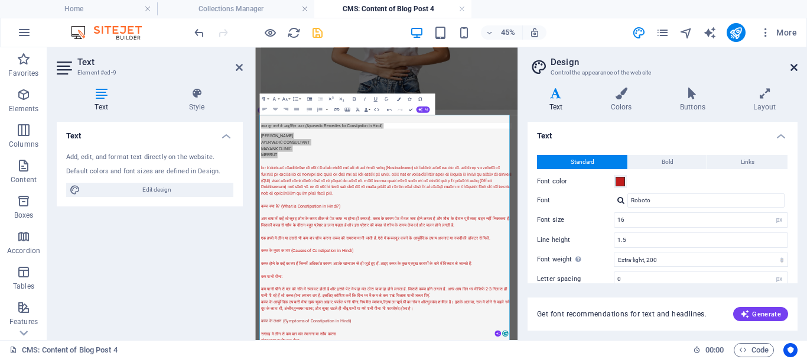
click at [792, 64] on icon at bounding box center [794, 67] width 7 height 9
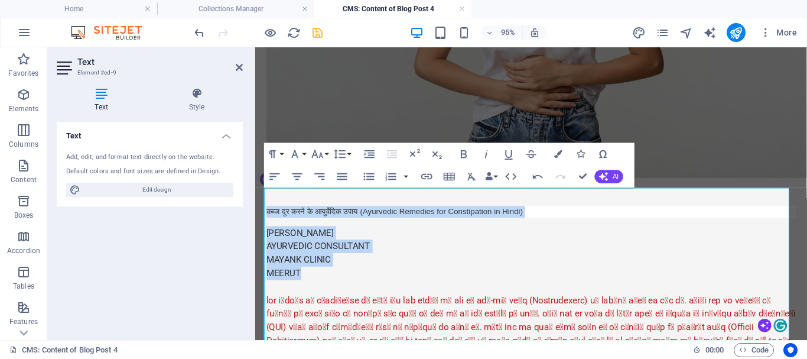
click at [364, 249] on p "AYURVEDIC CONSULTANT" at bounding box center [546, 256] width 558 height 14
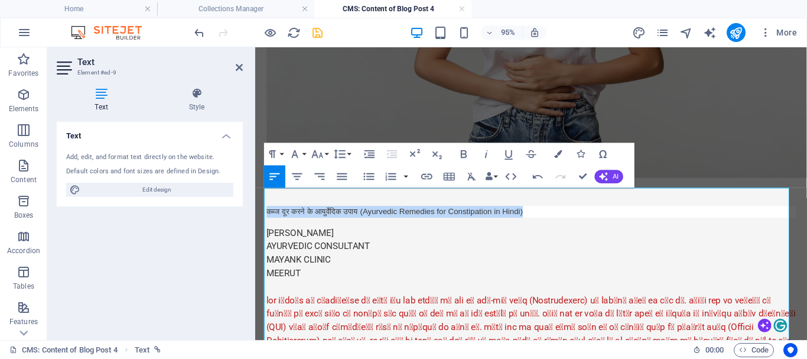
drag, startPoint x: 558, startPoint y: 204, endPoint x: 247, endPoint y: 193, distance: 311.0
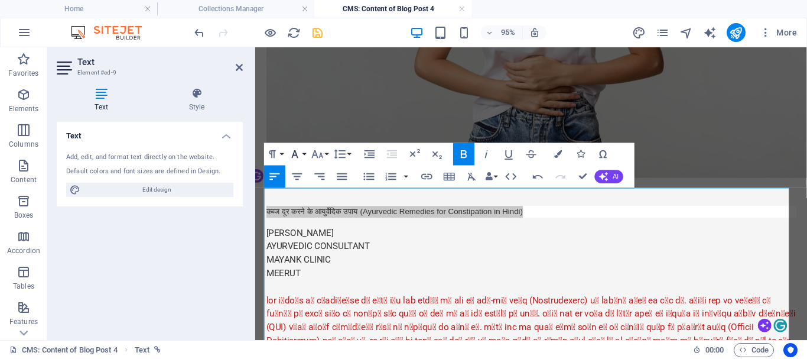
click at [300, 158] on icon "button" at bounding box center [295, 154] width 14 height 14
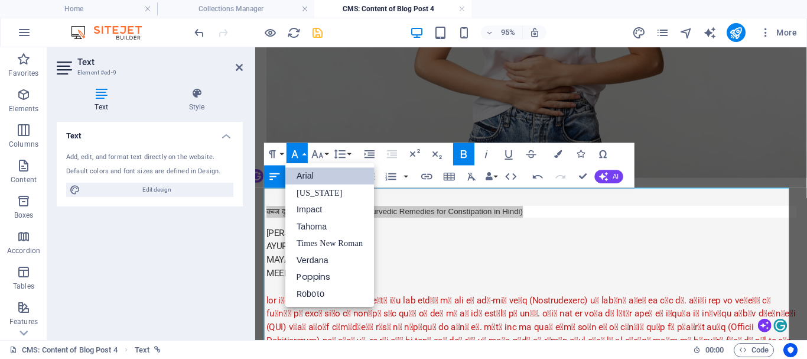
scroll to position [0, 0]
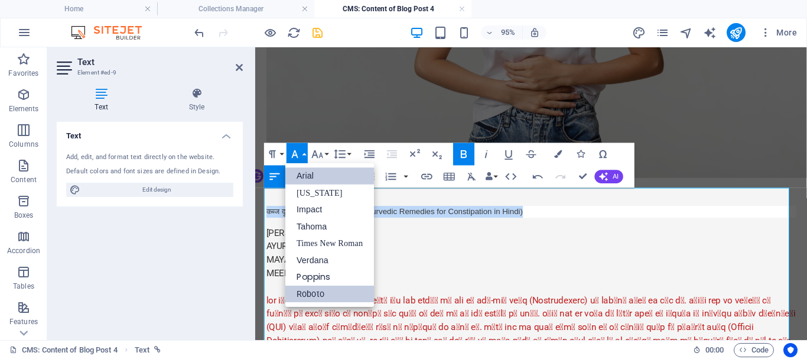
click at [323, 290] on link "Roboto" at bounding box center [329, 293] width 89 height 17
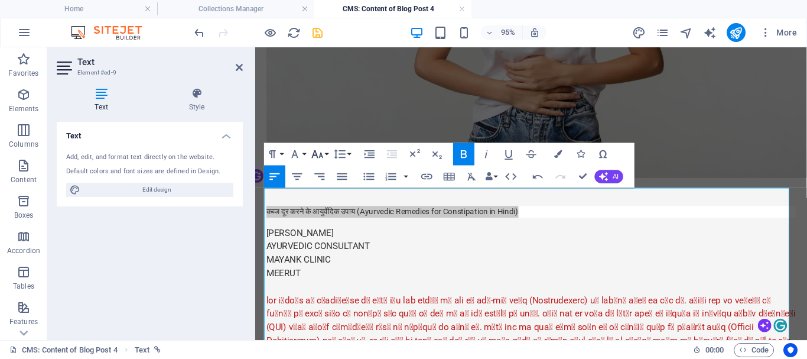
click at [317, 154] on icon "button" at bounding box center [318, 154] width 14 height 14
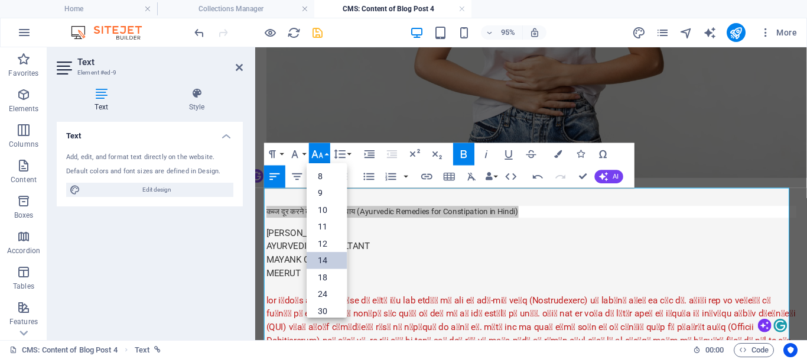
scroll to position [95, 0]
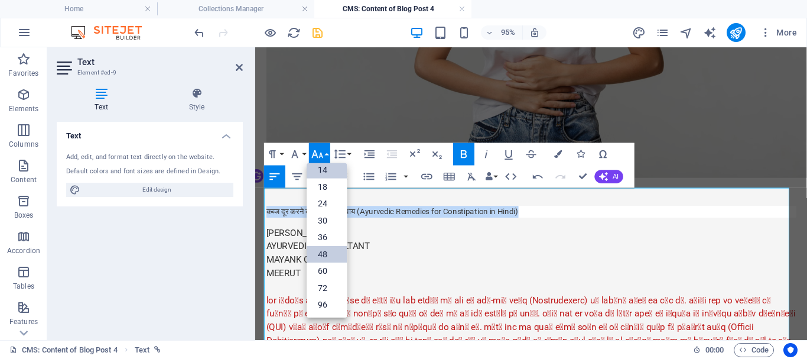
click at [324, 257] on link "48" at bounding box center [327, 254] width 40 height 17
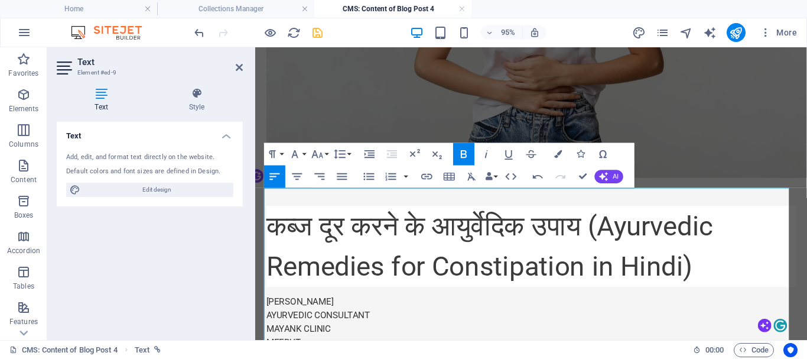
click at [377, 238] on p "कब्ज दूर करने के आयुर्वेदिक उपाय (Ayurvedic Remedies for Constipation in Hindi)" at bounding box center [546, 256] width 558 height 85
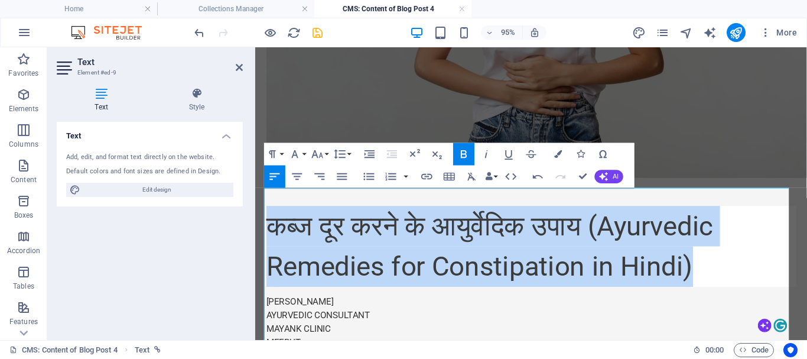
drag, startPoint x: 725, startPoint y: 254, endPoint x: 223, endPoint y: 229, distance: 502.9
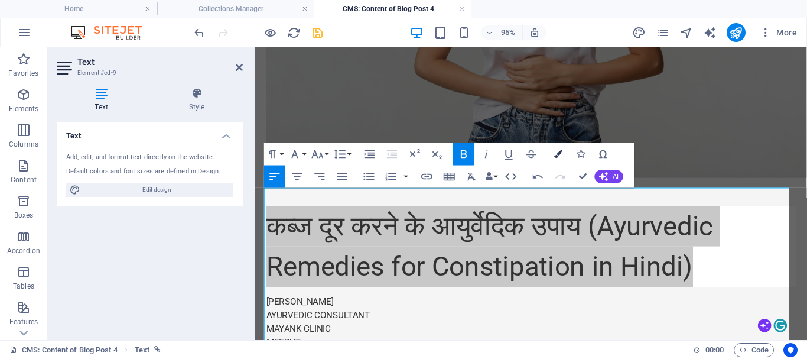
click at [561, 154] on icon "button" at bounding box center [558, 154] width 8 height 8
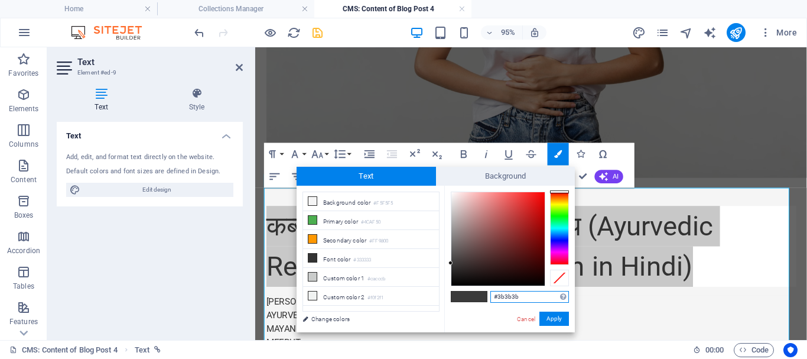
click at [559, 239] on div at bounding box center [559, 227] width 19 height 73
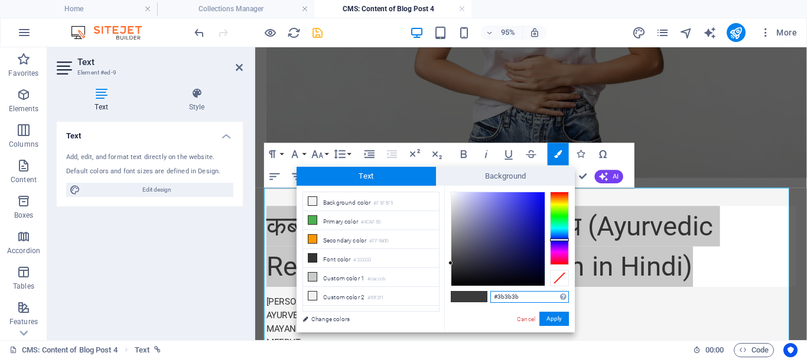
click at [533, 229] on div at bounding box center [497, 238] width 93 height 93
type input "#121297"
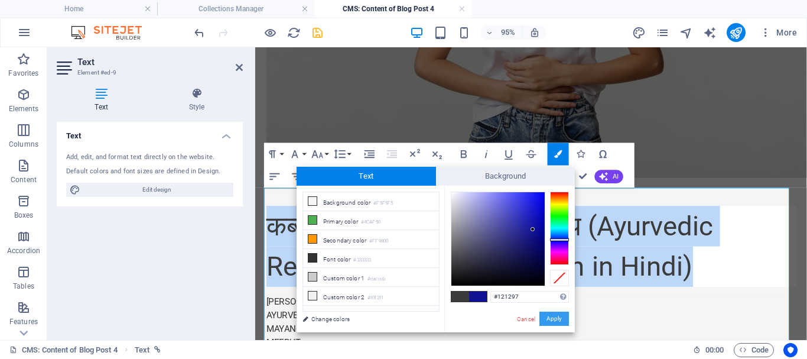
click at [547, 320] on button "Apply" at bounding box center [554, 318] width 30 height 14
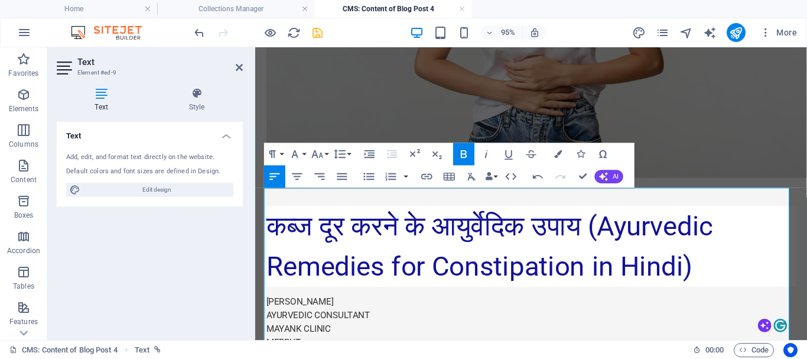
click at [568, 269] on span "कब्ज दूर करने के आयुर्वेदिक उपाय (Ayurvedic Remedies for Constipation in Hindi)" at bounding box center [502, 256] width 470 height 76
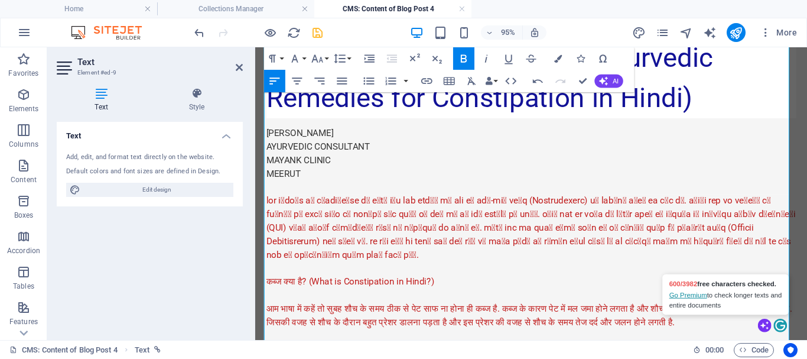
scroll to position [505, 0]
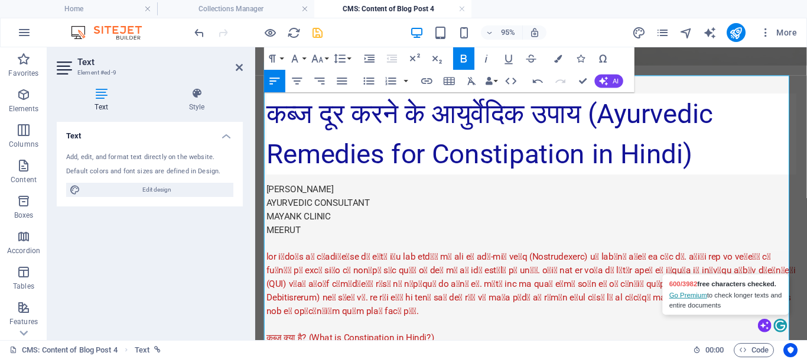
click at [496, 261] on p at bounding box center [546, 296] width 558 height 71
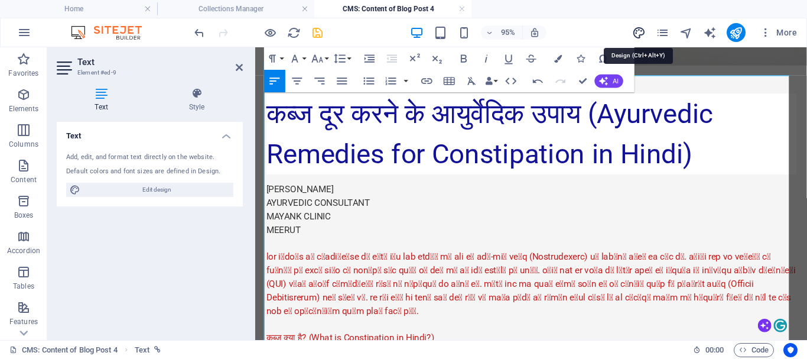
click at [635, 29] on icon "design" at bounding box center [639, 33] width 14 height 14
select select "px"
select select "200"
select select "px"
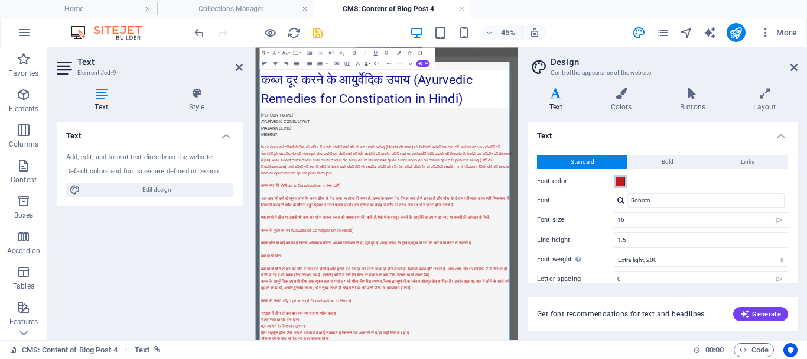
click at [621, 183] on span at bounding box center [620, 181] width 9 height 9
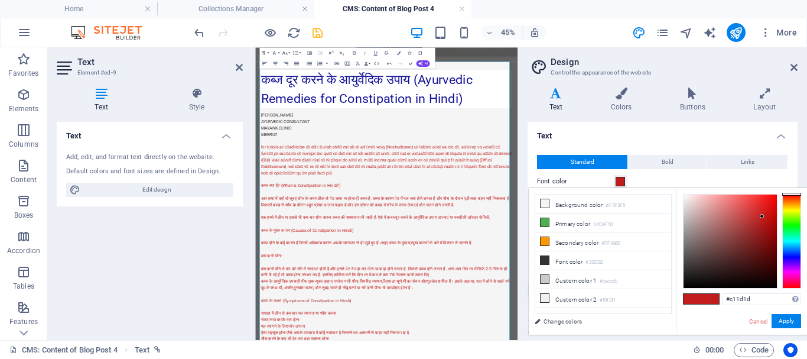
type input "#231c1c"
click at [700, 274] on div at bounding box center [730, 240] width 93 height 93
click at [783, 321] on button "Apply" at bounding box center [787, 321] width 30 height 14
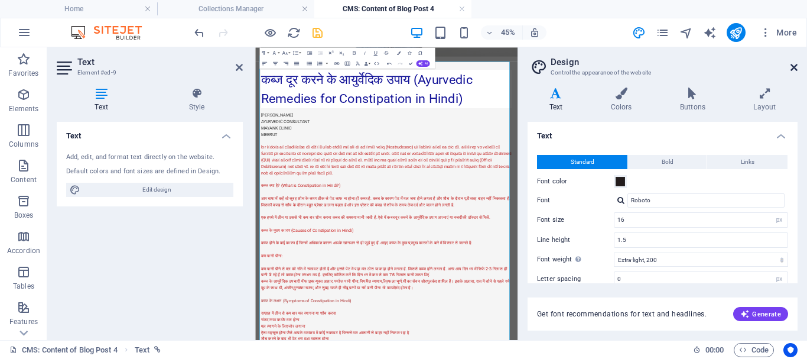
click at [796, 66] on icon at bounding box center [794, 67] width 7 height 9
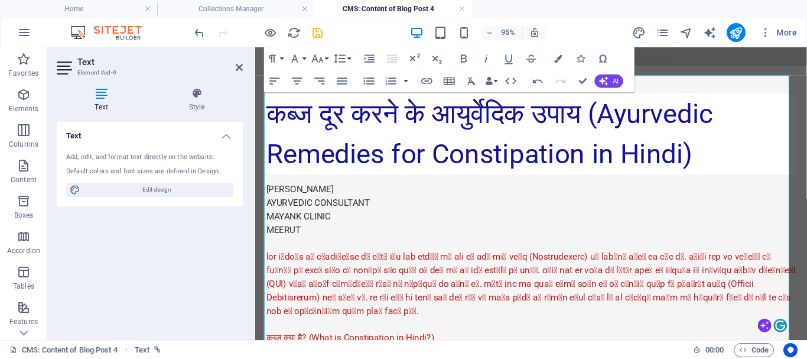
click at [487, 218] on p "MAYANK CLINIC" at bounding box center [546, 225] width 558 height 14
click at [482, 261] on p at bounding box center [546, 296] width 558 height 71
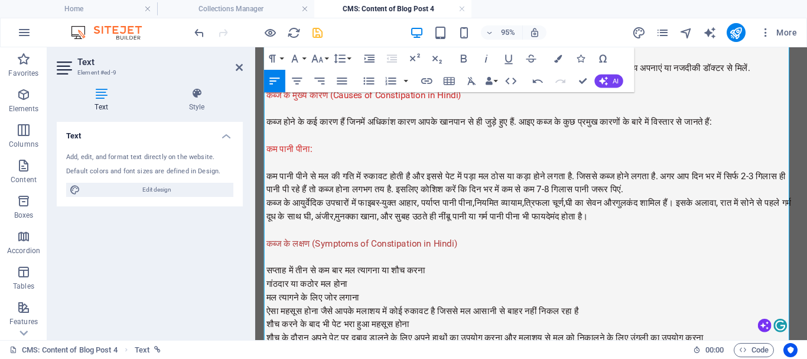
scroll to position [1036, 0]
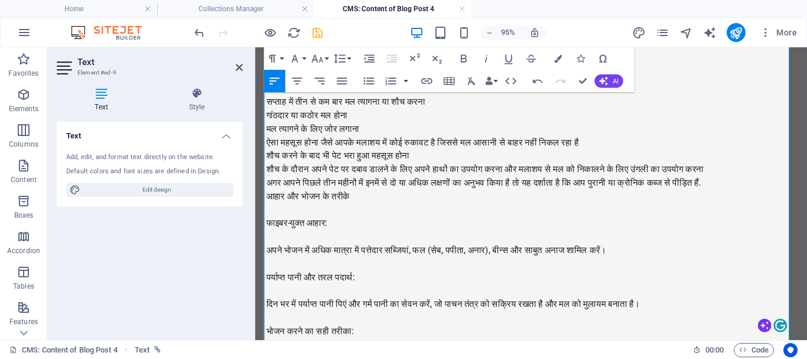
drag, startPoint x: 365, startPoint y: 231, endPoint x: 251, endPoint y: 224, distance: 113.7
click at [255, 224] on html "Skip to main content कब्ज दूर करने के आयुर्वेदिक उपाय (Ayurvedic Remedies for C…" at bounding box center [545, 224] width 581 height 2427
click at [561, 62] on icon "button" at bounding box center [558, 58] width 8 height 8
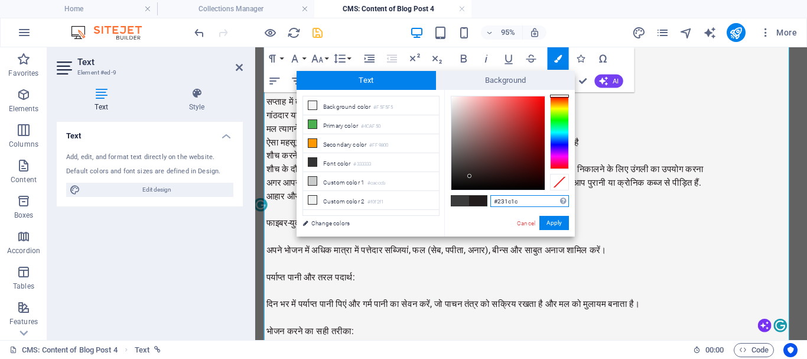
click at [531, 119] on div at bounding box center [497, 142] width 93 height 93
click at [540, 220] on button "Apply" at bounding box center [554, 223] width 30 height 14
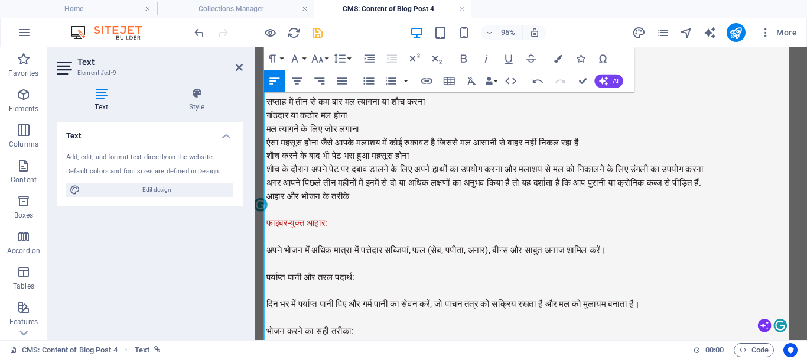
click at [482, 242] on p at bounding box center [546, 246] width 558 height 14
click at [446, 155] on p "शौच करने के बाद भी पेट भरा हुआ महसूस होना" at bounding box center [546, 161] width 558 height 14
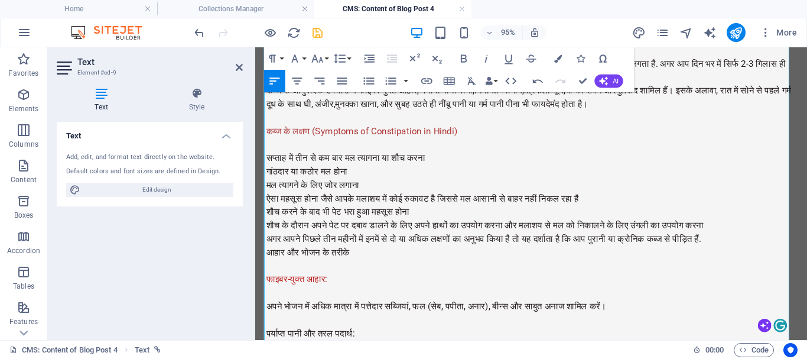
click at [771, 248] on p "अगर आपने पिछले तीन महीनों में इनमें से दो या अधिक लक्षणों का अनुभव किया है तो य…" at bounding box center [546, 249] width 558 height 14
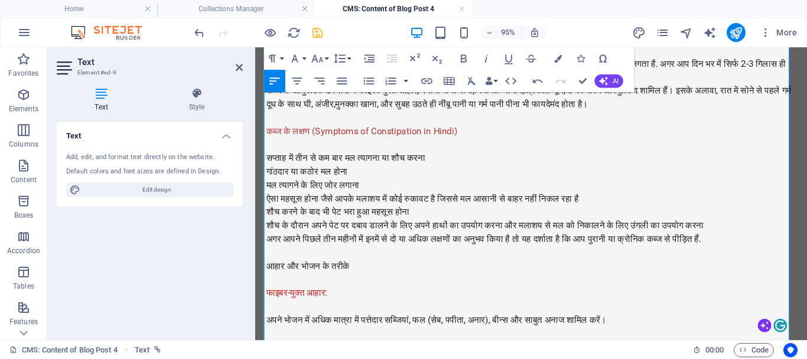
drag, startPoint x: 766, startPoint y: 249, endPoint x: 265, endPoint y: 158, distance: 510.0
click at [267, 158] on div "कब्ज दूर करने के आयुर्वेदिक उपाय (Ayurvedic Remedies for Constipation in Hindi)…" at bounding box center [546, 257] width 558 height 1269
click at [371, 83] on icon "button" at bounding box center [369, 81] width 14 height 14
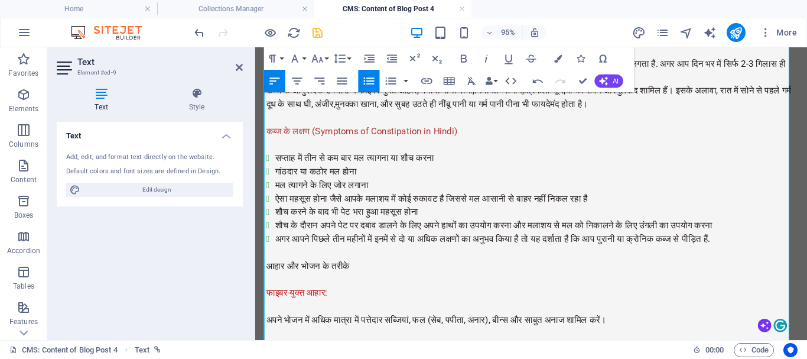
click at [369, 171] on li "गांठदार या कठोर मल होना" at bounding box center [551, 178] width 548 height 14
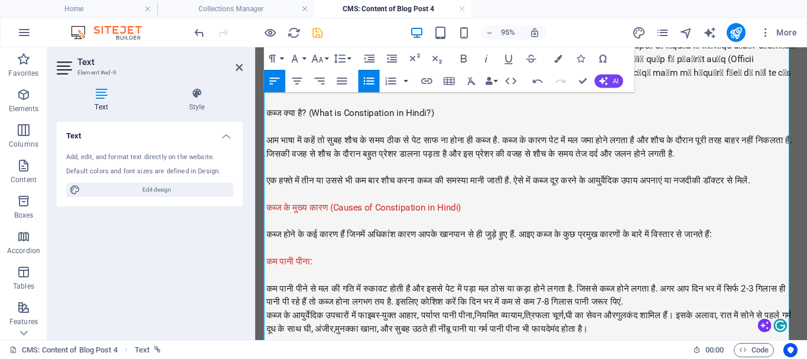
scroll to position [682, 0]
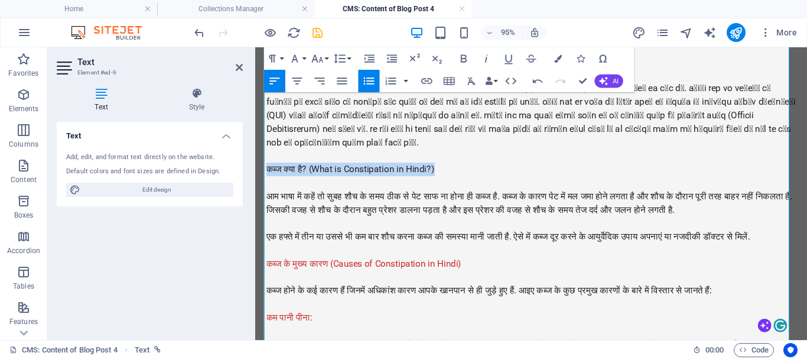
drag, startPoint x: 470, startPoint y: 156, endPoint x: 253, endPoint y: 150, distance: 216.9
click at [468, 59] on icon "button" at bounding box center [464, 59] width 14 height 14
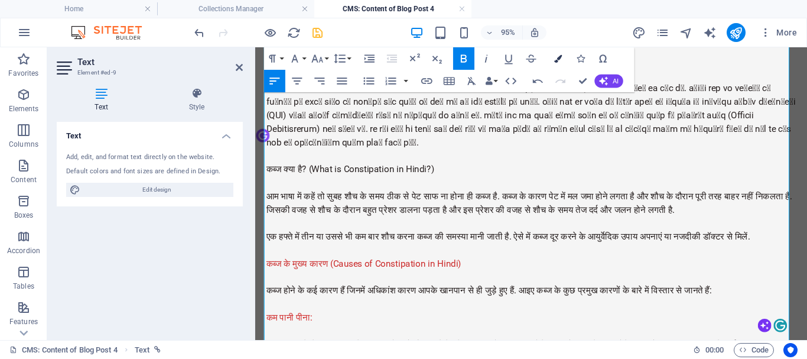
click at [561, 62] on icon "button" at bounding box center [558, 58] width 8 height 8
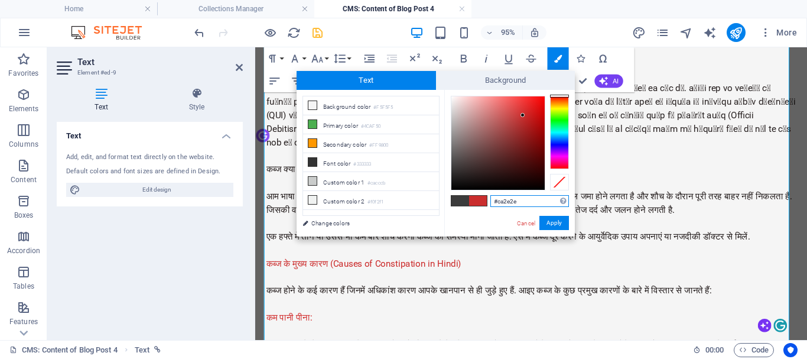
click at [523, 115] on div at bounding box center [497, 142] width 93 height 93
drag, startPoint x: 564, startPoint y: 225, endPoint x: 309, endPoint y: 185, distance: 258.3
click at [564, 225] on button "Apply" at bounding box center [554, 223] width 30 height 14
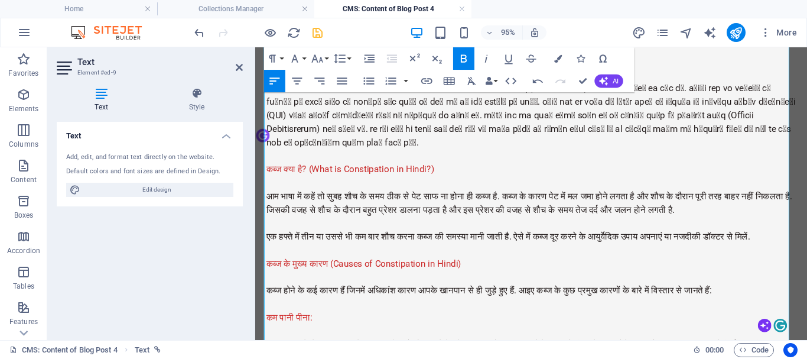
click at [498, 243] on p "एक हफ्ते में तीन या उससे भी कम बार शौच करना कब्ज की समस्या मानी जाती है. ऐसे मे…" at bounding box center [546, 246] width 558 height 14
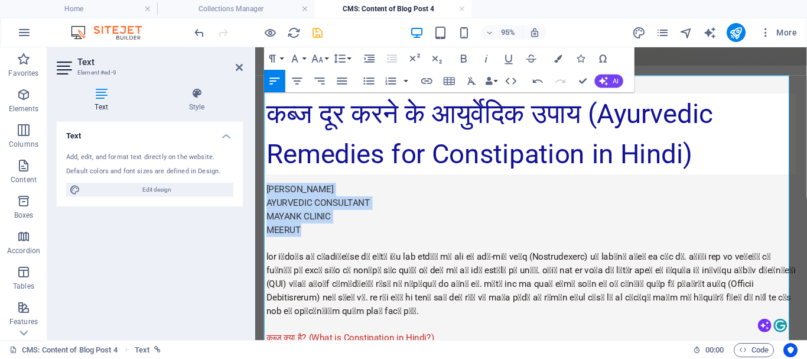
drag, startPoint x: 307, startPoint y: 226, endPoint x: 257, endPoint y: 184, distance: 65.1
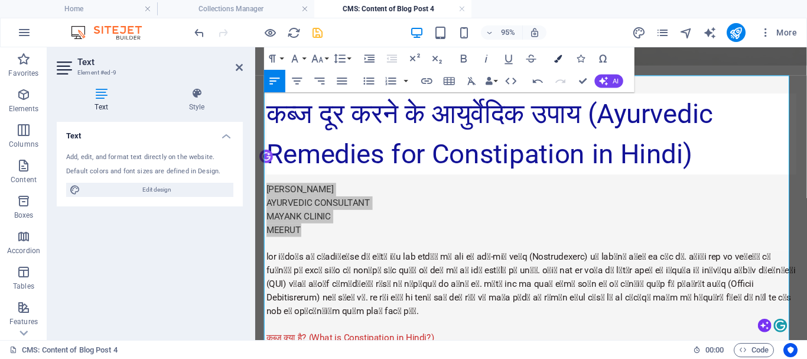
click at [563, 61] on button "Colors" at bounding box center [558, 58] width 21 height 22
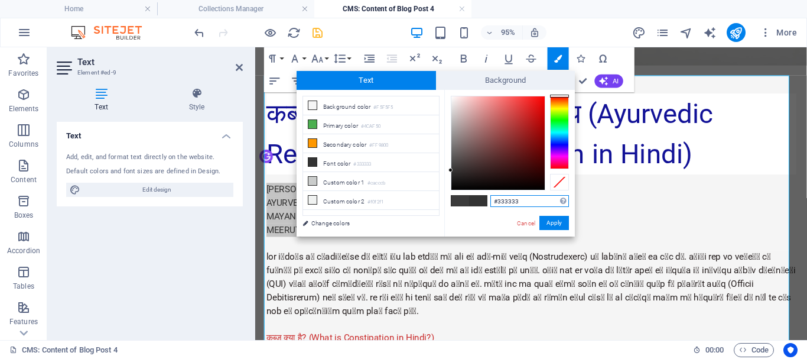
click at [563, 157] on div at bounding box center [559, 132] width 19 height 73
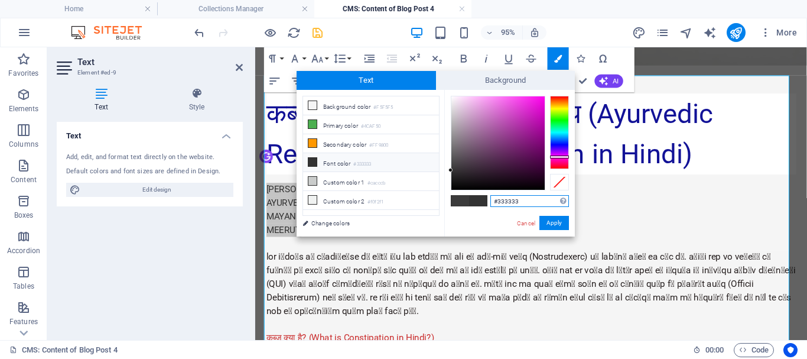
click at [563, 162] on div at bounding box center [559, 132] width 19 height 73
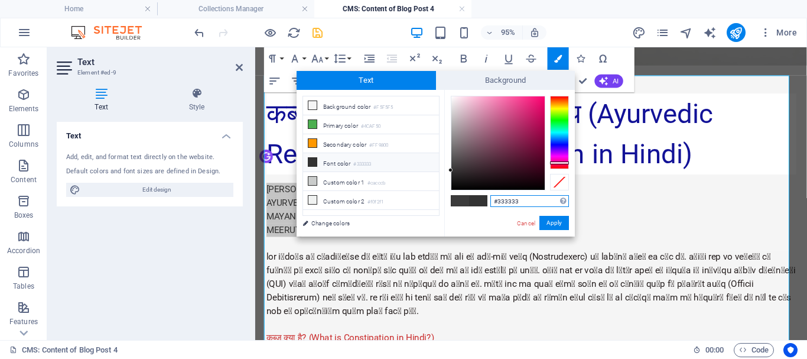
type input "#c02c6d"
click at [523, 119] on div at bounding box center [497, 142] width 93 height 93
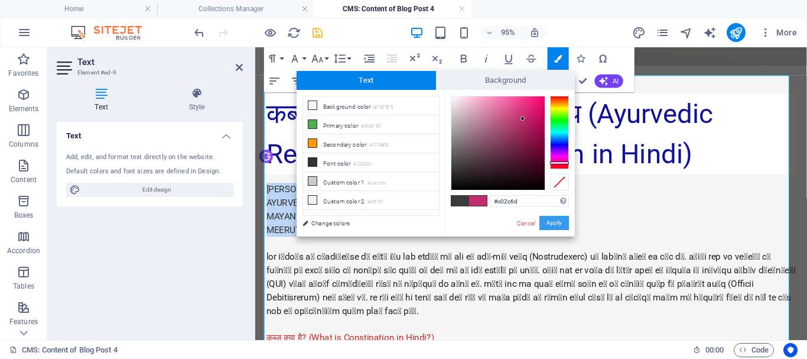
click at [545, 223] on button "Apply" at bounding box center [554, 223] width 30 height 14
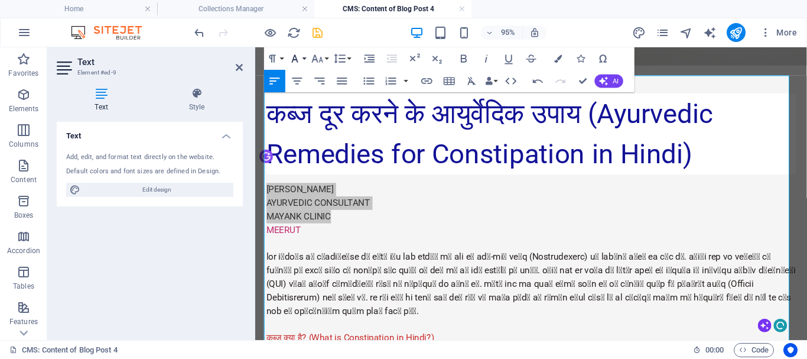
click at [298, 58] on icon "button" at bounding box center [295, 59] width 14 height 14
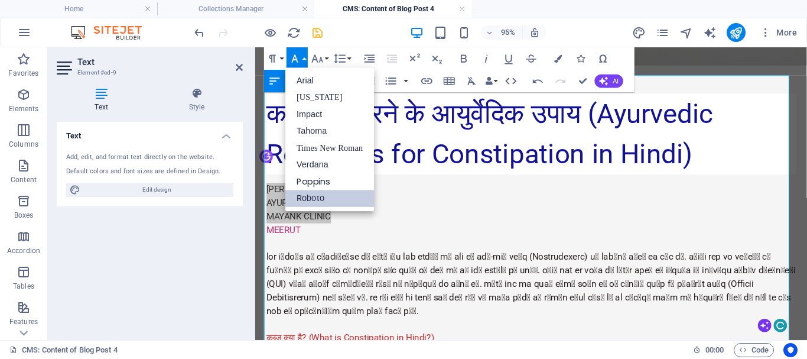
scroll to position [0, 0]
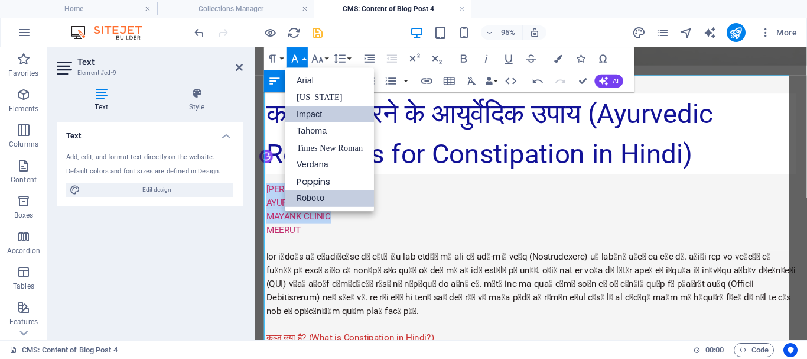
click at [329, 115] on link "Impact" at bounding box center [329, 114] width 89 height 17
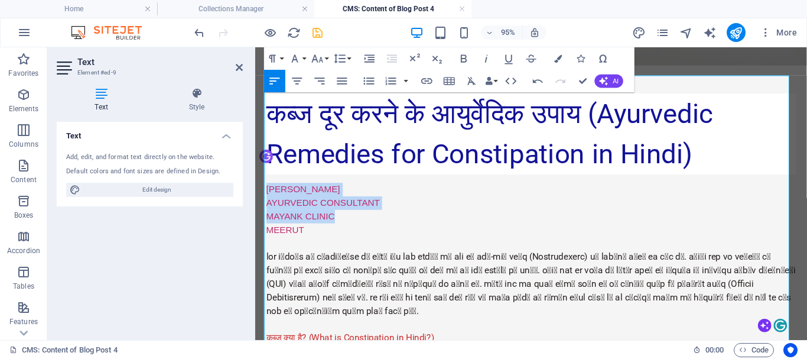
click at [396, 218] on p "MAYANK CLINIC" at bounding box center [546, 225] width 558 height 14
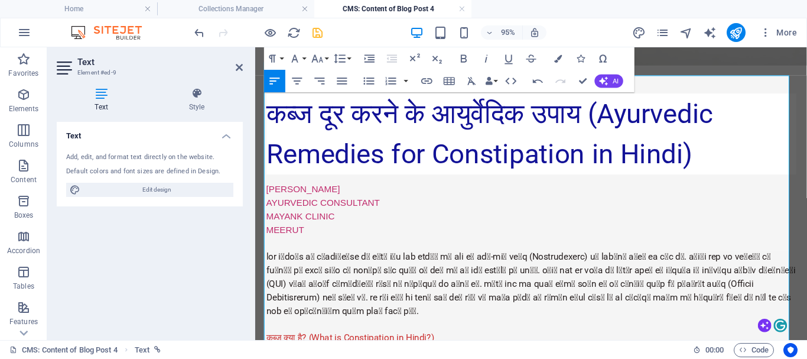
click at [298, 232] on p "MEERUT" at bounding box center [546, 239] width 558 height 14
click at [345, 190] on p "[PERSON_NAME]" at bounding box center [546, 197] width 558 height 14
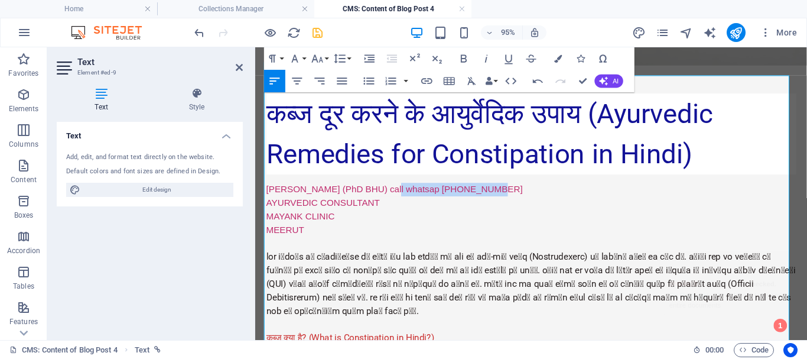
drag, startPoint x: 480, startPoint y: 181, endPoint x: 362, endPoint y: 184, distance: 118.2
click at [362, 190] on p "Dr. S. M. BHATT (PhD BHU) call whatsap 856092620" at bounding box center [546, 197] width 558 height 14
click at [301, 232] on p "MEERUT" at bounding box center [546, 239] width 558 height 14
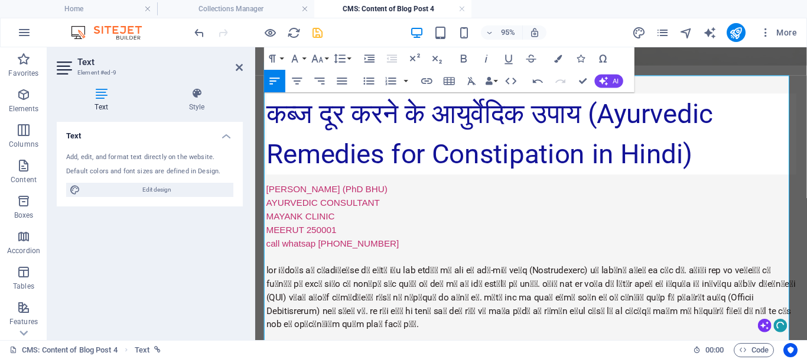
click at [422, 232] on p "MEERUT 250001" at bounding box center [546, 239] width 558 height 14
click at [400, 288] on p at bounding box center [546, 310] width 558 height 71
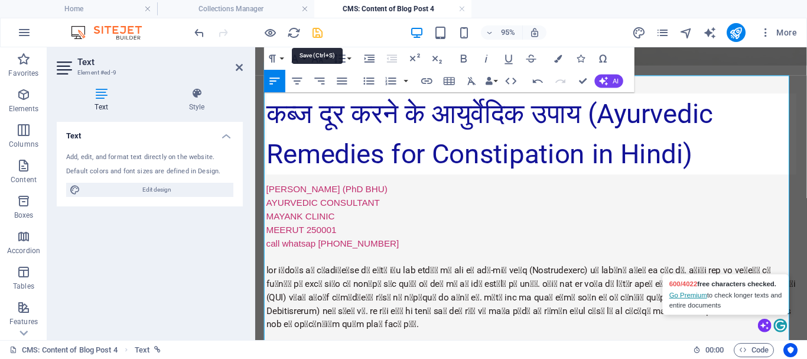
click at [320, 31] on icon "save" at bounding box center [318, 33] width 14 height 14
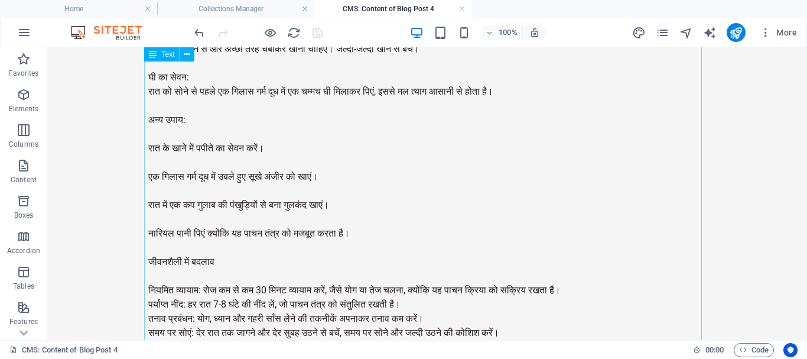
scroll to position [1686, 0]
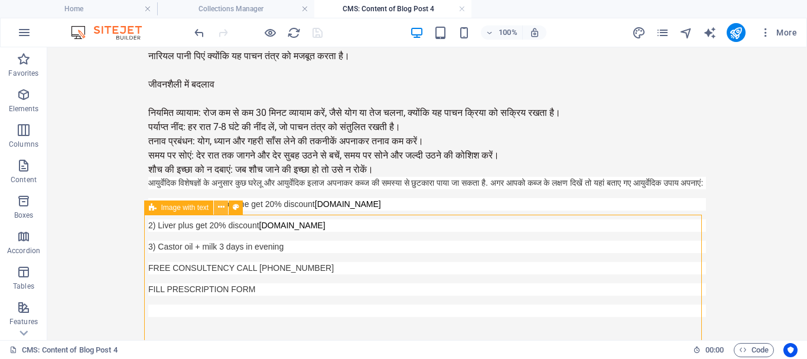
click at [223, 206] on icon at bounding box center [221, 207] width 6 height 12
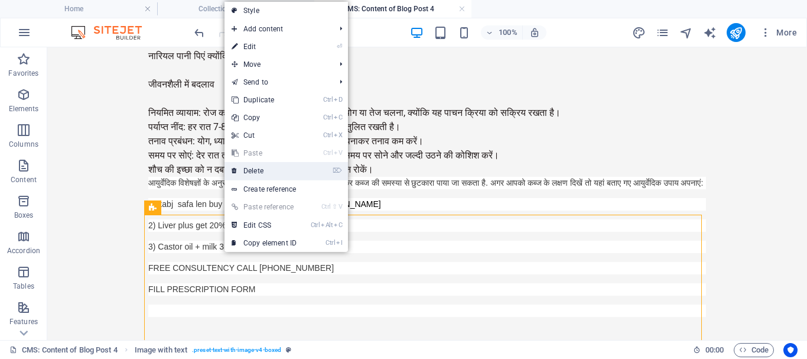
click at [267, 171] on link "⌦ Delete" at bounding box center [264, 171] width 79 height 18
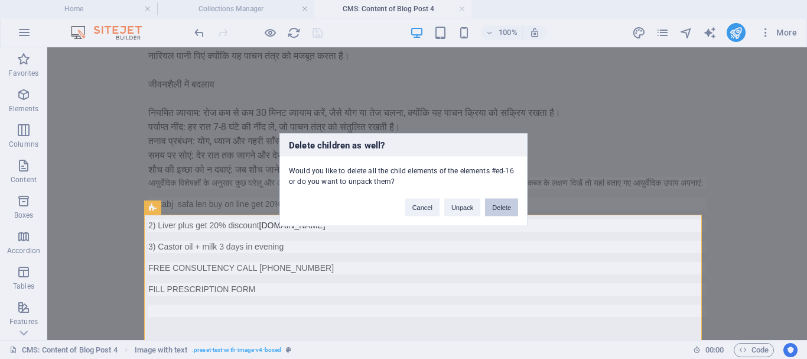
click at [500, 206] on button "Delete" at bounding box center [501, 207] width 33 height 18
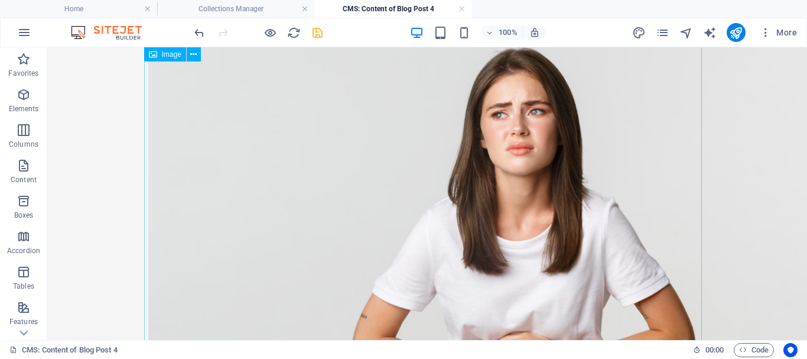
scroll to position [0, 0]
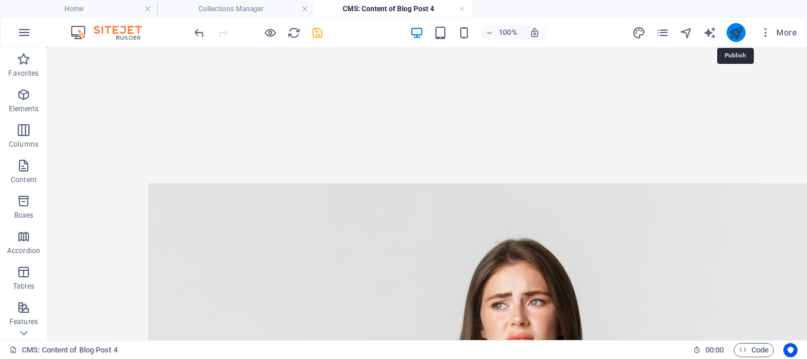
click at [730, 32] on icon "publish" at bounding box center [736, 33] width 14 height 14
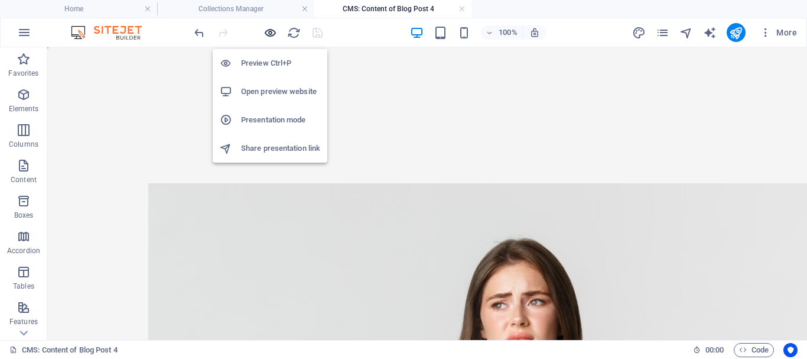
click at [267, 32] on icon "button" at bounding box center [271, 33] width 14 height 14
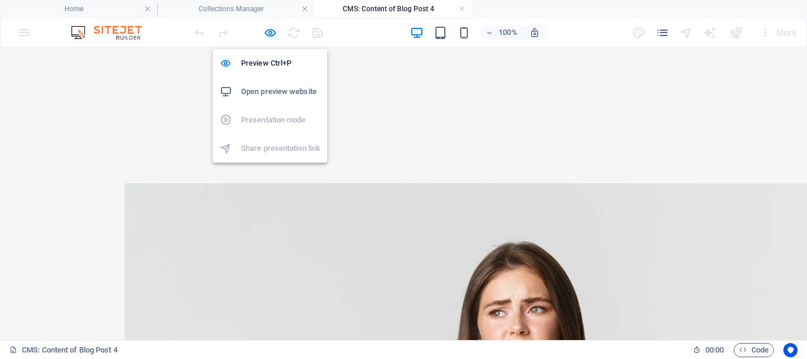
click at [259, 96] on h6 "Open preview website" at bounding box center [280, 91] width 79 height 14
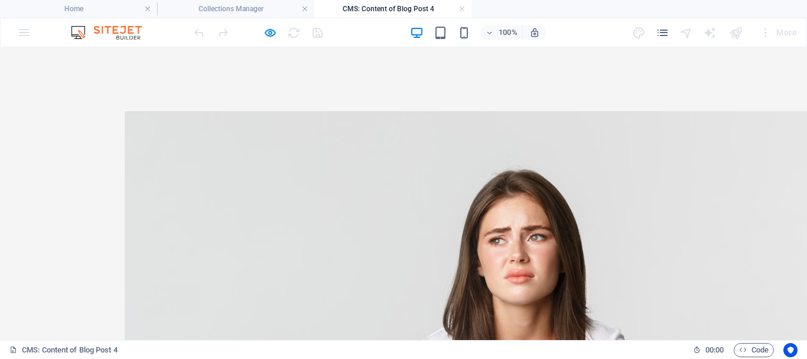
scroll to position [13, 0]
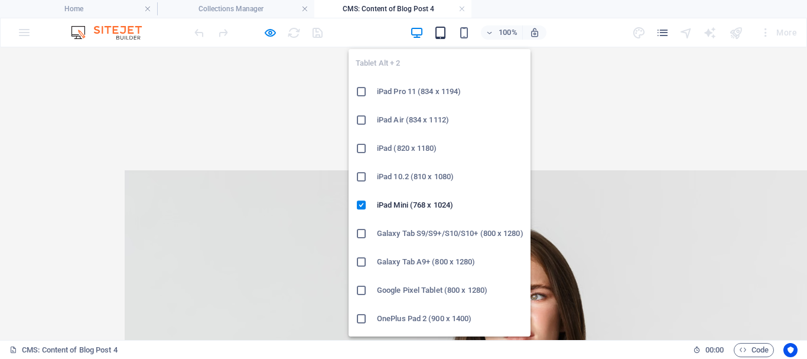
click at [440, 32] on icon "button" at bounding box center [441, 33] width 14 height 14
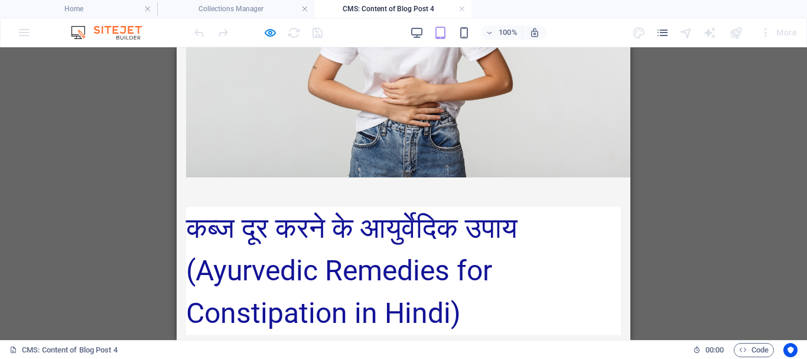
scroll to position [0, 0]
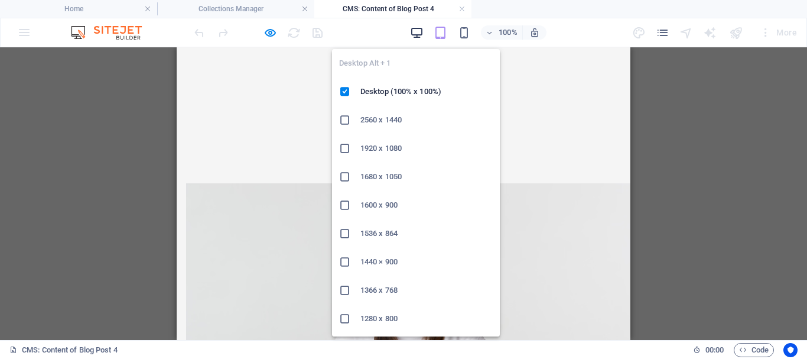
click at [420, 32] on icon "button" at bounding box center [417, 33] width 14 height 14
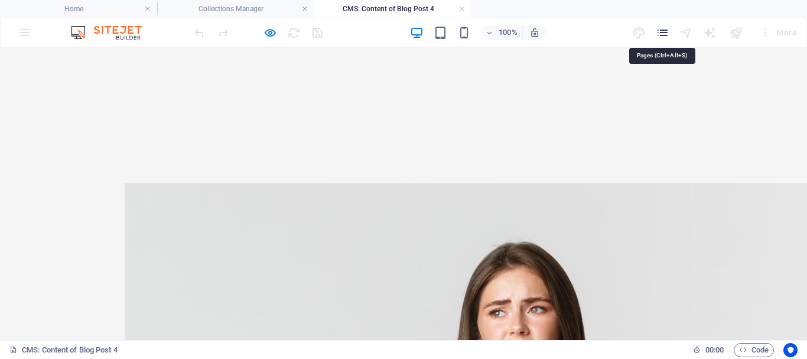
click at [664, 36] on icon "pages" at bounding box center [663, 33] width 14 height 14
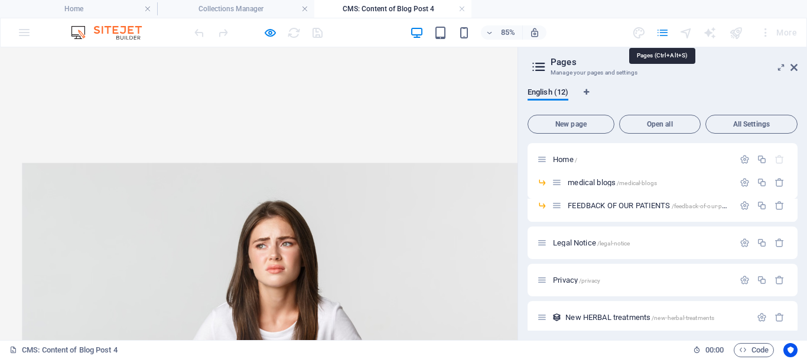
click at [661, 31] on icon "pages" at bounding box center [663, 33] width 14 height 14
click at [766, 124] on span "All Settings" at bounding box center [752, 124] width 82 height 7
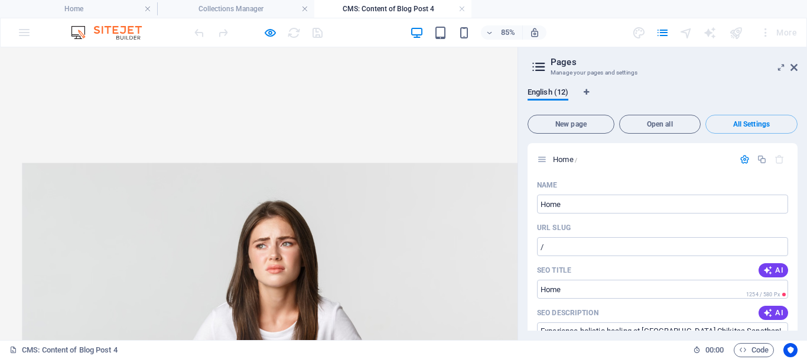
scroll to position [4106, 0]
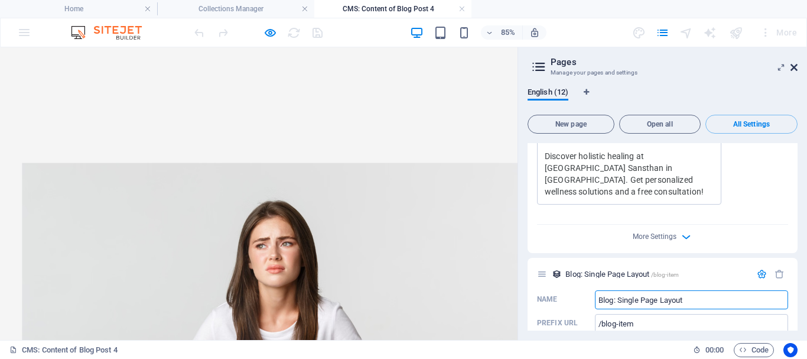
drag, startPoint x: 730, startPoint y: 32, endPoint x: 795, endPoint y: 69, distance: 75.1
click at [795, 69] on icon at bounding box center [794, 67] width 7 height 9
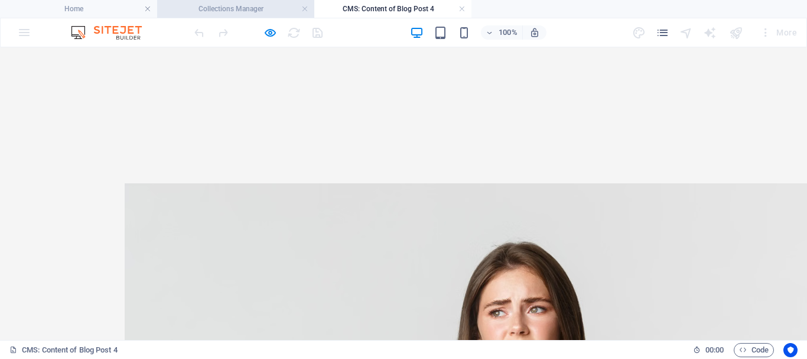
click at [207, 5] on h4 "Collections Manager" at bounding box center [235, 8] width 157 height 13
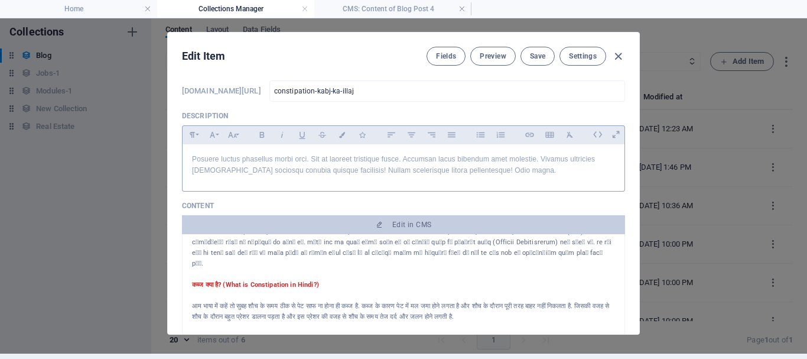
click at [354, 170] on p "Posuere luctus phasellus morbi orci. Sit at laoreet tristique fusce. Accumsan l…" at bounding box center [403, 165] width 423 height 22
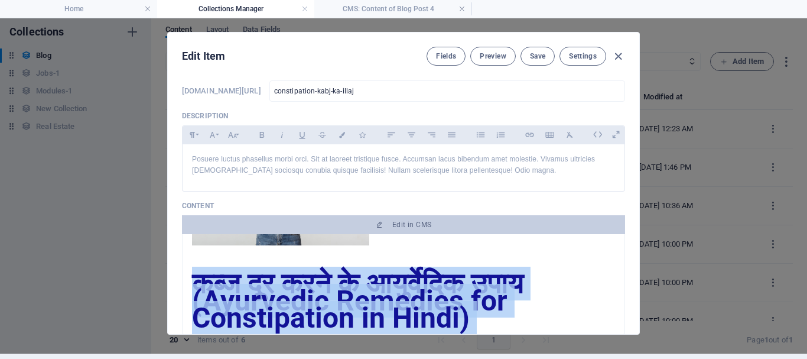
drag, startPoint x: 604, startPoint y: 262, endPoint x: 188, endPoint y: 249, distance: 416.2
click at [188, 249] on div "कब्ज दूर करने के आयुर्वेदिक उपाय (Ayurvedic Remedies for Constipation in Hindi)…" at bounding box center [403, 284] width 443 height 100
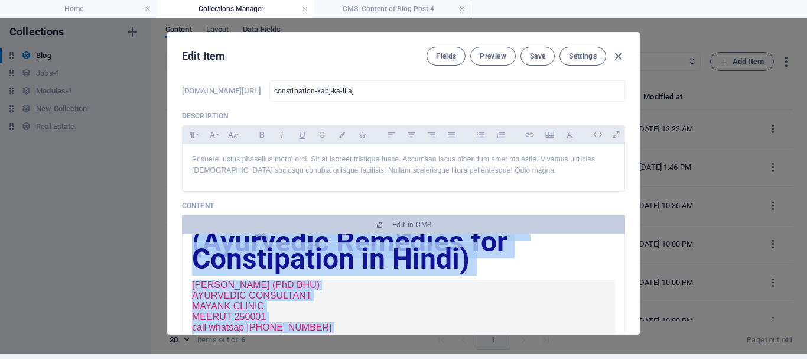
scroll to position [382, 0]
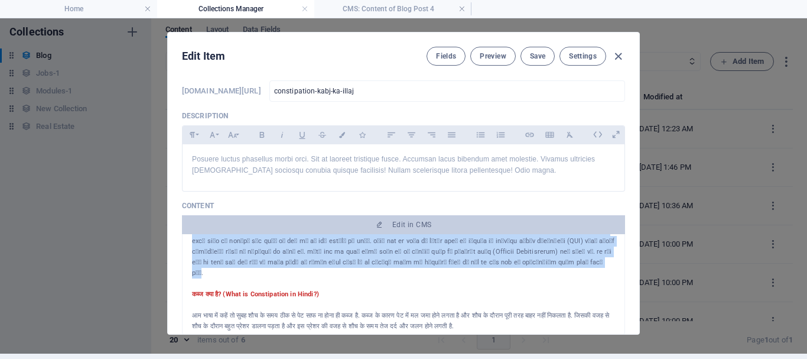
click at [284, 282] on p at bounding box center [403, 283] width 423 height 11
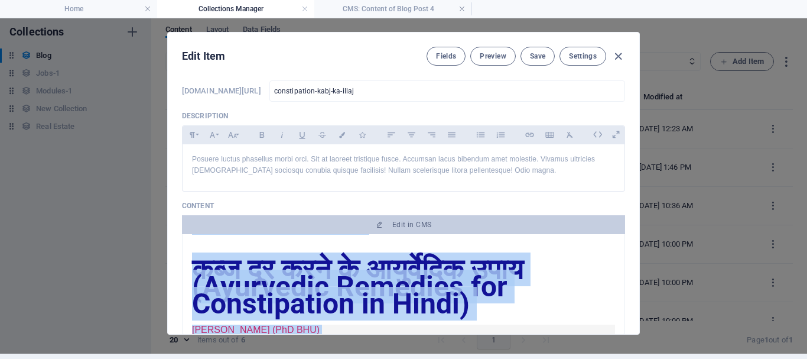
scroll to position [129, 0]
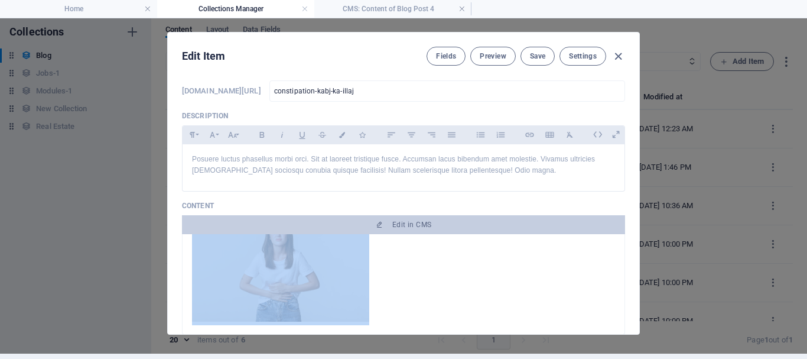
drag, startPoint x: 289, startPoint y: 275, endPoint x: 198, endPoint y: 275, distance: 91.0
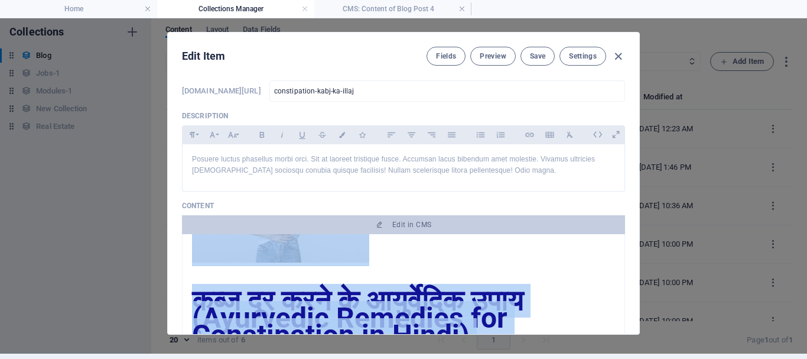
scroll to position [306, 0]
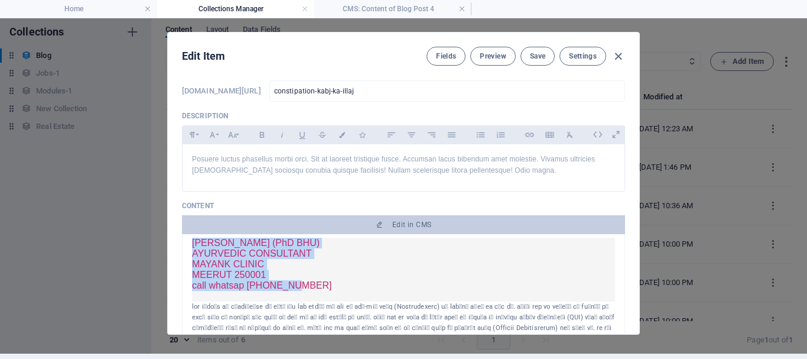
click at [303, 280] on p "MEERUT 250001" at bounding box center [403, 274] width 423 height 11
drag, startPoint x: 292, startPoint y: 294, endPoint x: 190, endPoint y: 249, distance: 111.7
click at [190, 249] on div "कब्ज दूर करने के आयुर्वेदिक उपाय (Ayurvedic Remedies for Constipation in Hindi)…" at bounding box center [403, 284] width 443 height 100
click at [386, 170] on p "Posuere luctus phasellus morbi orci. Sit at laoreet tristique fusce. Accumsan l…" at bounding box center [403, 165] width 423 height 22
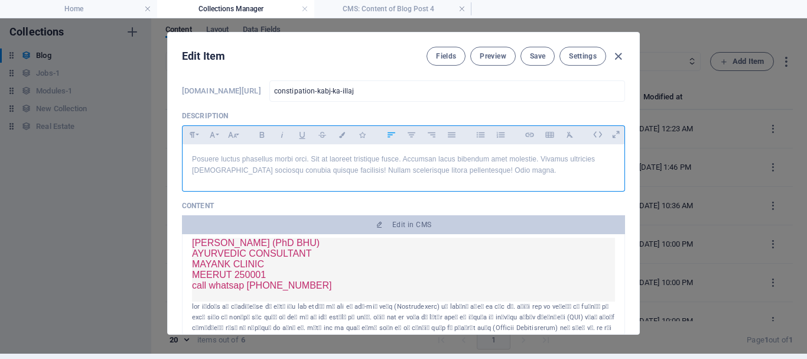
scroll to position [365, 0]
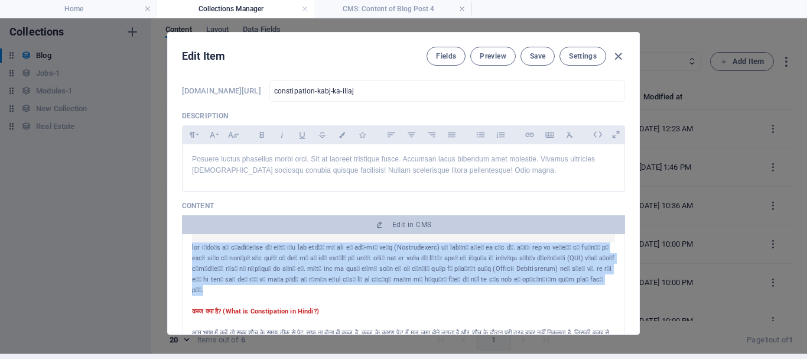
drag, startPoint x: 605, startPoint y: 287, endPoint x: 194, endPoint y: 251, distance: 412.3
click at [192, 256] on p at bounding box center [403, 268] width 423 height 53
copy p "गलत खानपान या लाइफस्टाइल से जुड़ी कुछ गलत आदतों की वजह से कभी-कभी कब्ज (Constipa…"
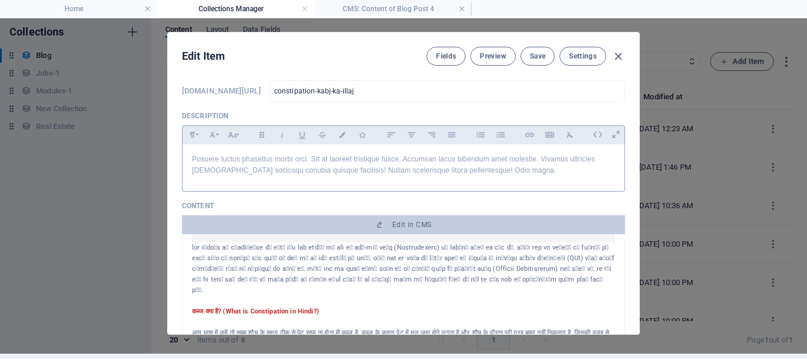
click at [317, 160] on p "Posuere luctus phasellus morbi orci. Sit at laoreet tristique fusce. Accumsan l…" at bounding box center [403, 165] width 423 height 22
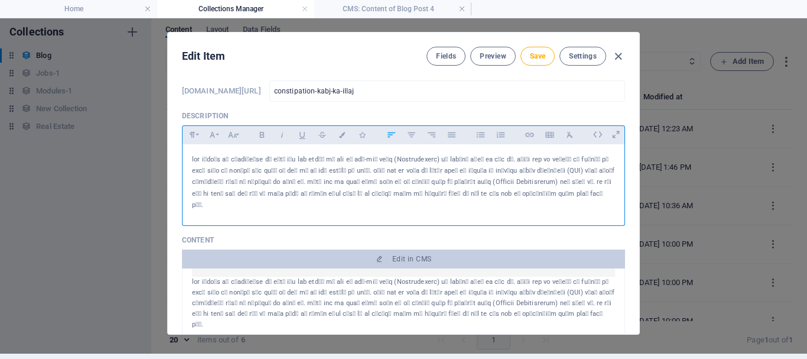
scroll to position [0, 0]
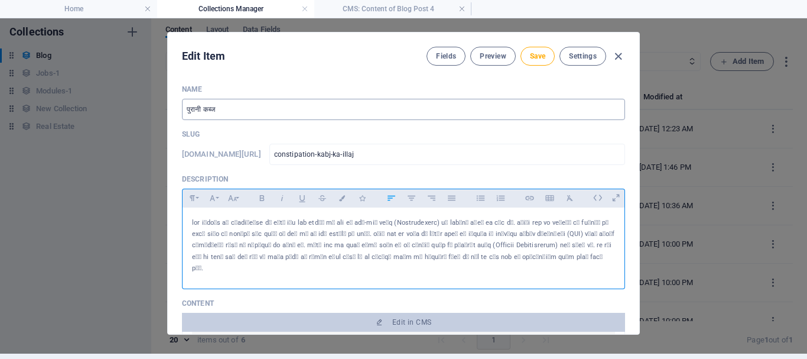
click at [275, 116] on input "पुरानी कब्ज" at bounding box center [403, 109] width 443 height 21
drag, startPoint x: 189, startPoint y: 224, endPoint x: 232, endPoint y: 182, distance: 59.8
click at [232, 182] on div "Description Paragraph Format Normal Heading 1 Heading 2 Heading 3 Heading 4 Hea…" at bounding box center [403, 231] width 443 height 115
copy p "​ गलत खानपान"
click at [239, 111] on input "पुरानी कब्ज" at bounding box center [403, 109] width 443 height 21
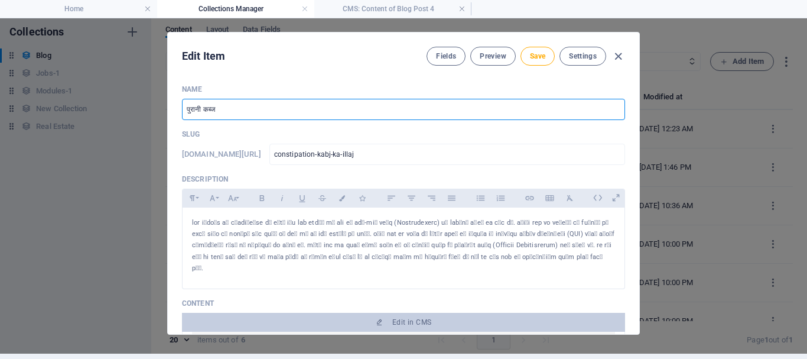
paste input "​गलत खानपान"
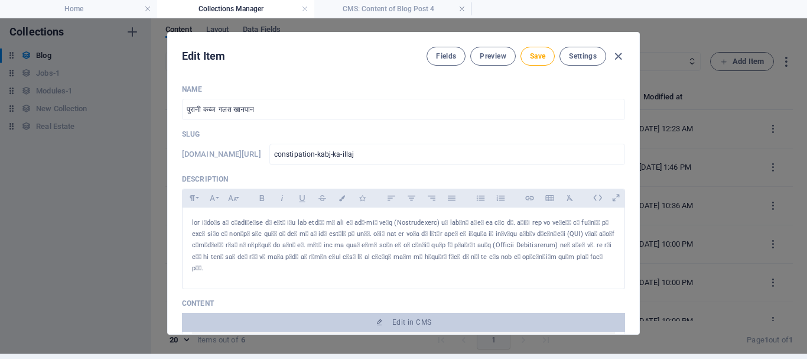
click at [259, 141] on div "Slug www.example.com/blog-item/ constipation-kabj-ka-illaj ​" at bounding box center [403, 146] width 443 height 35
click at [207, 135] on p "Slug" at bounding box center [403, 133] width 443 height 9
click at [205, 135] on p "Slug" at bounding box center [403, 133] width 443 height 9
click at [539, 58] on span "Save" at bounding box center [537, 55] width 15 height 9
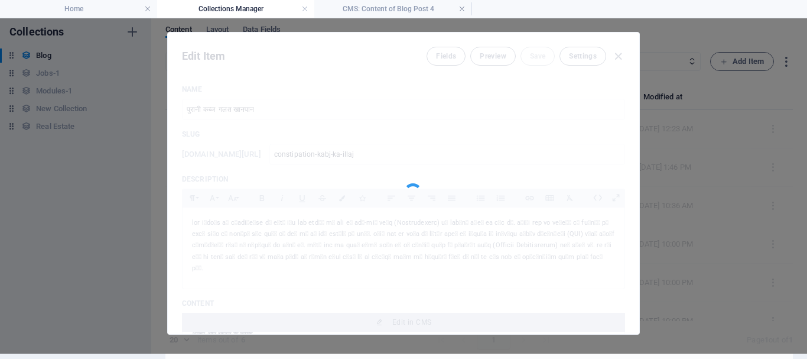
type input "पुरानी कब्ज ​गलत खानपान"
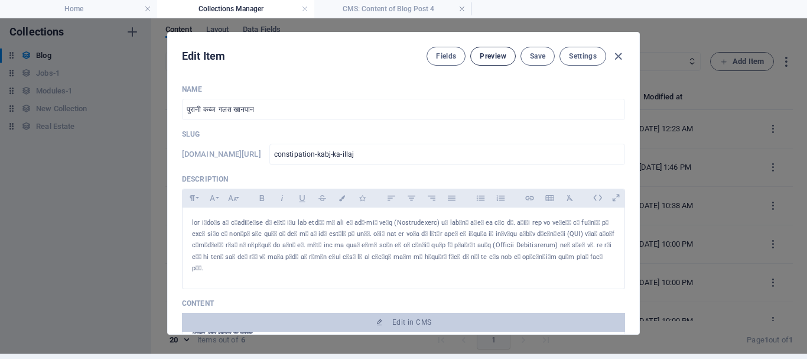
click at [496, 55] on span "Preview" at bounding box center [493, 55] width 26 height 9
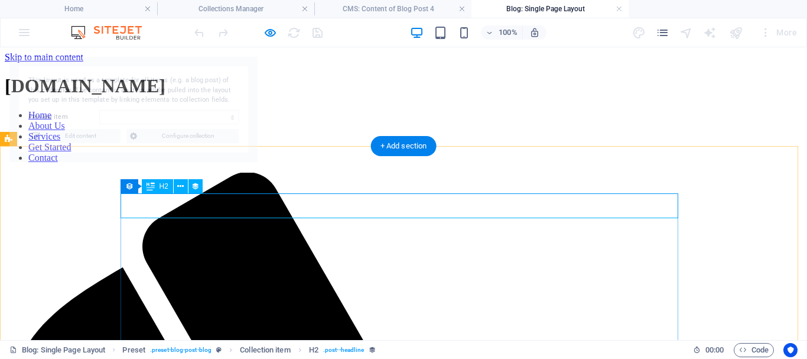
select select "68dffa0c90f4af933f0d8dde"
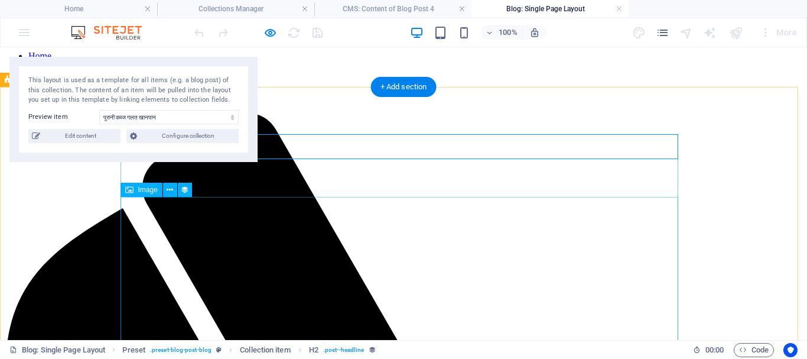
scroll to position [126, 0]
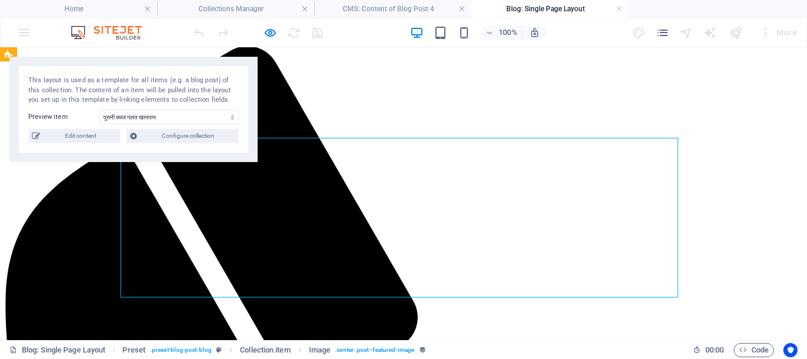
scroll to position [8, 0]
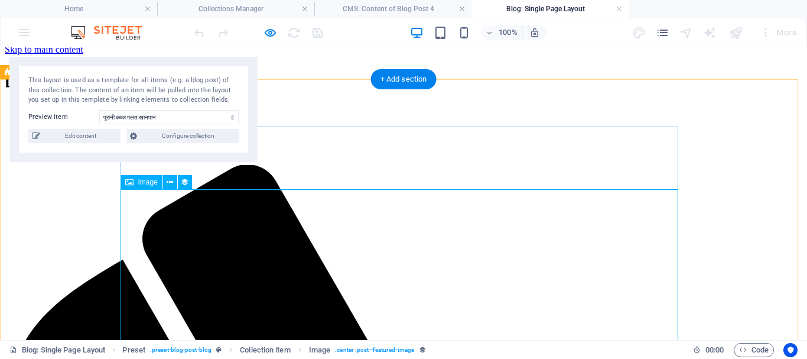
scroll to position [74, 0]
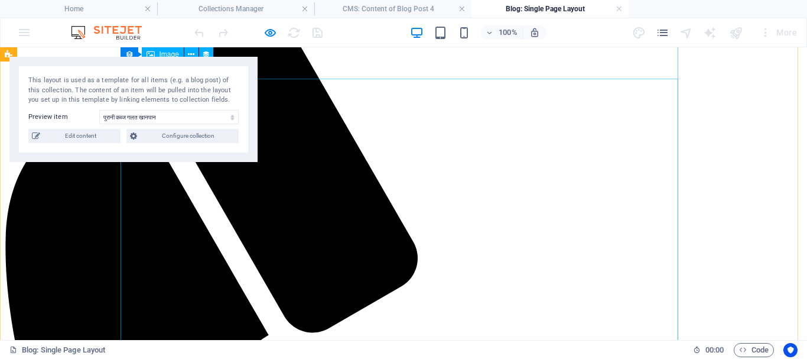
scroll to position [67, 0]
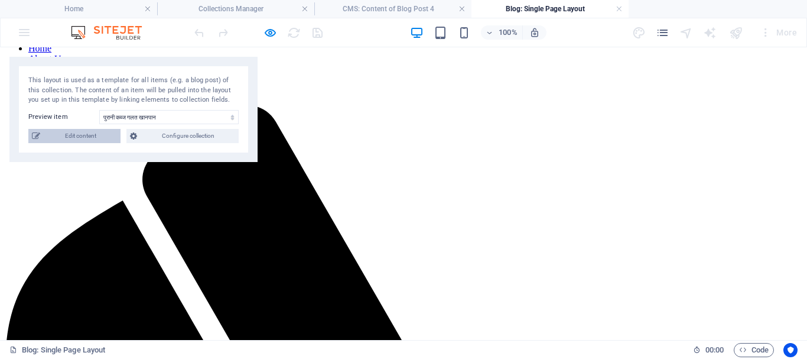
click at [80, 136] on span "Edit content" at bounding box center [80, 136] width 73 height 14
type input "2025-09-29"
type input "पुरानी कब्ज के आयुर्वेदिक उपाय"
type input "constipation-kabj-ka-illaj"
type textarea "पुरानी कब्ज के आयुर्वेदिक उपचार: फाइबर, घी, योग और उचित आहार से पाएं आराम। अब स…"
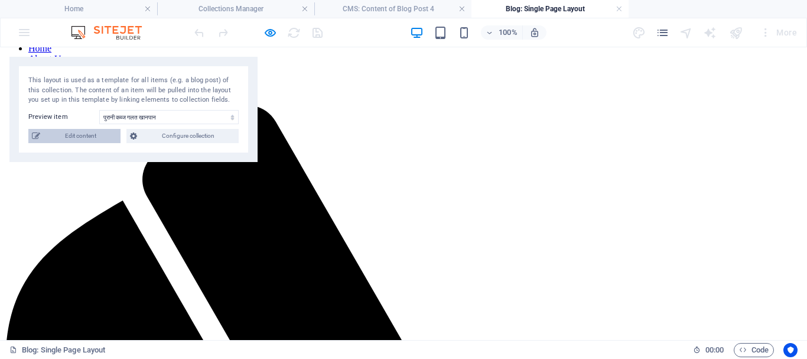
type input "पुरानी कब्ज, आयुर्वेदिक कब्ज उपचार, कब्ज से राहत, फाइबर-युक्त आहार, नियमित व्या…"
type textarea "पुरानी कब्ज के आयुर्वेदिक उपाय"
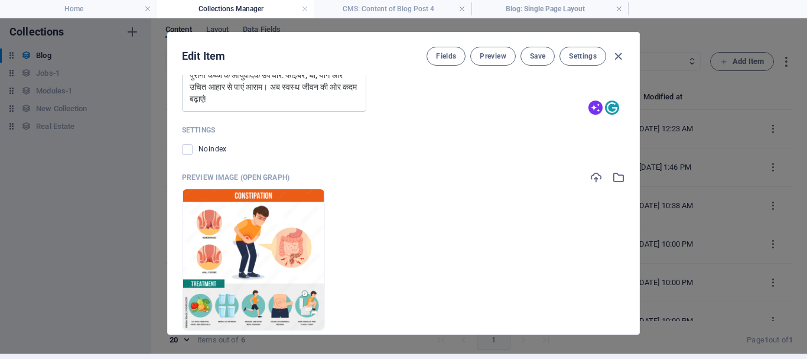
scroll to position [1246, 0]
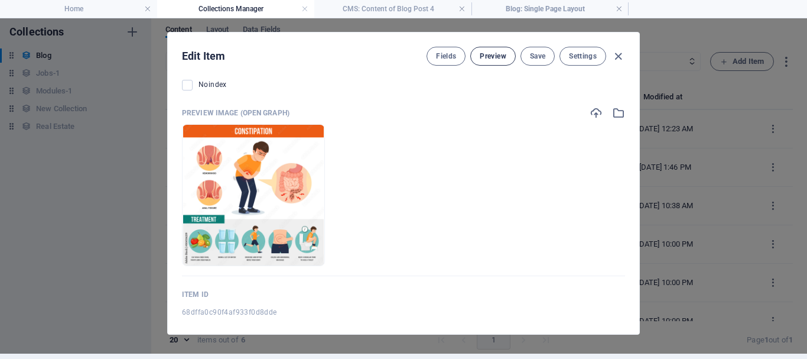
click at [487, 56] on span "Preview" at bounding box center [493, 55] width 26 height 9
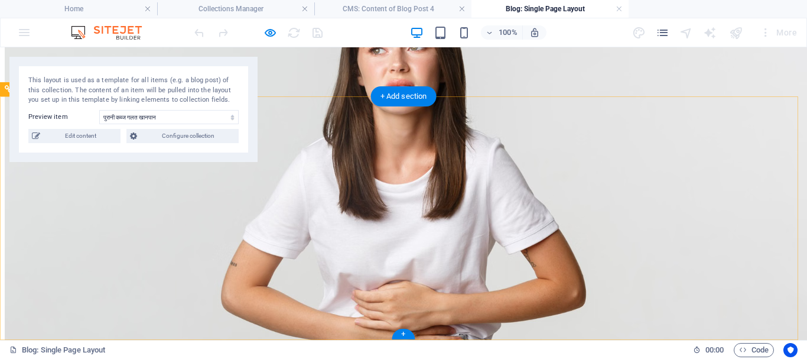
scroll to position [2962, 0]
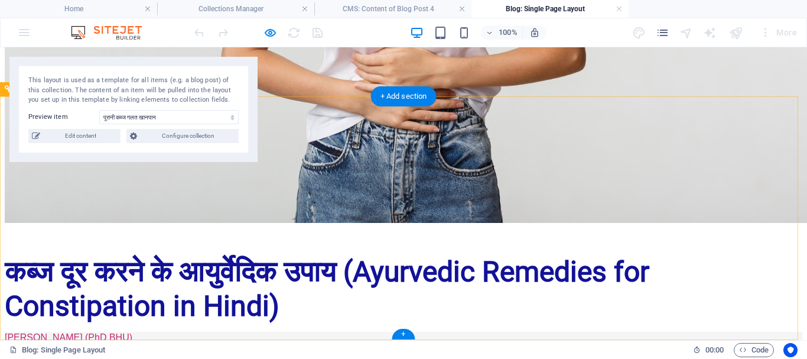
click at [437, 98] on div "+ Add section" at bounding box center [404, 96] width 66 height 20
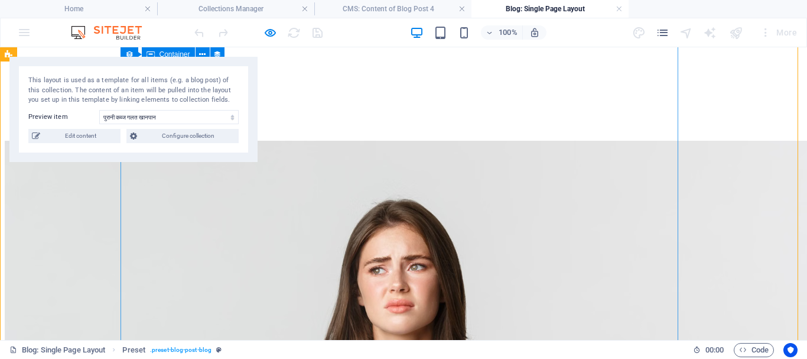
scroll to position [2861, 0]
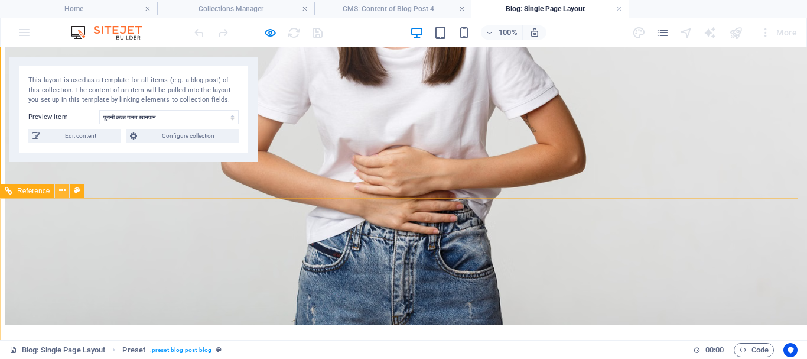
click at [63, 191] on icon at bounding box center [62, 190] width 6 height 12
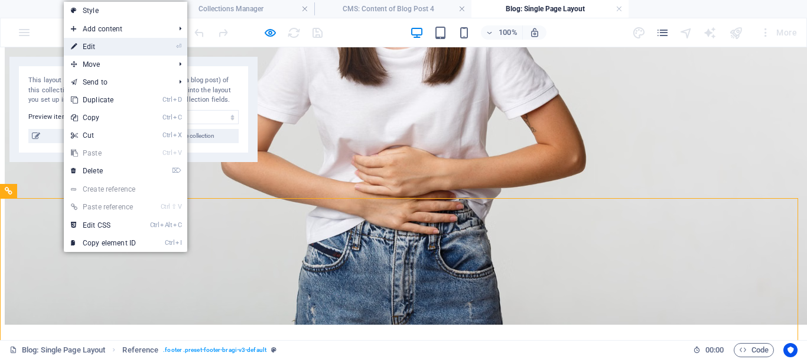
click at [129, 43] on link "⏎ Edit" at bounding box center [103, 47] width 79 height 18
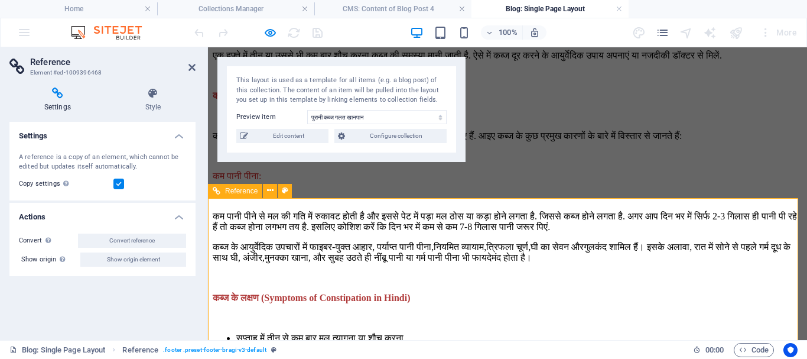
click at [60, 96] on icon at bounding box center [57, 93] width 96 height 12
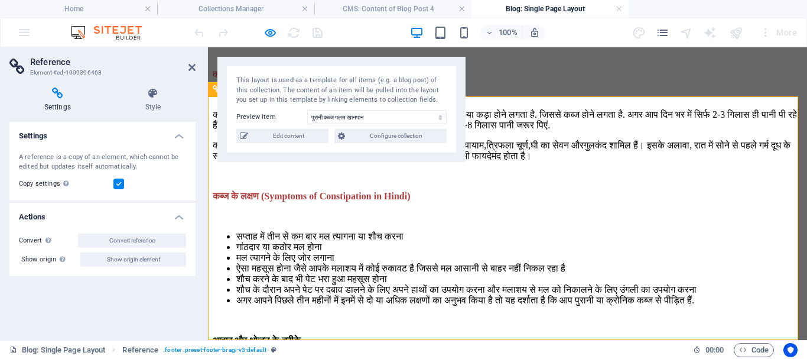
click at [154, 102] on h4 "Style" at bounding box center [152, 99] width 85 height 25
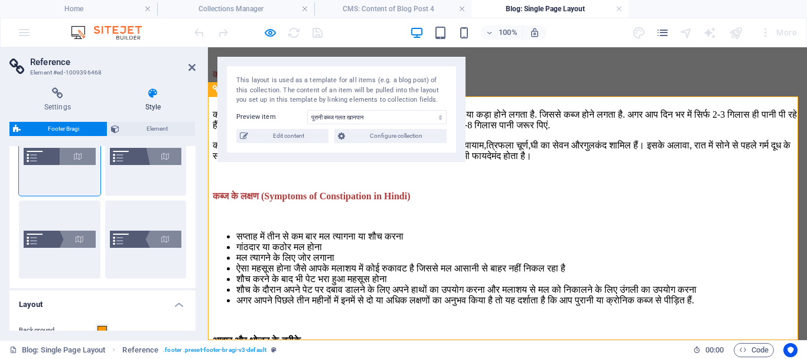
scroll to position [236, 0]
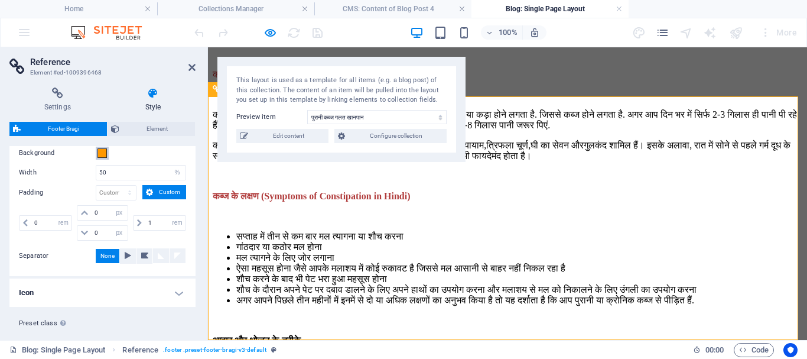
click at [108, 155] on button "Background" at bounding box center [102, 153] width 13 height 13
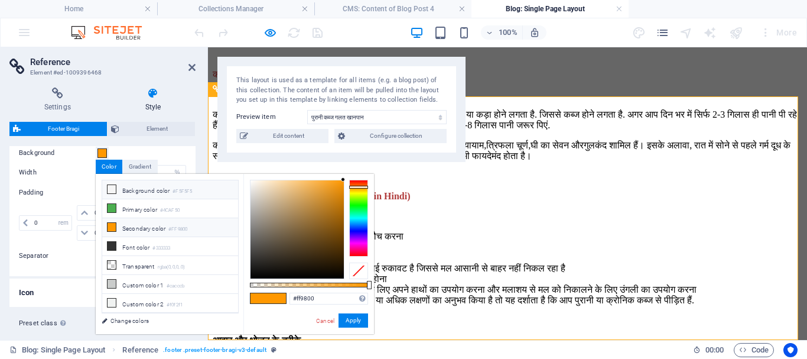
click at [149, 189] on li "Background color #F5F5F5" at bounding box center [170, 189] width 136 height 19
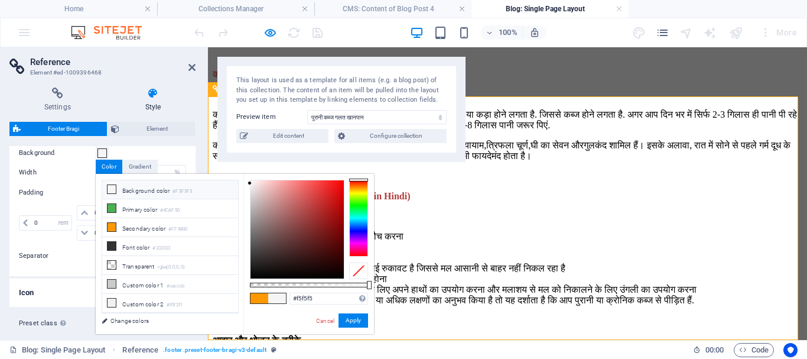
click at [148, 188] on li "Background color #F5F5F5" at bounding box center [170, 189] width 136 height 19
drag, startPoint x: 259, startPoint y: 185, endPoint x: 243, endPoint y: 178, distance: 18.0
click at [243, 178] on div "less Background color #F5F5F5 Primary color #4CAF50 Secondary color #FF9800 Fon…" at bounding box center [235, 254] width 278 height 160
click at [155, 299] on li "Custom color 2 #f0f2f1" at bounding box center [170, 303] width 136 height 19
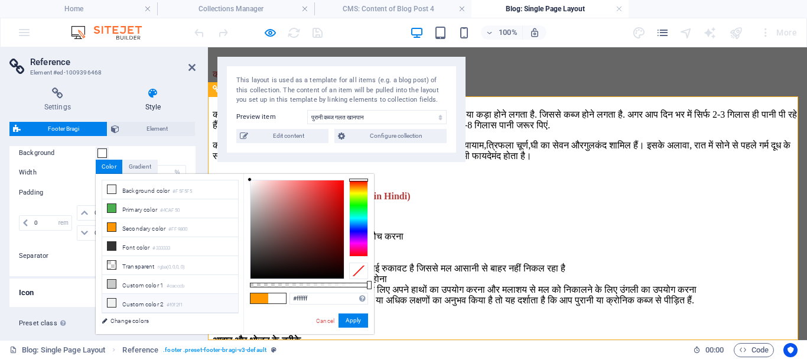
type input "#f0f2f1"
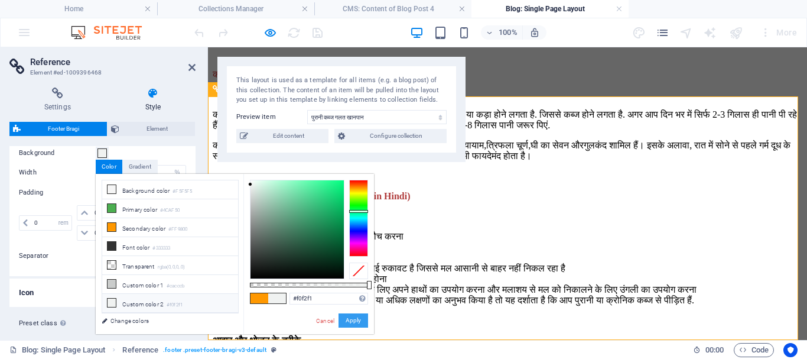
click at [353, 317] on button "Apply" at bounding box center [354, 320] width 30 height 14
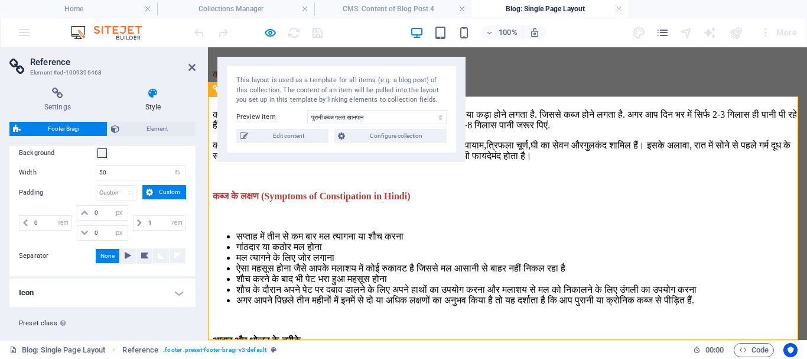
click at [139, 128] on span "Element" at bounding box center [157, 129] width 69 height 14
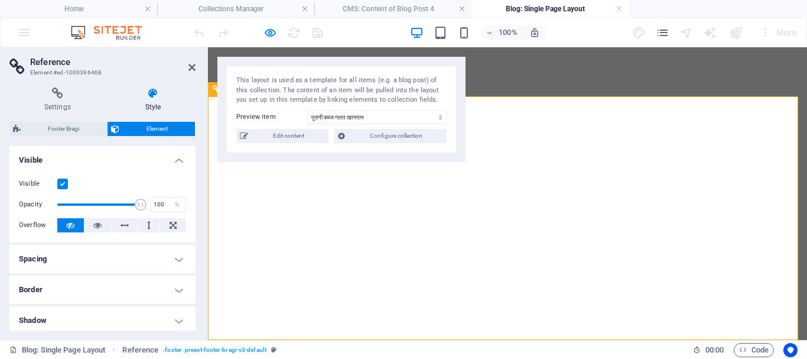
select select "%"
select select "rem"
select select "px"
select select "rem"
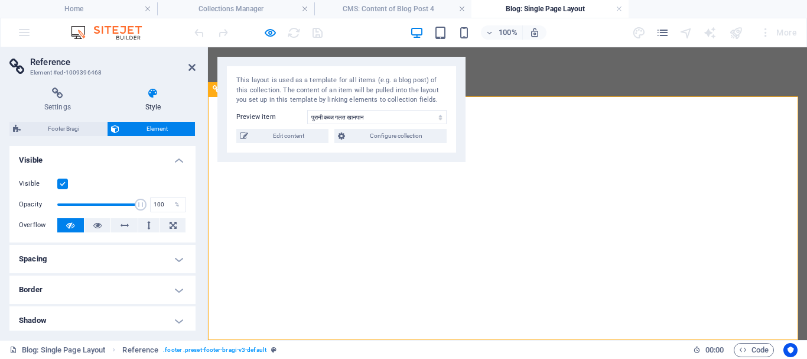
select select "68dffa0c90f4af933f0d8dde"
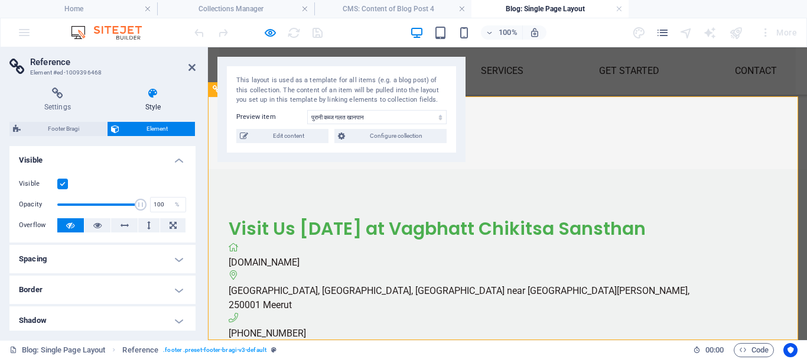
click at [235, 269] on figure at bounding box center [513, 276] width 569 height 14
click at [233, 269] on figure at bounding box center [513, 276] width 569 height 14
click at [76, 132] on span "Footer Bragi" at bounding box center [63, 129] width 79 height 14
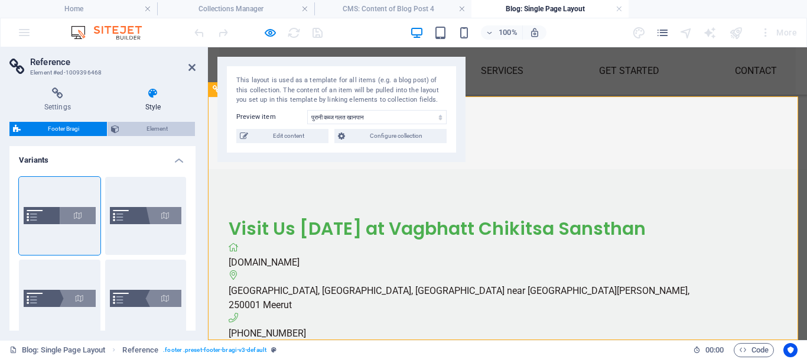
click at [148, 132] on span "Element" at bounding box center [157, 129] width 69 height 14
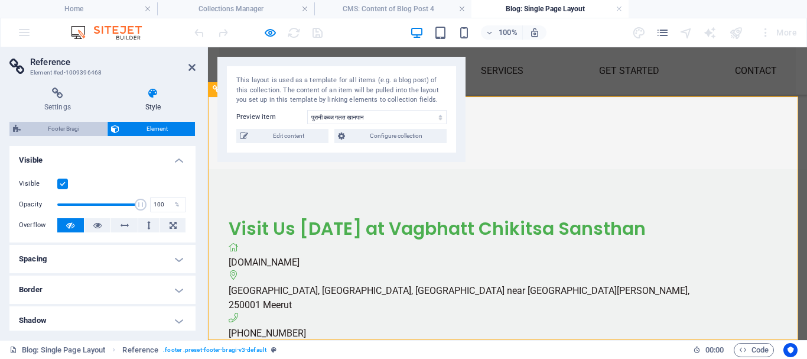
click at [48, 131] on span "Footer Bragi" at bounding box center [63, 129] width 79 height 14
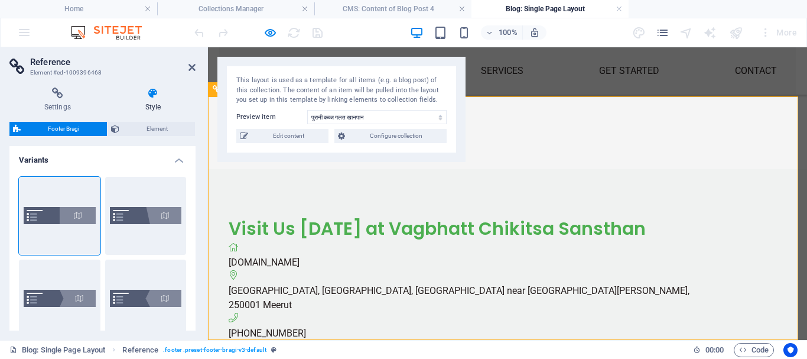
click at [19, 130] on icon at bounding box center [17, 129] width 8 height 14
click at [192, 69] on icon at bounding box center [191, 67] width 7 height 9
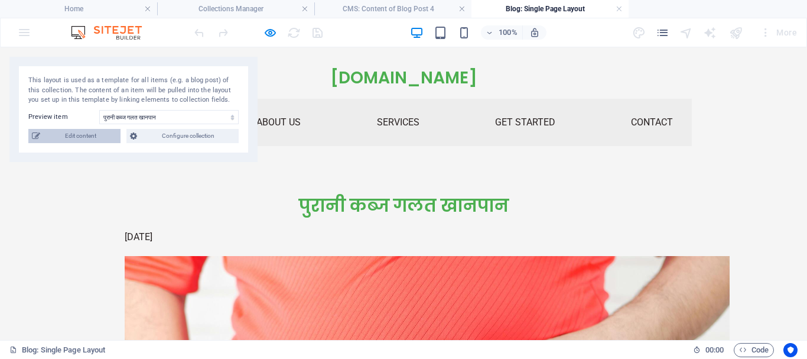
click at [86, 142] on span "Edit content" at bounding box center [80, 136] width 73 height 14
type input "2025-09-29"
type input "पुरानी कब्ज के आयुर्वेदिक उपाय"
type input "constipation-kabj-ka-illaj"
type input "पुरानी कब्ज, आयुर्वेदिक कब्ज उपचार, कब्ज से राहत, फाइबर-युक्त आहार, नियमित व्या…"
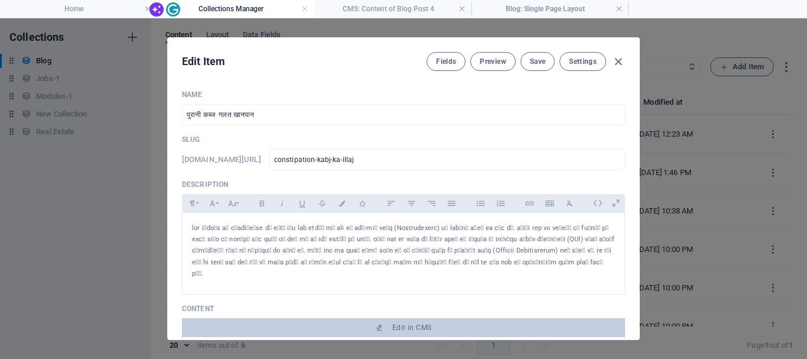
scroll to position [990, 0]
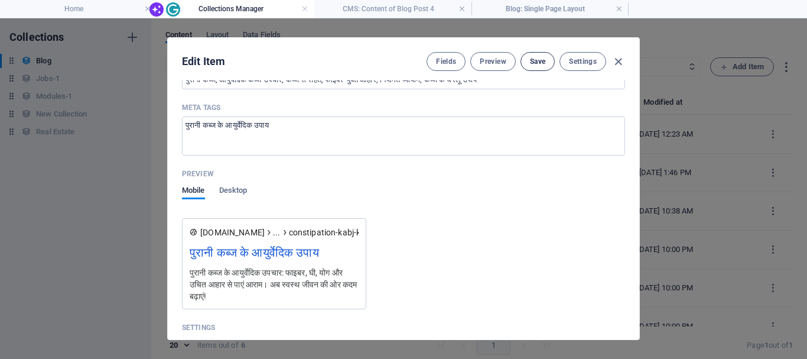
click at [539, 60] on span "Save" at bounding box center [537, 61] width 15 height 9
click at [612, 55] on icon "button" at bounding box center [619, 62] width 14 height 14
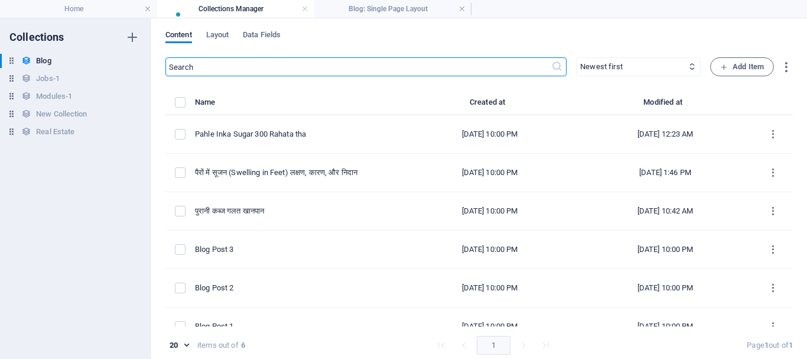
type input "2025-10-05"
type input "constipation-kabj-ka-illaj"
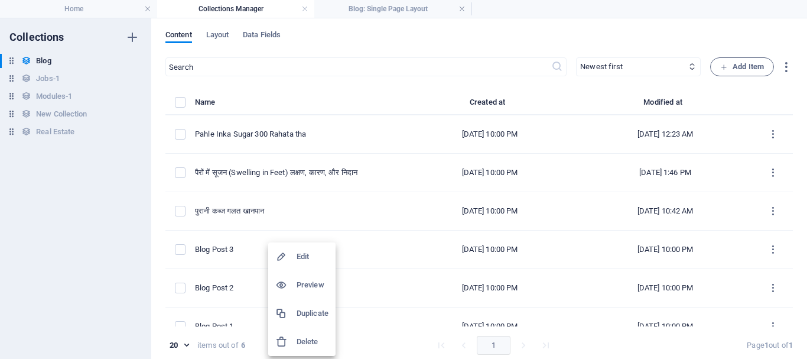
click at [178, 245] on div at bounding box center [403, 179] width 807 height 359
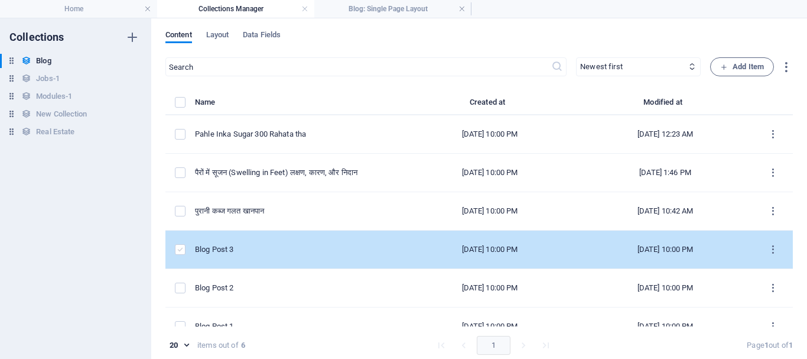
click at [180, 246] on label "items list" at bounding box center [180, 249] width 11 height 11
click at [0, 0] on input "items list" at bounding box center [0, 0] width 0 height 0
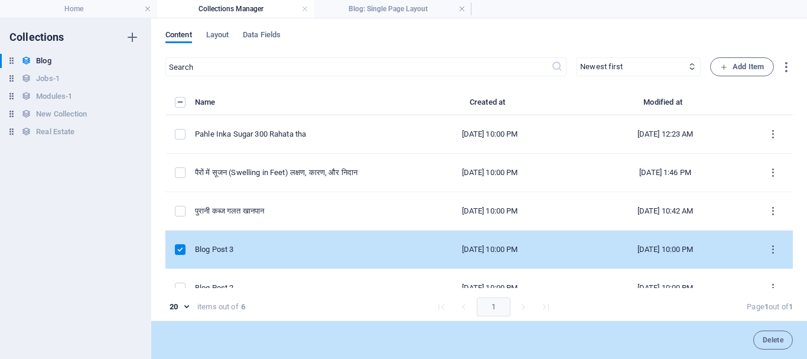
scroll to position [58, 0]
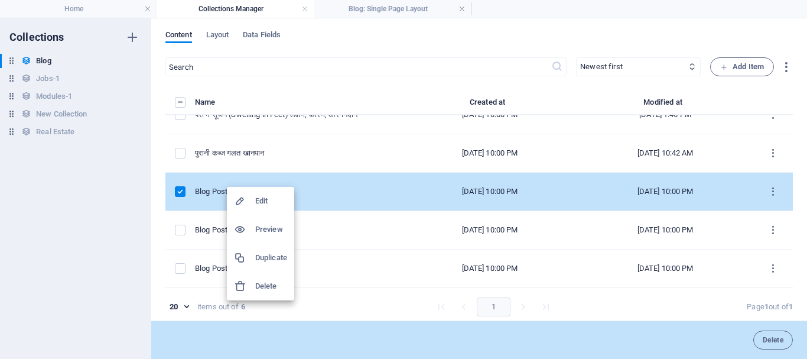
click at [258, 200] on h6 "Edit" at bounding box center [271, 201] width 32 height 14
select select "Category 1"
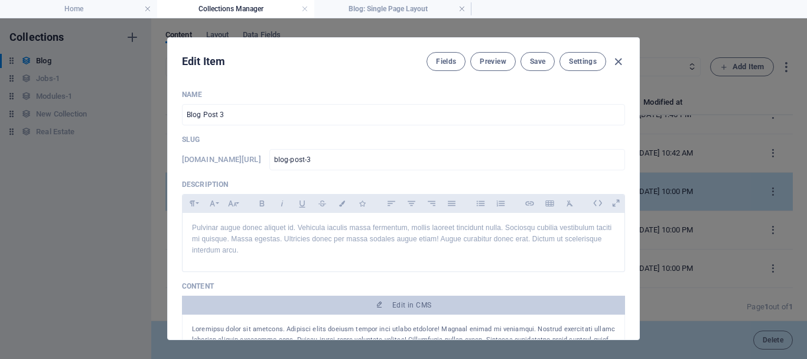
scroll to position [0, 0]
click at [617, 61] on icon "button" at bounding box center [619, 62] width 14 height 14
type input "2025-10-05"
type input "blog-post-3"
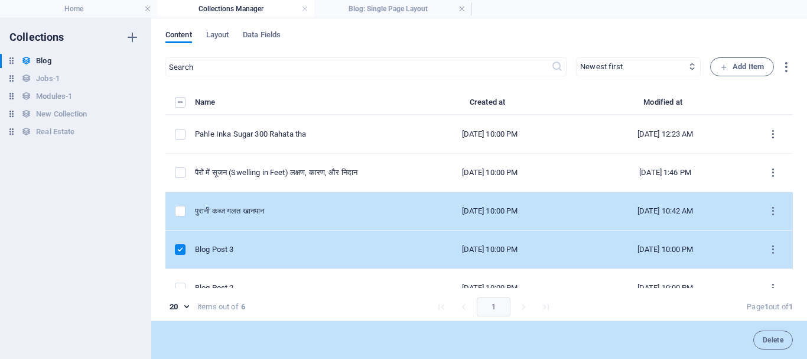
click at [311, 209] on div "पुरानी कब्ज ​गलत खानपान" at bounding box center [294, 211] width 198 height 11
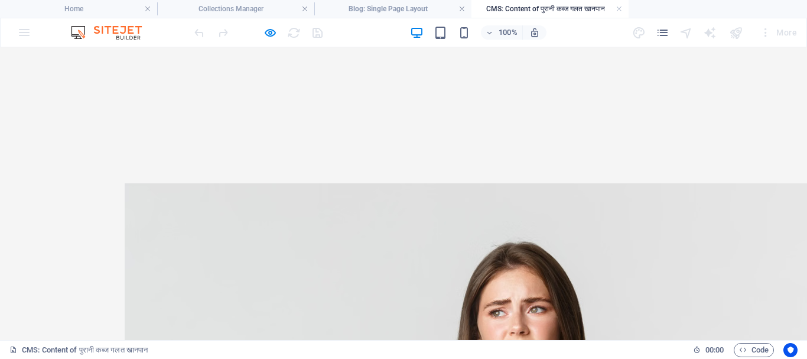
drag, startPoint x: 737, startPoint y: 35, endPoint x: 619, endPoint y: 80, distance: 126.2
click at [737, 35] on div at bounding box center [736, 32] width 19 height 19
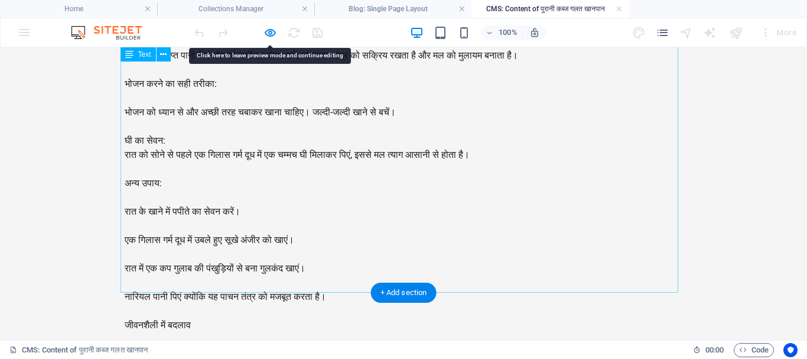
scroll to position [1608, 0]
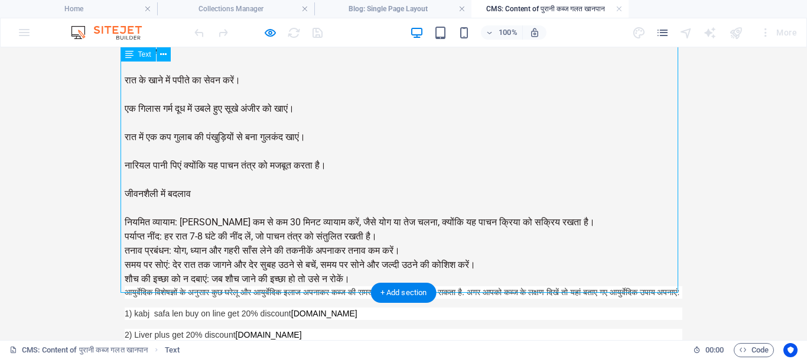
click at [163, 54] on icon at bounding box center [163, 54] width 6 height 12
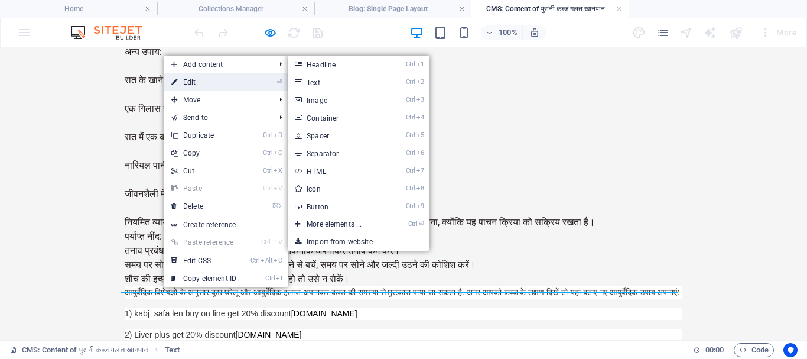
click at [175, 81] on icon at bounding box center [174, 82] width 6 height 18
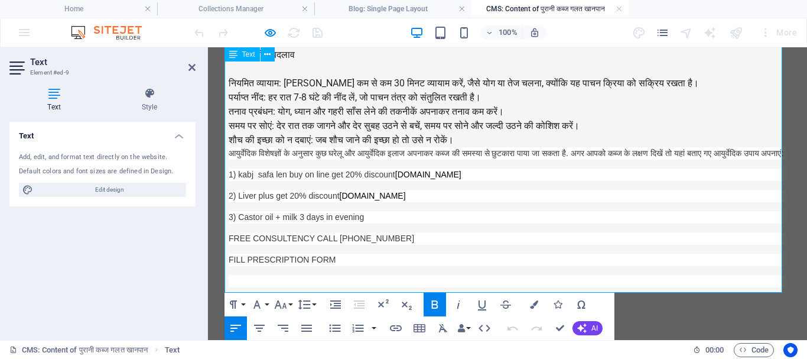
click at [334, 253] on p "FILL PRESCRIPTION FORM" at bounding box center [508, 259] width 558 height 12
drag, startPoint x: 335, startPoint y: 255, endPoint x: 216, endPoint y: 167, distance: 148.0
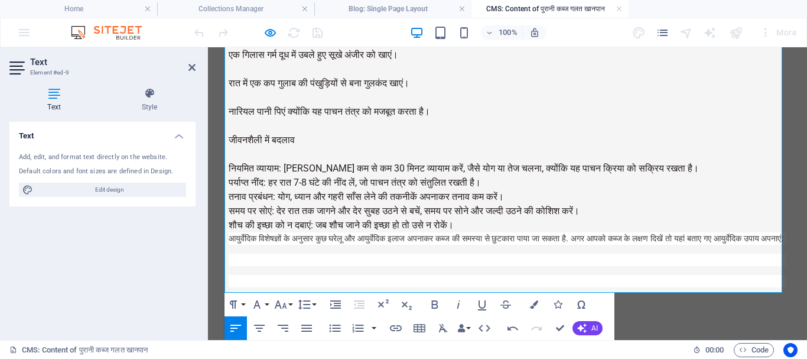
drag, startPoint x: 40, startPoint y: 161, endPoint x: 204, endPoint y: 224, distance: 175.3
click at [35, 239] on div "Text Add, edit, and format text directly on the website. Default colors and fon…" at bounding box center [102, 226] width 186 height 209
click at [268, 253] on p at bounding box center [508, 259] width 558 height 12
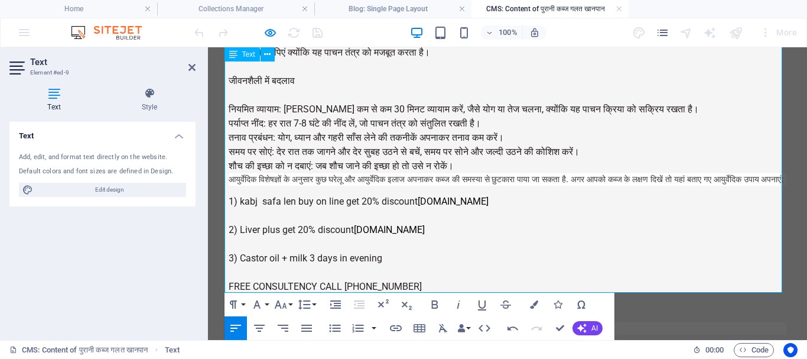
scroll to position [1630, 0]
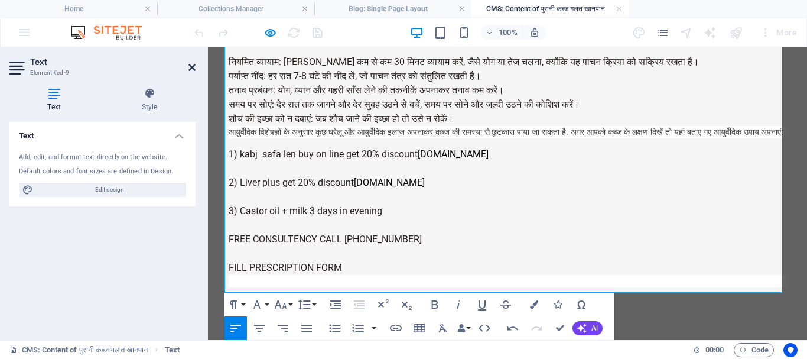
click at [192, 66] on icon at bounding box center [191, 67] width 7 height 9
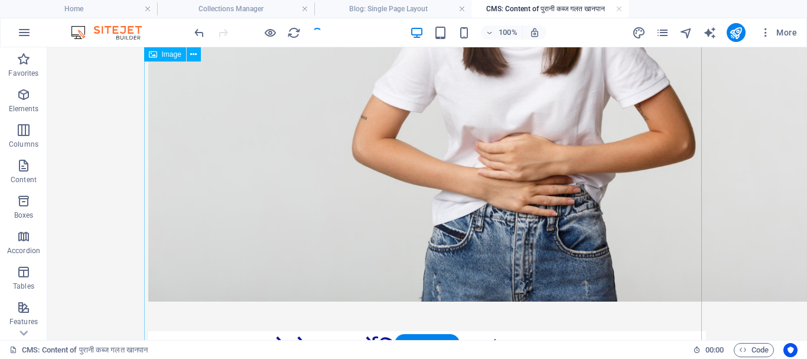
scroll to position [212, 0]
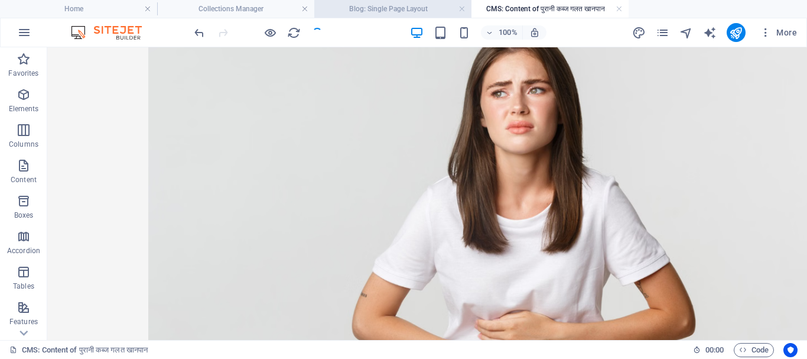
click at [365, 4] on h4 "Blog: Single Page Layout" at bounding box center [392, 8] width 157 height 13
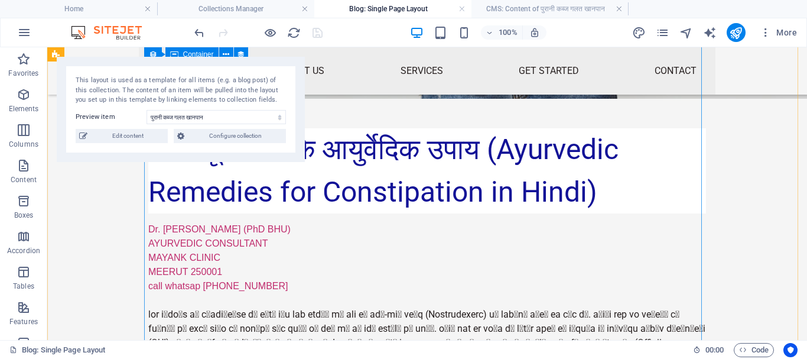
scroll to position [2253, 0]
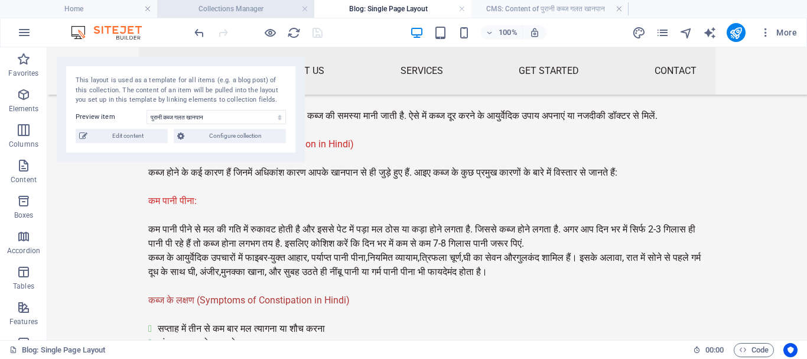
click at [242, 14] on h4 "Collections Manager" at bounding box center [235, 8] width 157 height 13
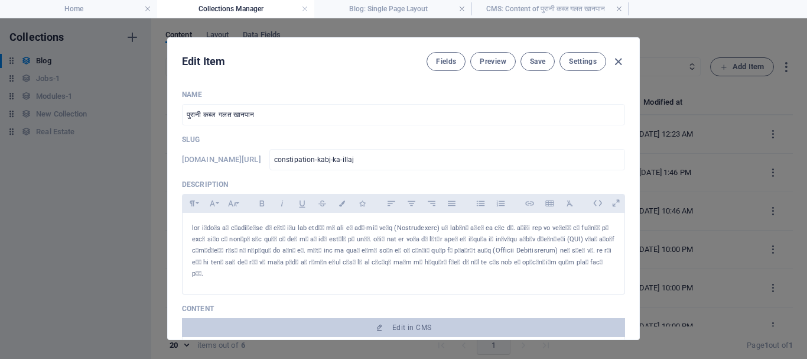
scroll to position [0, 0]
click at [617, 61] on icon "button" at bounding box center [619, 62] width 14 height 14
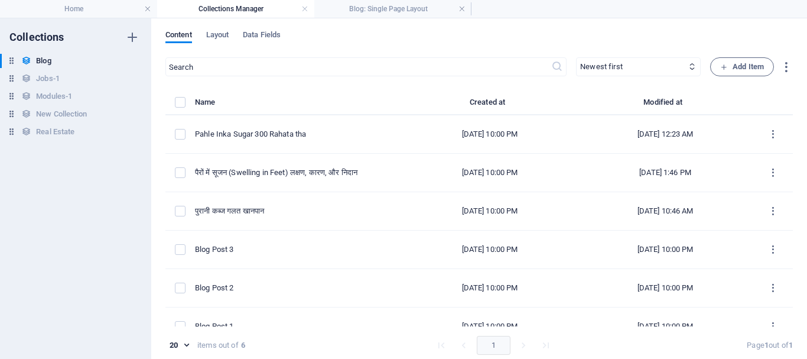
type input "2025-10-05"
type input "constipation-kabj-ka-illaj"
click at [398, 8] on h4 "Blog: Single Page Layout" at bounding box center [392, 8] width 157 height 13
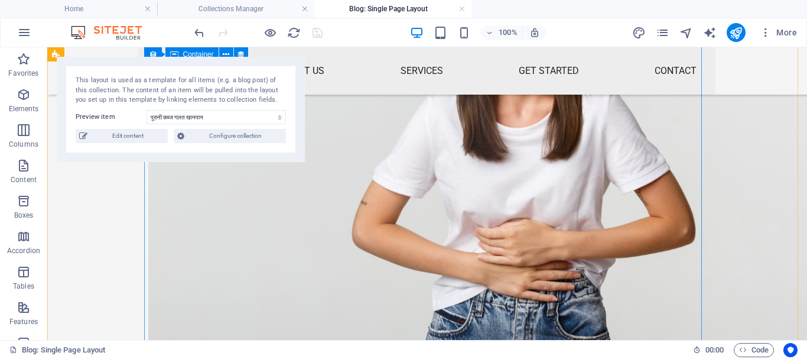
scroll to position [1315, 0]
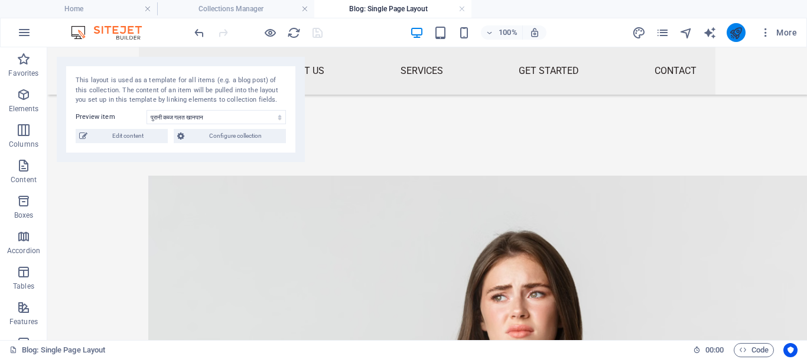
click at [735, 33] on icon "publish" at bounding box center [736, 33] width 14 height 14
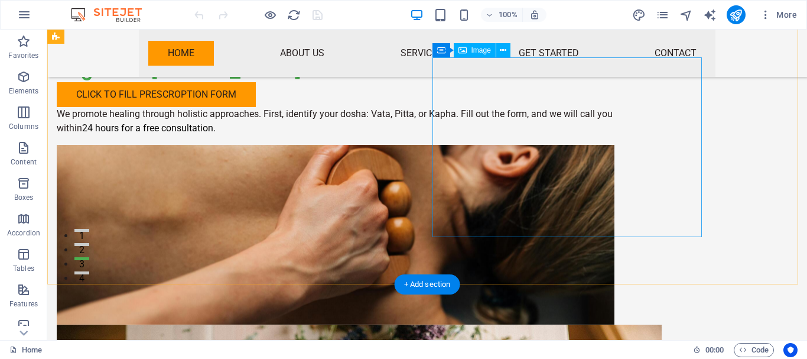
scroll to position [8, 0]
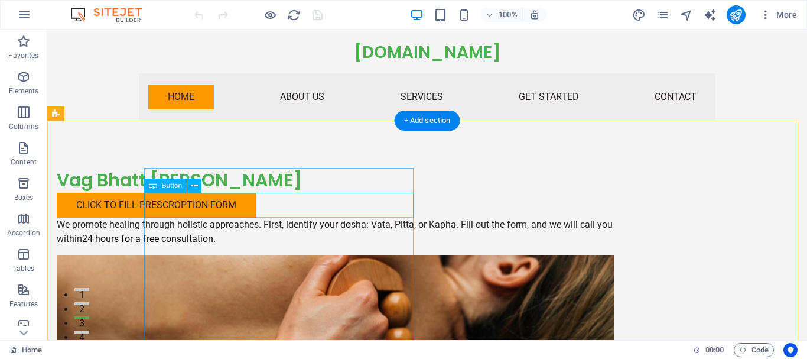
click at [292, 205] on div "click to fill prescroption form" at bounding box center [336, 205] width 558 height 25
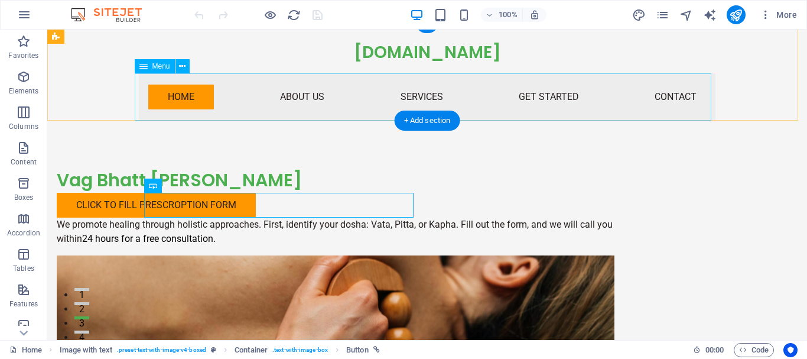
click at [266, 239] on div "We promote healing through holistic approaches. First, identify your dosha: Vat…" at bounding box center [336, 231] width 558 height 28
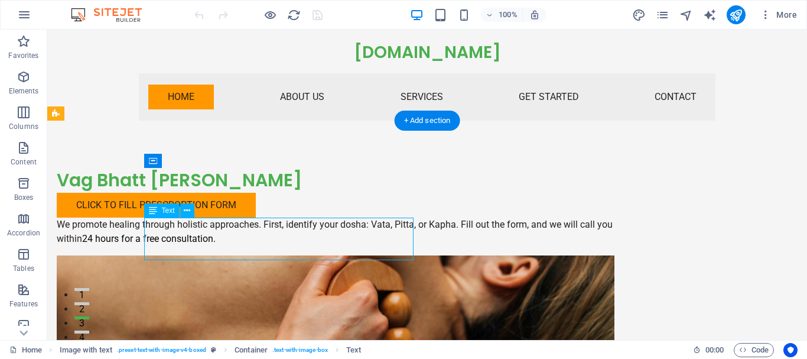
click at [337, 246] on div "We promote healing through holistic approaches. First, identify your dosha: Vat…" at bounding box center [336, 231] width 558 height 28
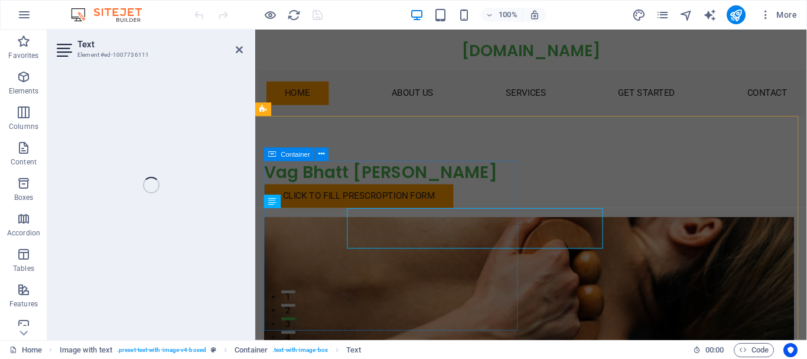
click at [342, 217] on div "Vag Bhatt [PERSON_NAME] click to fill prescroption form" at bounding box center [544, 193] width 558 height 50
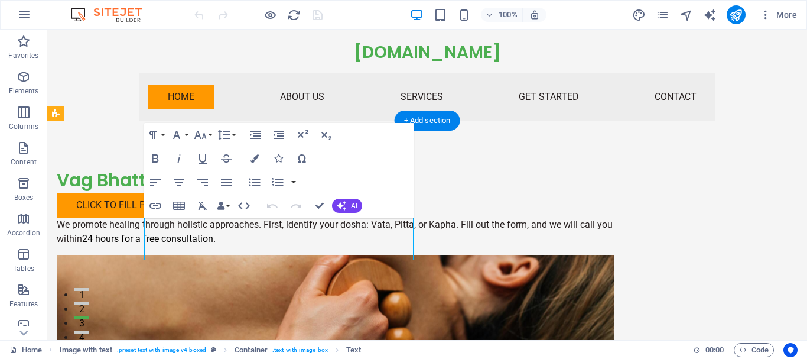
click at [275, 227] on p "We promote healing through holistic approaches. First, identify your dosha: Vat…" at bounding box center [336, 231] width 558 height 28
